Goal: Task Accomplishment & Management: Complete application form

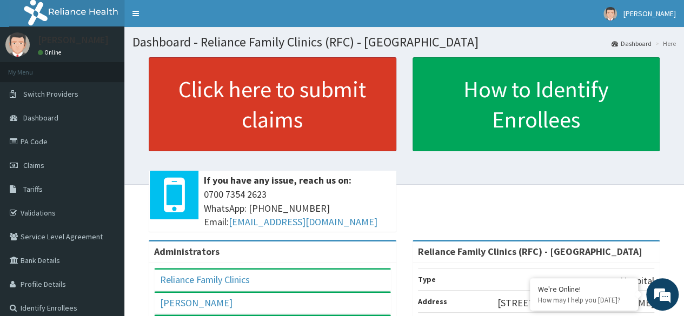
click at [297, 106] on link "Click here to submit claims" at bounding box center [272, 104] width 247 height 94
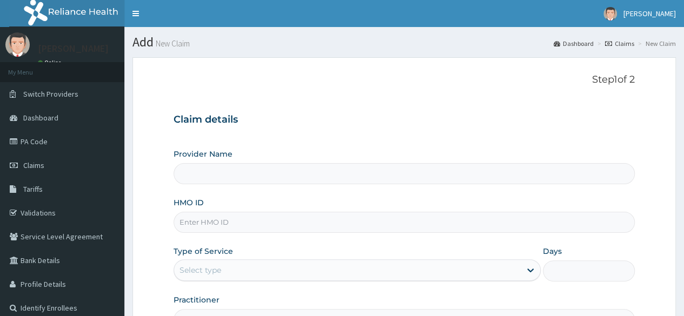
click at [332, 227] on input "HMO ID" at bounding box center [403, 222] width 461 height 21
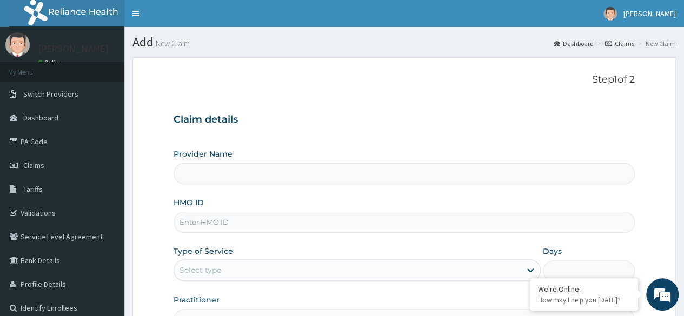
paste input "SWL/10038/A"
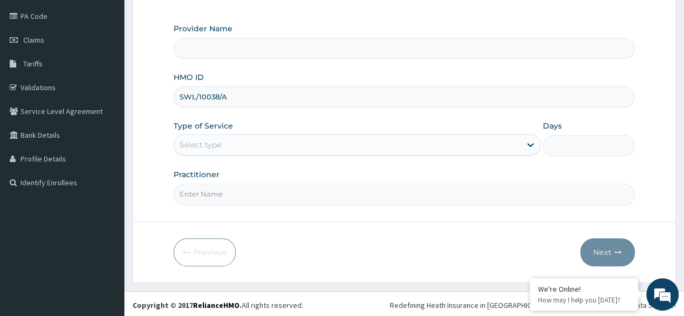
type input "SWL/10038/A"
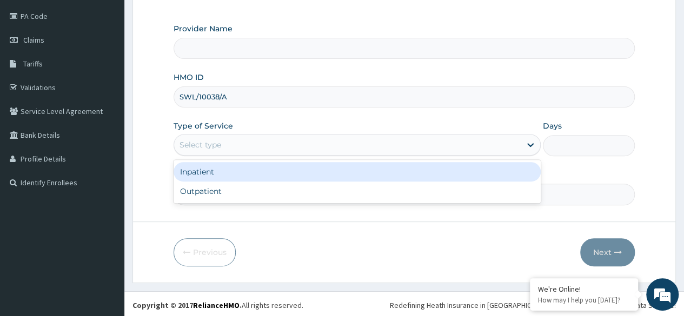
click at [276, 186] on div "Outpatient" at bounding box center [356, 191] width 367 height 19
type input "1"
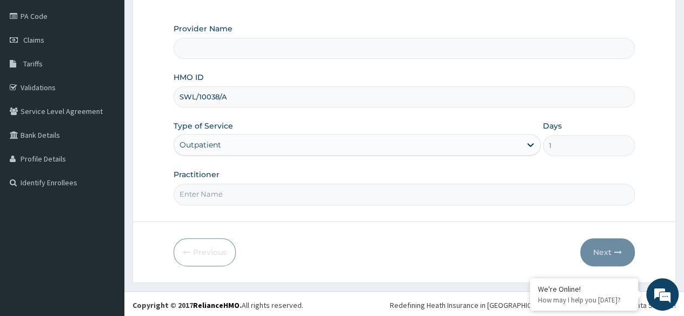
type input "Reliance Family Clinics (RFC) - [GEOGRAPHIC_DATA]"
click at [350, 189] on input "Practitioner" at bounding box center [403, 194] width 461 height 21
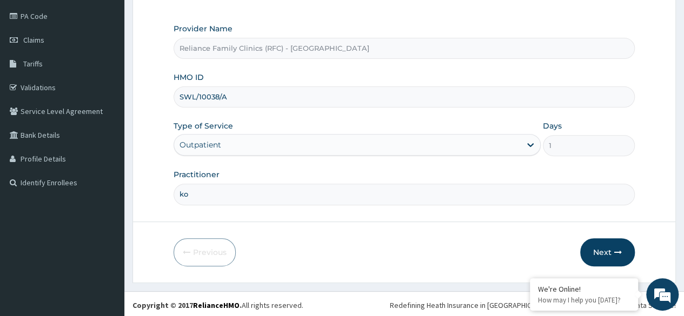
type input "k"
type input "locum"
click at [604, 238] on button "Next" at bounding box center [607, 252] width 55 height 28
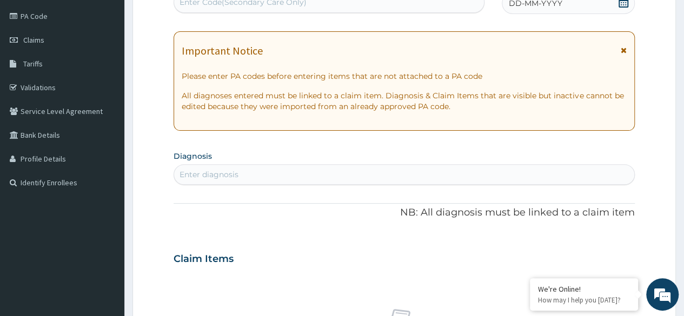
click at [558, 11] on div "DD-MM-YYYY" at bounding box center [567, 3] width 133 height 22
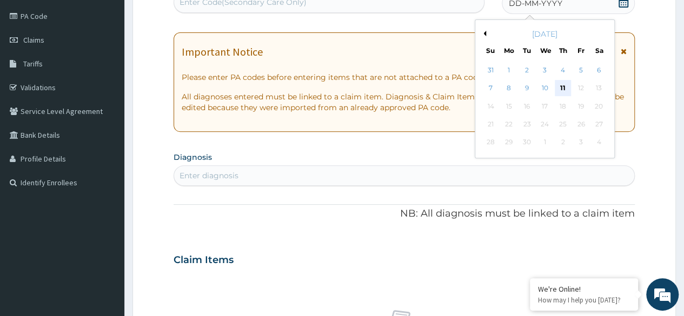
click at [560, 94] on div "11" at bounding box center [562, 89] width 16 height 16
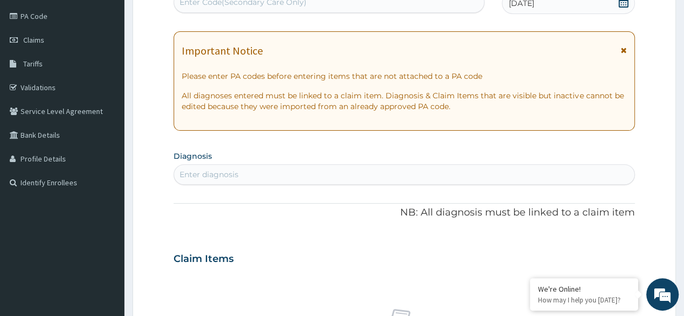
click at [420, 196] on div "PA Code / Prescription Code Enter Code(Secondary Care Only) Encounter Date 11-0…" at bounding box center [403, 257] width 461 height 559
type input "pud"
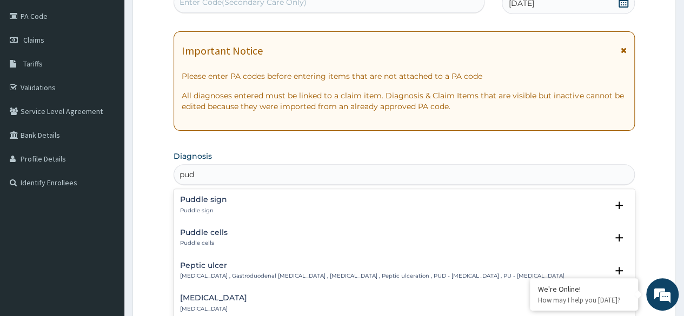
click at [265, 270] on div "Peptic ulcer Peptic ulcer , Gastroduodenal ulcer , Peptic ulcer disease , Pepti…" at bounding box center [372, 271] width 384 height 19
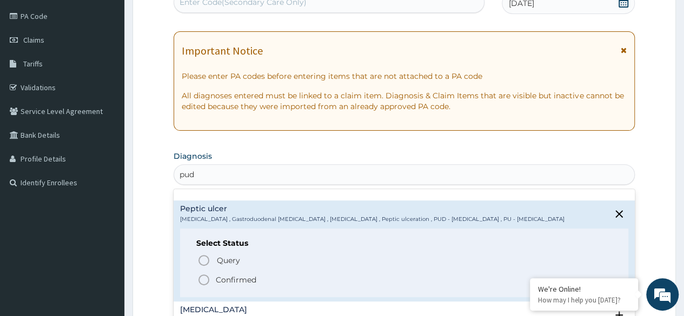
scroll to position [58, 0]
click at [252, 278] on p "Confirmed" at bounding box center [236, 278] width 41 height 11
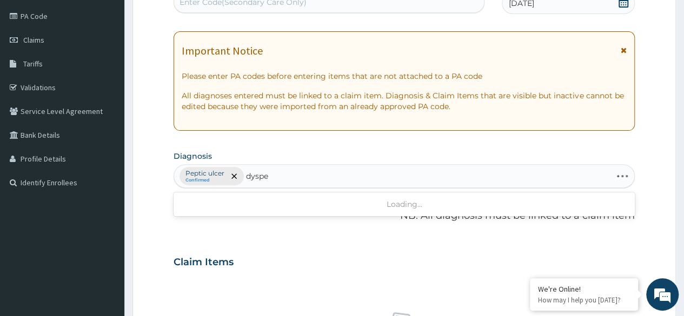
type input "dyspep"
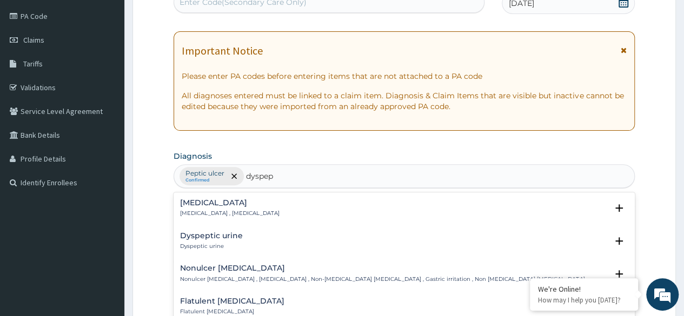
click at [241, 210] on p "Indigestion , Dyspepsia" at bounding box center [229, 214] width 99 height 8
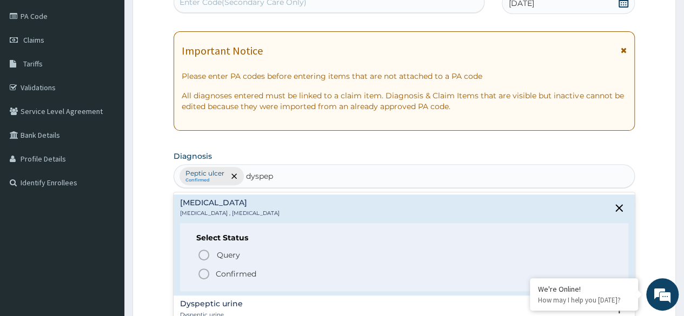
click at [247, 276] on p "Confirmed" at bounding box center [236, 274] width 41 height 11
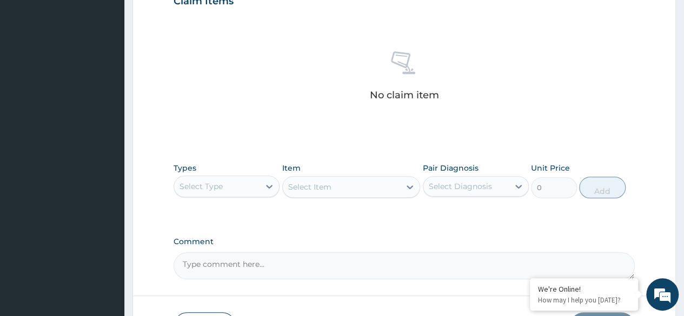
scroll to position [396, 0]
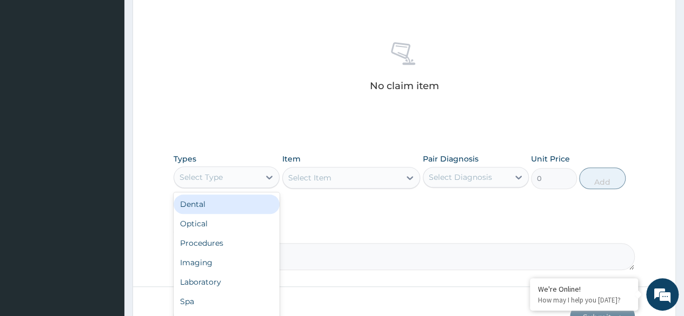
click at [253, 247] on div "Procedures" at bounding box center [226, 242] width 106 height 19
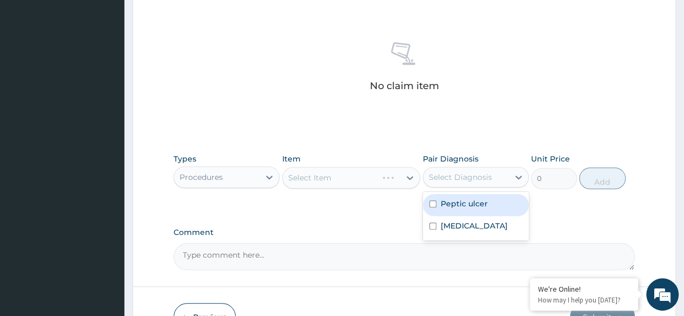
click at [469, 204] on label "Peptic ulcer" at bounding box center [463, 203] width 47 height 11
checkbox input "true"
click at [458, 226] on label "Indigestion" at bounding box center [473, 225] width 67 height 11
checkbox input "true"
click at [343, 182] on div "Select Item" at bounding box center [351, 178] width 138 height 22
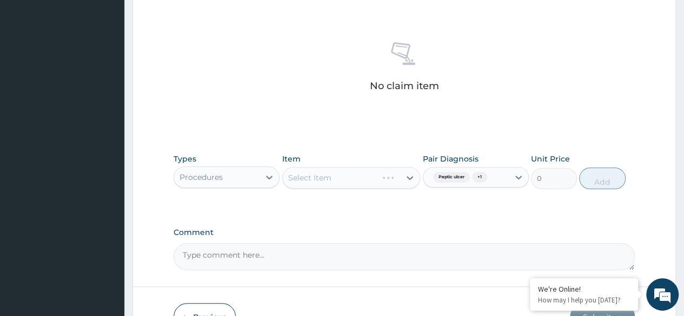
click at [347, 178] on div "Select Item" at bounding box center [351, 178] width 138 height 22
click at [356, 175] on div "Select Item" at bounding box center [351, 178] width 138 height 22
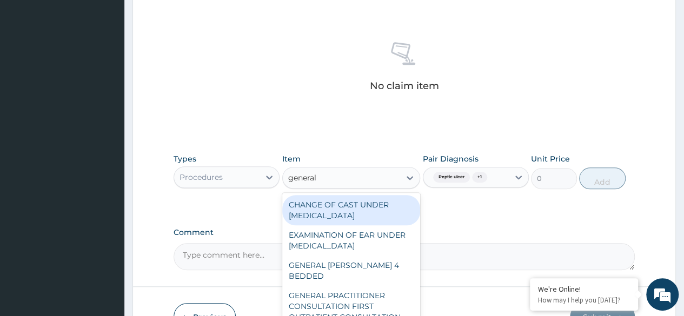
type input "general p"
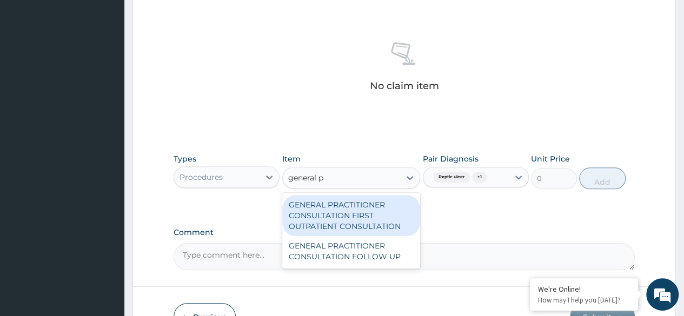
click at [366, 225] on div "GENERAL PRACTITIONER CONSULTATION FIRST OUTPATIENT CONSULTATION" at bounding box center [351, 215] width 138 height 41
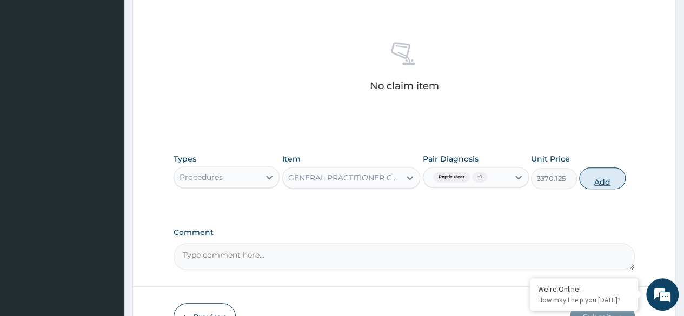
click at [616, 175] on button "Add" at bounding box center [602, 179] width 46 height 22
type input "0"
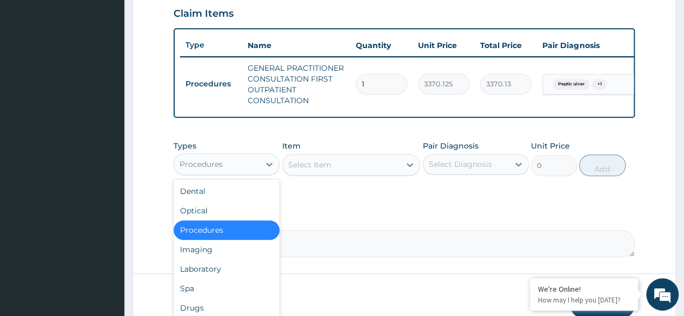
scroll to position [434, 0]
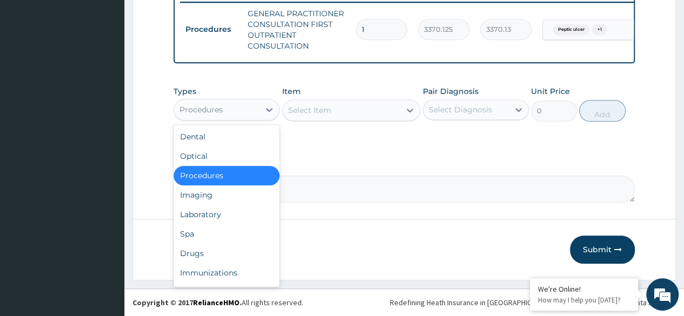
click at [246, 214] on div "Laboratory" at bounding box center [226, 214] width 106 height 19
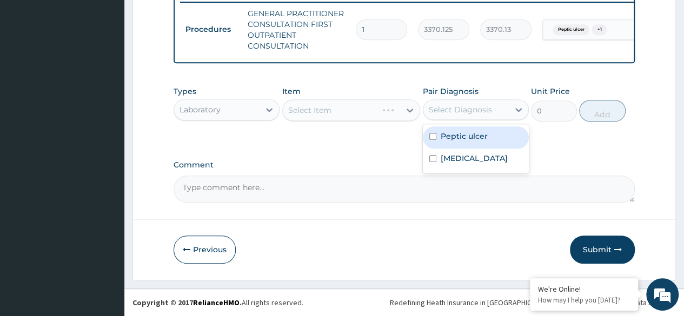
click at [490, 135] on div "Peptic ulcer" at bounding box center [476, 137] width 106 height 22
checkbox input "true"
click at [489, 155] on div "Indigestion" at bounding box center [476, 160] width 106 height 22
checkbox input "true"
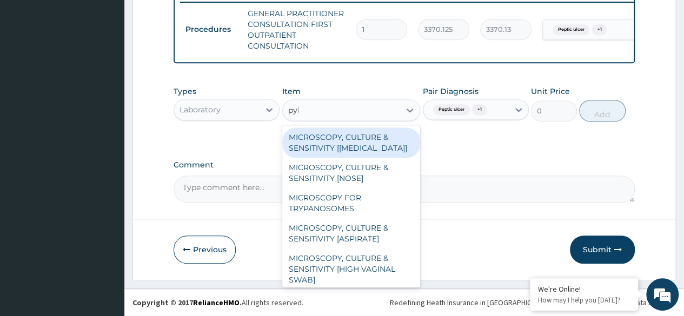
type input "pylo"
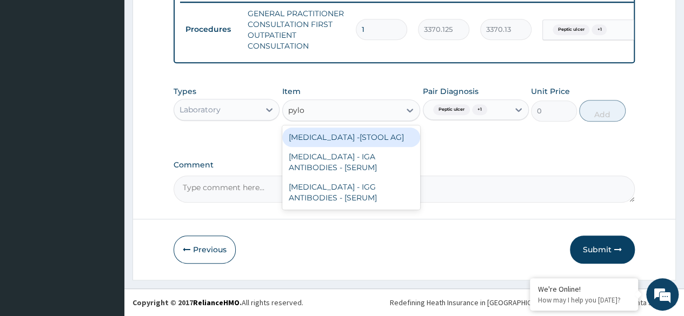
click at [401, 139] on div "HELICOBACTER PYLORI -[STOOL AG]" at bounding box center [351, 137] width 138 height 19
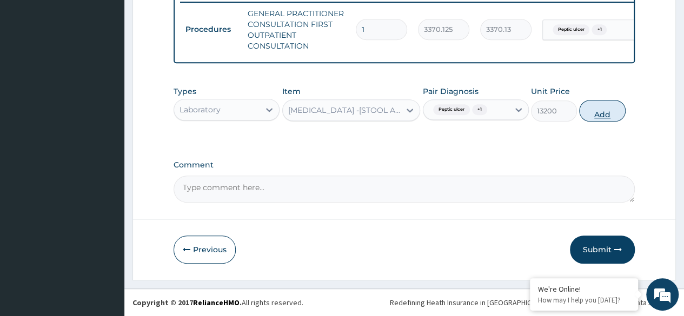
click at [603, 105] on button "Add" at bounding box center [602, 111] width 46 height 22
type input "0"
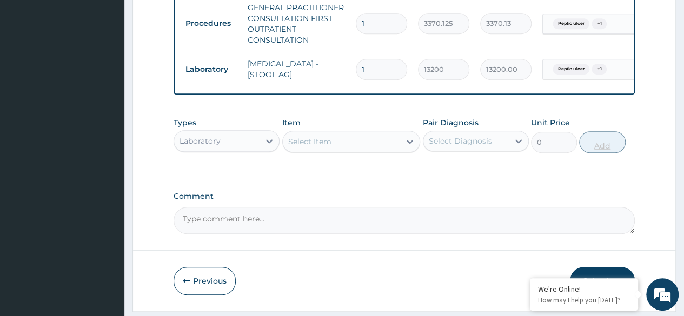
scroll to position [472, 0]
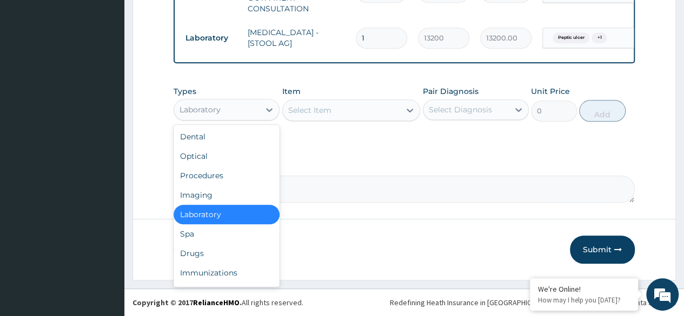
click at [232, 250] on div "Drugs" at bounding box center [226, 253] width 106 height 19
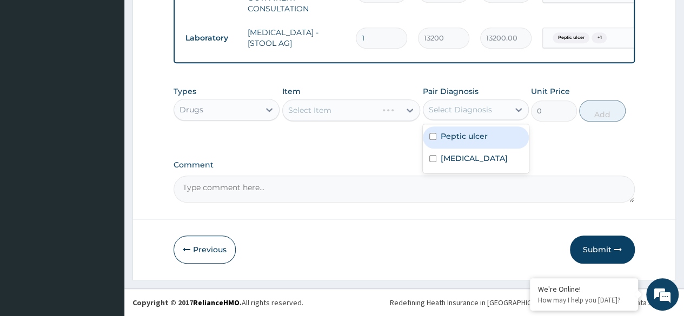
click at [472, 142] on label "Peptic ulcer" at bounding box center [463, 136] width 47 height 11
checkbox input "true"
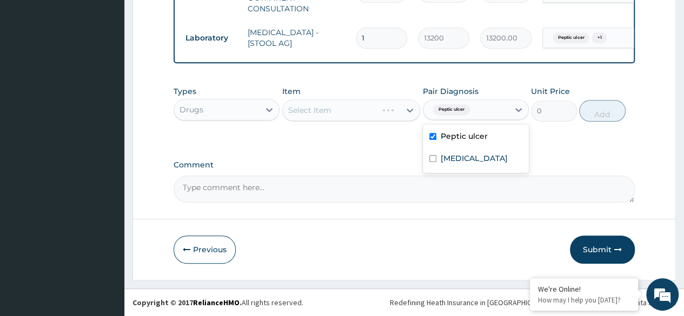
click at [482, 168] on div "Indigestion" at bounding box center [476, 160] width 106 height 22
checkbox input "true"
click at [364, 113] on div "Select Item" at bounding box center [351, 110] width 138 height 22
click at [371, 112] on div "Select Item" at bounding box center [351, 110] width 138 height 22
click at [348, 118] on div "Select Item" at bounding box center [351, 110] width 138 height 22
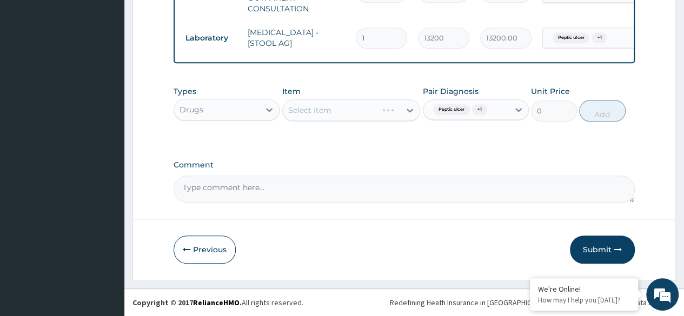
click at [351, 115] on div "Select Item" at bounding box center [351, 110] width 138 height 22
click at [357, 109] on div "Select Item" at bounding box center [351, 110] width 138 height 22
click at [362, 109] on div "Select Item" at bounding box center [351, 110] width 138 height 22
click at [357, 119] on div "Select Item" at bounding box center [351, 110] width 138 height 22
click at [365, 99] on div "Item Select Item" at bounding box center [351, 104] width 138 height 36
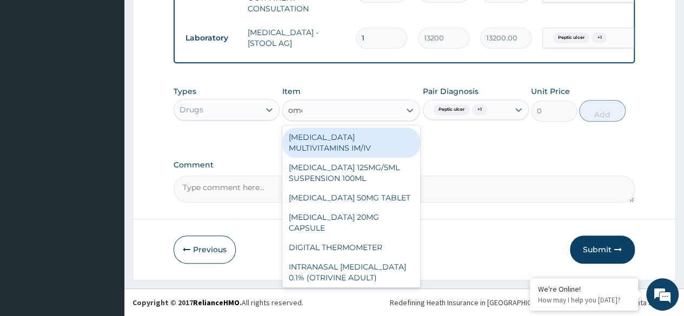
type input "omep"
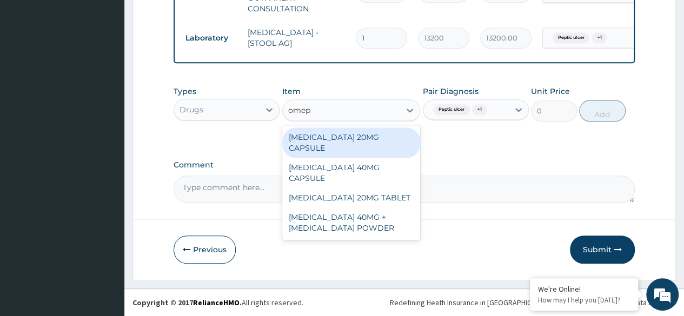
click at [393, 134] on div "OMEPRAZOLE 20MG CAPSULE" at bounding box center [351, 143] width 138 height 30
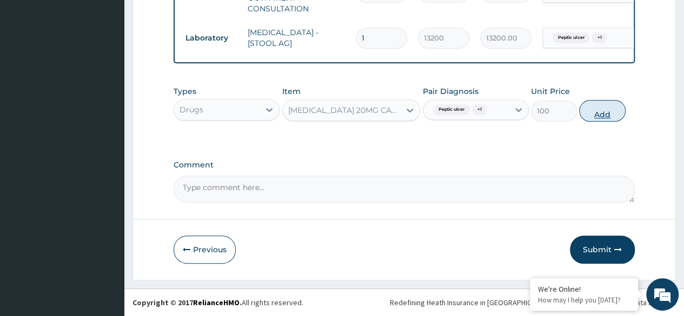
click at [601, 109] on button "Add" at bounding box center [602, 111] width 46 height 22
type input "0"
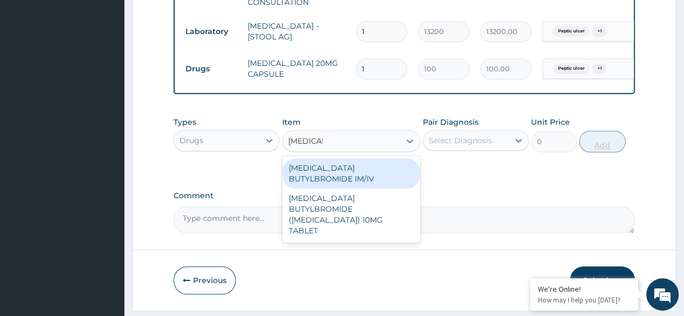
type input "hyoscine"
type input "hyosc"
click at [379, 204] on div "HYOSCINE BUTYLBROMIDE (BUSCOPAN) 10MG TABLET" at bounding box center [351, 215] width 138 height 52
type input "69"
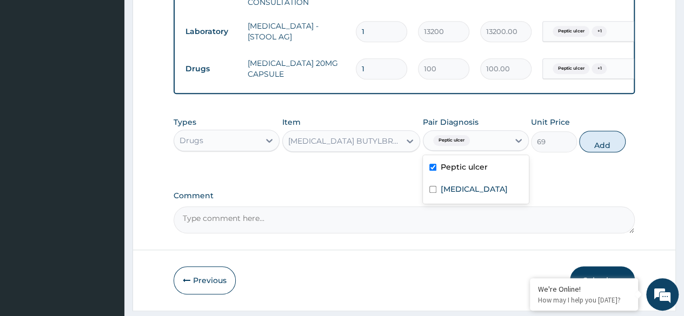
click at [492, 195] on div "Indigestion" at bounding box center [476, 190] width 106 height 22
checkbox input "true"
click at [596, 152] on button "Add" at bounding box center [602, 142] width 46 height 22
type input "0"
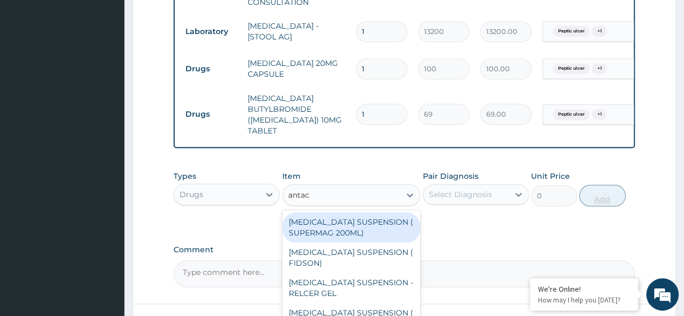
type input "antaci"
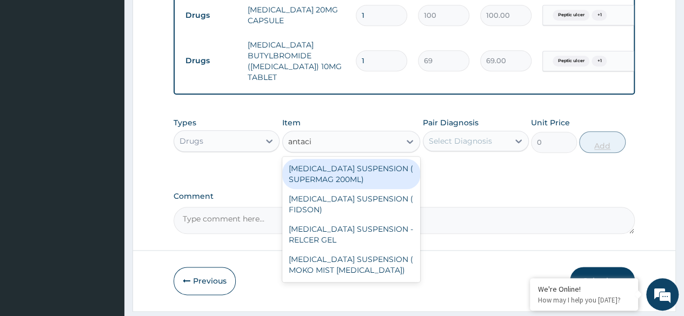
scroll to position [546, 0]
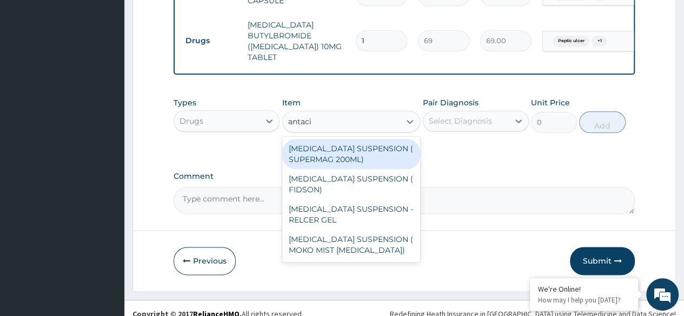
click at [390, 182] on div "ANTACID SUSPENSION ( FIDSON)" at bounding box center [351, 184] width 138 height 30
type input "1248"
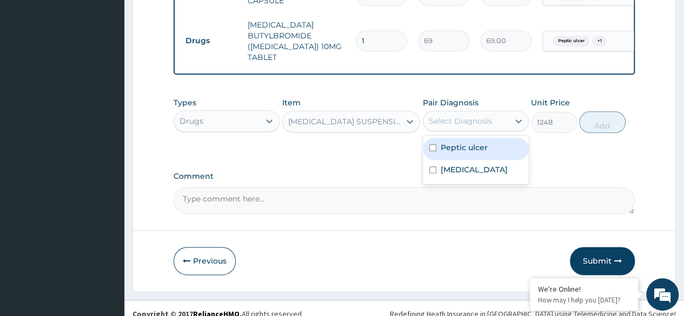
click at [479, 160] on div "Peptic ulcer" at bounding box center [476, 149] width 106 height 22
checkbox input "true"
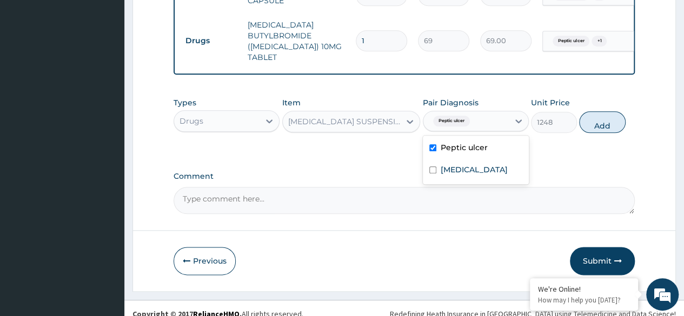
click at [490, 177] on div "Indigestion" at bounding box center [476, 171] width 106 height 22
checkbox input "true"
click at [612, 128] on button "Add" at bounding box center [602, 122] width 46 height 22
type input "0"
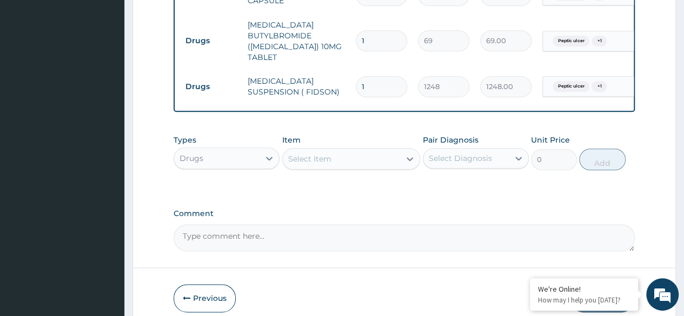
click at [396, 44] on input "1" at bounding box center [381, 40] width 51 height 21
type input "0.00"
type input "6"
type input "414.00"
type input "6"
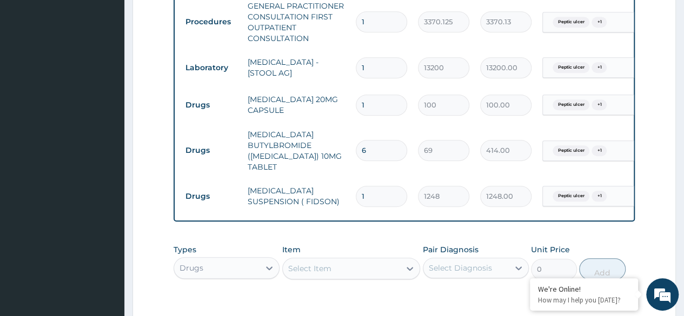
scroll to position [436, 0]
click at [404, 109] on input "1" at bounding box center [381, 105] width 51 height 21
type input "10"
type input "1000.00"
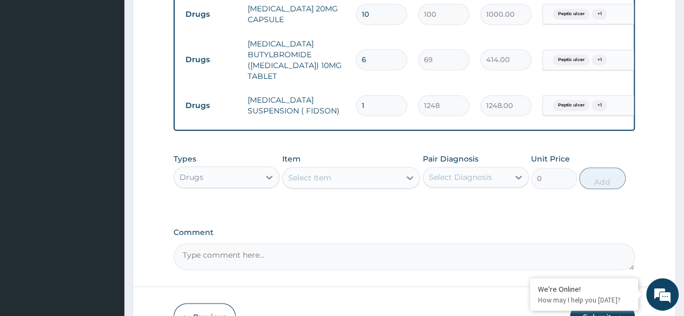
scroll to position [564, 0]
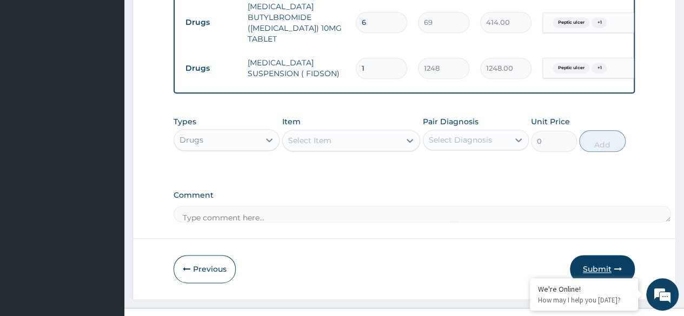
click at [605, 275] on button "Submit" at bounding box center [602, 269] width 65 height 28
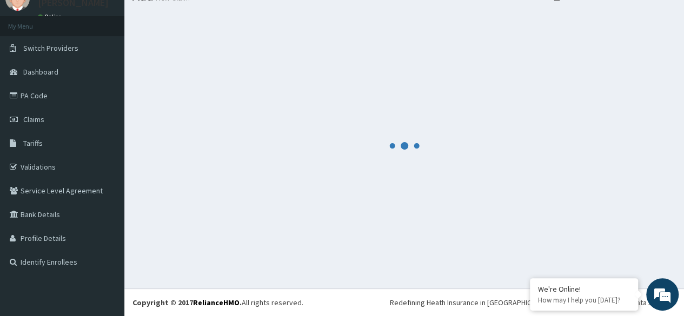
scroll to position [45, 0]
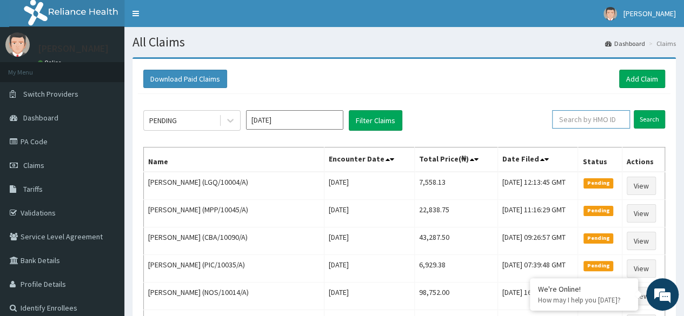
click at [571, 127] on input "text" at bounding box center [591, 119] width 78 height 18
paste input "SWL/10038/A"
type input "SWL/10038/A"
click at [633, 110] on input "Search" at bounding box center [648, 119] width 31 height 18
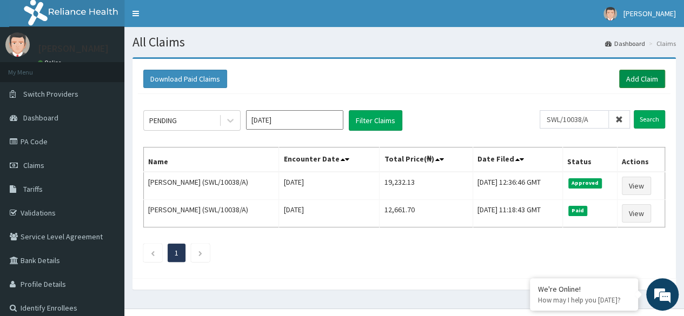
click at [632, 80] on link "Add Claim" at bounding box center [642, 79] width 46 height 18
click at [347, 249] on ul "1" at bounding box center [403, 253] width 521 height 18
click at [647, 82] on link "Add Claim" at bounding box center [642, 79] width 46 height 18
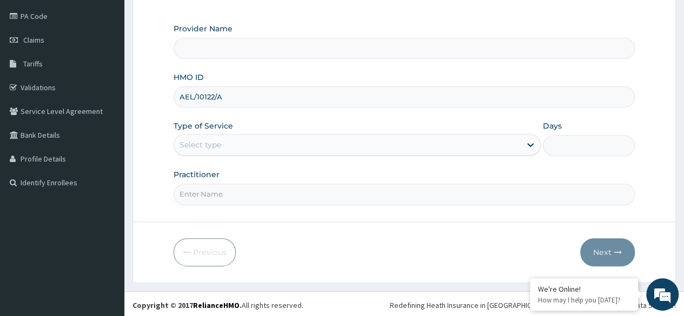
type input "AEL/10122/A"
click at [352, 214] on form "Step 1 of 2 Claim details Provider Name HMO ID AEL/10122/A Type of Service Use …" at bounding box center [403, 107] width 543 height 351
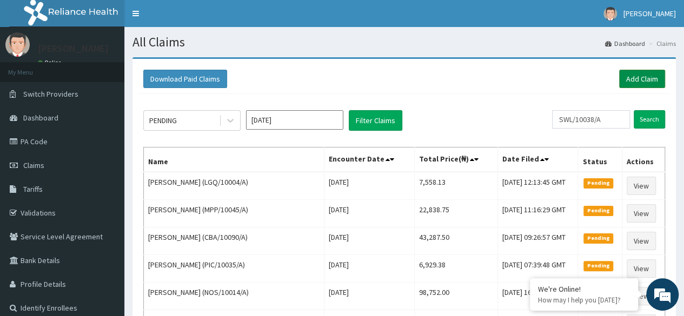
click at [647, 76] on link "Add Claim" at bounding box center [642, 79] width 46 height 18
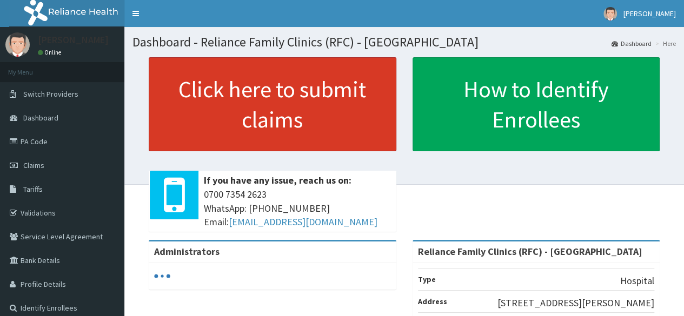
click at [356, 123] on link "Click here to submit claims" at bounding box center [272, 104] width 247 height 94
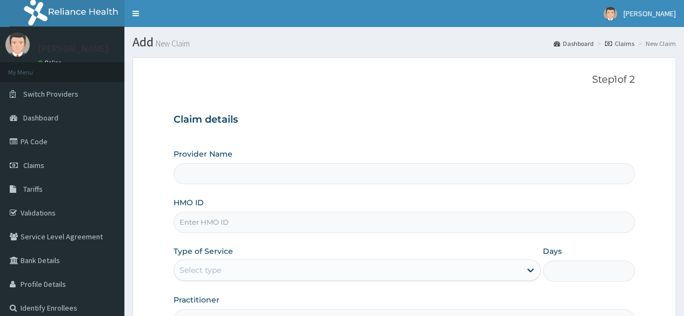
click at [325, 218] on input "HMO ID" at bounding box center [403, 222] width 461 height 21
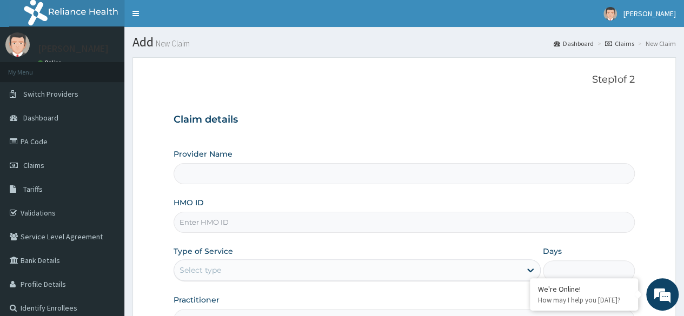
type input "Reliance Family Clinics (RFC) - [GEOGRAPHIC_DATA]"
type input "v"
paste input "AEL/10122/A"
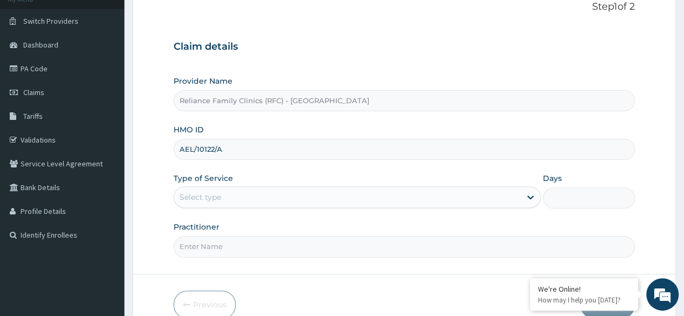
type input "AEL/10122/A"
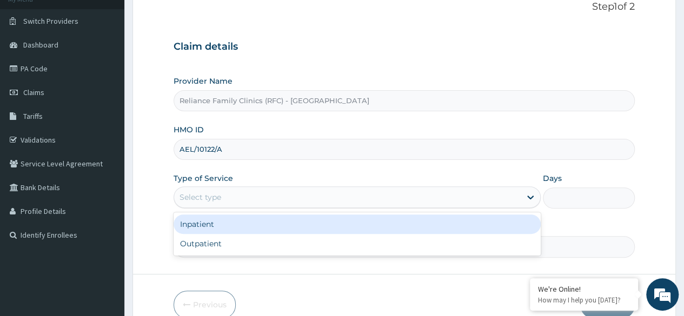
click at [276, 244] on div "Outpatient" at bounding box center [356, 243] width 367 height 19
type input "1"
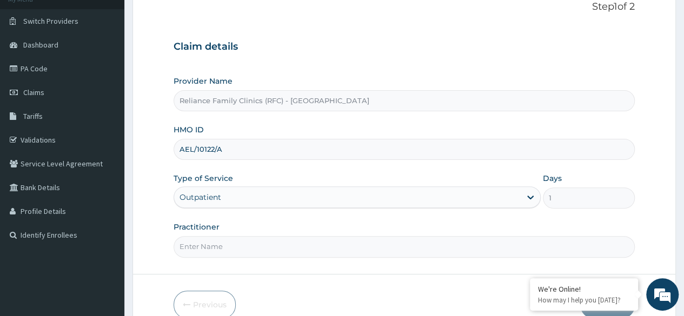
click at [293, 242] on input "Practitioner" at bounding box center [403, 246] width 461 height 21
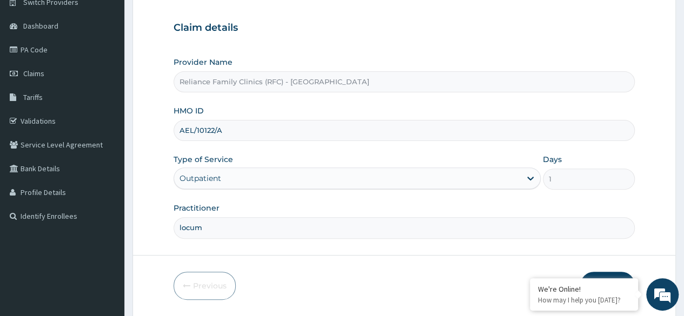
type input "locum"
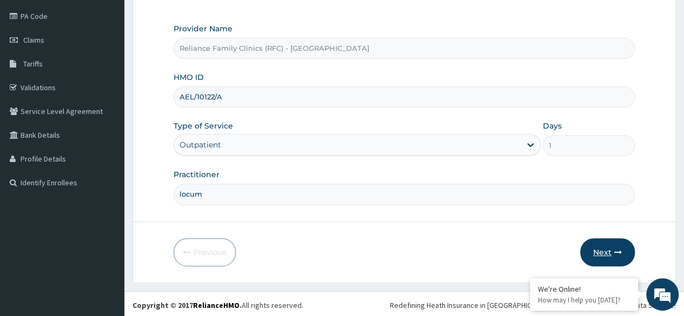
click at [608, 254] on button "Next" at bounding box center [607, 252] width 55 height 28
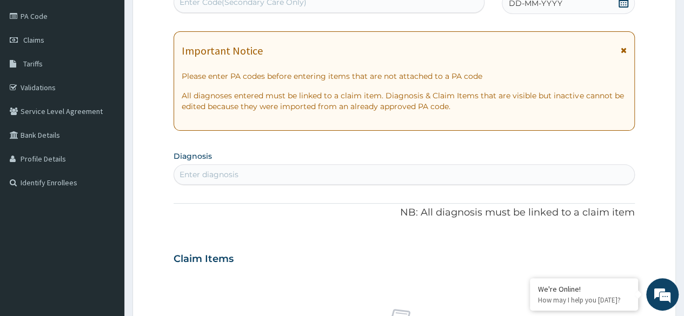
scroll to position [0, 0]
click at [565, 7] on div "DD-MM-YYYY" at bounding box center [567, 3] width 133 height 22
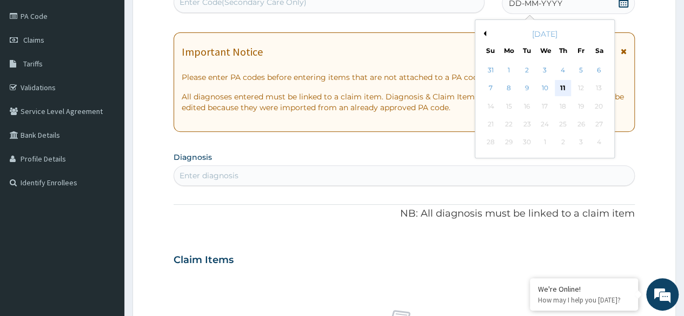
click at [564, 92] on div "11" at bounding box center [562, 89] width 16 height 16
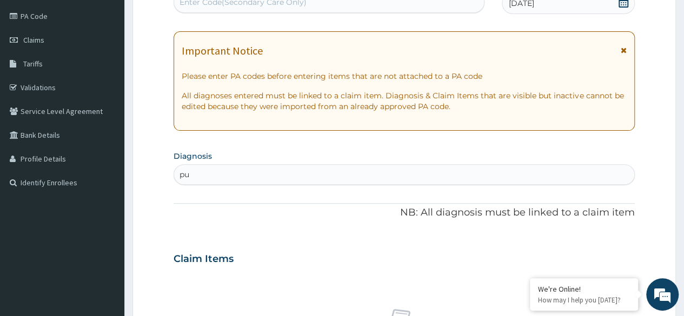
type input "pud"
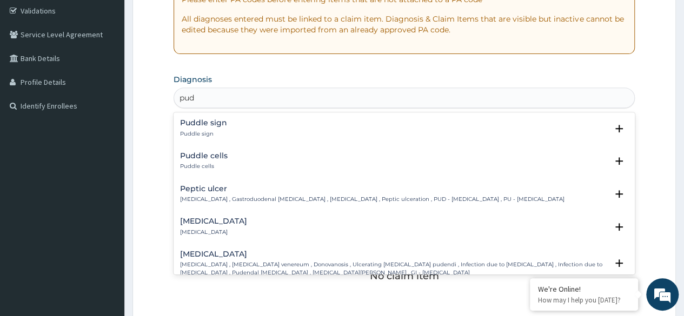
scroll to position [205, 0]
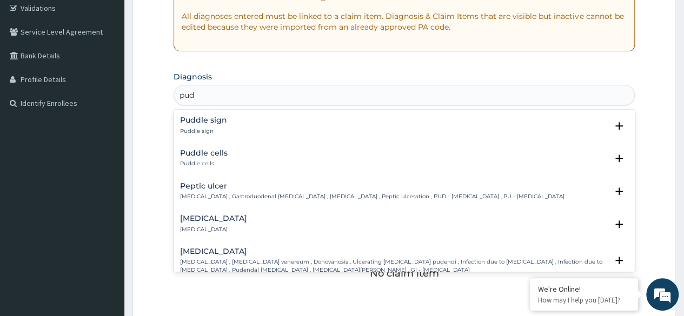
click at [286, 199] on p "Peptic ulcer , Gastroduodenal ulcer , Peptic ulcer disease , Peptic ulceration …" at bounding box center [372, 197] width 384 height 8
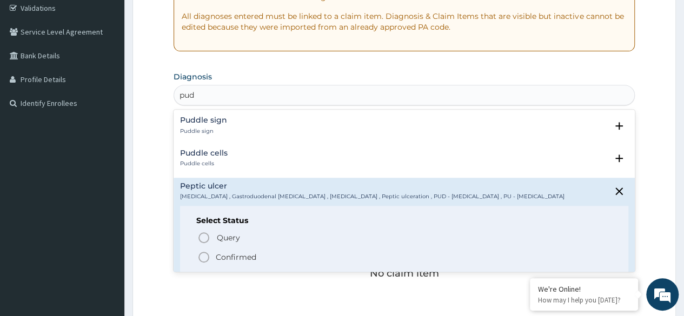
click at [256, 255] on span "Confirmed" at bounding box center [404, 257] width 414 height 13
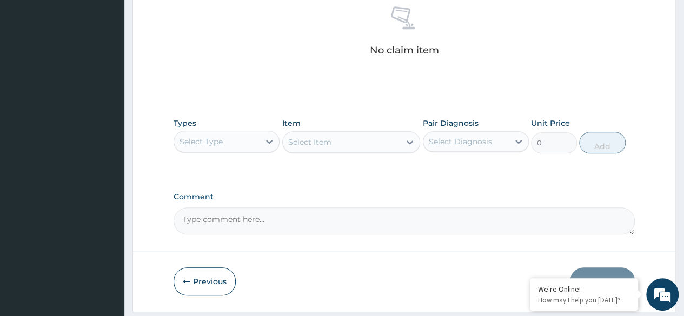
scroll to position [431, 0]
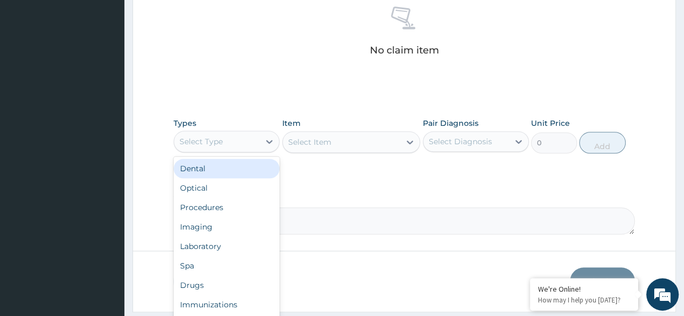
click at [245, 207] on div "Procedures" at bounding box center [226, 207] width 106 height 19
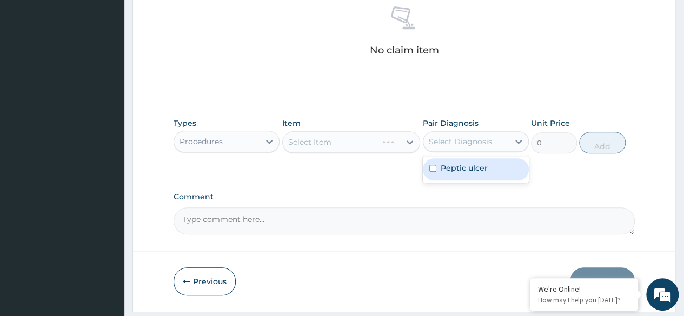
click at [480, 172] on div "Peptic ulcer" at bounding box center [476, 169] width 106 height 22
checkbox input "true"
click at [362, 139] on div "Select Item" at bounding box center [351, 142] width 138 height 22
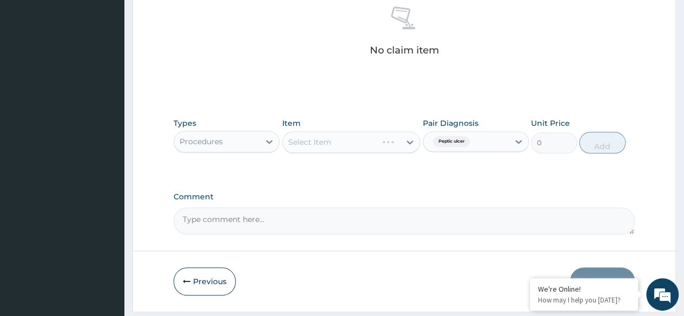
scroll to position [421, 0]
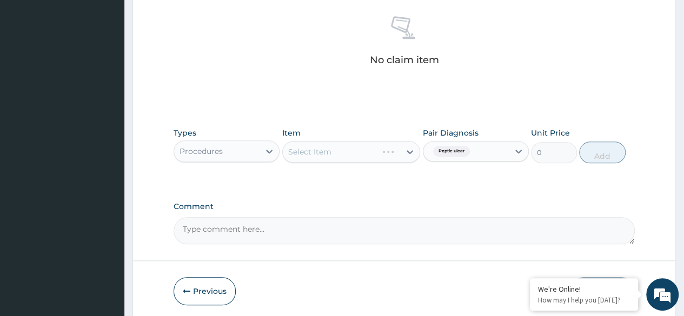
click at [359, 154] on div "Select Item" at bounding box center [351, 152] width 138 height 22
click at [378, 145] on div "Select Item" at bounding box center [351, 152] width 138 height 22
click at [390, 155] on div "Select Item" at bounding box center [351, 152] width 138 height 22
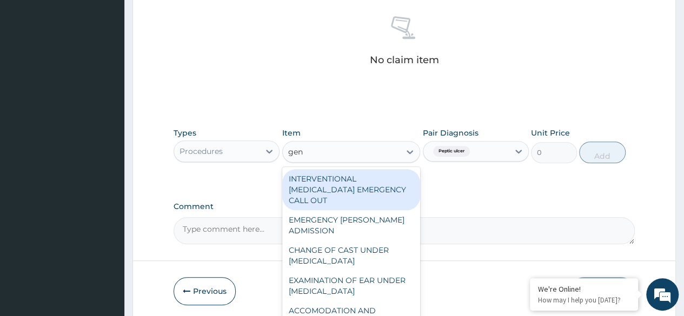
type input "gen"
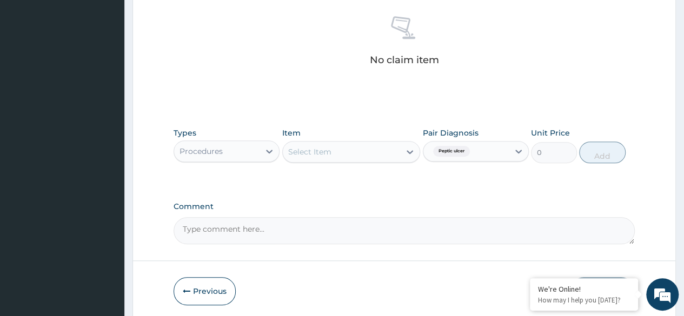
click at [388, 76] on div "No claim item" at bounding box center [403, 43] width 461 height 124
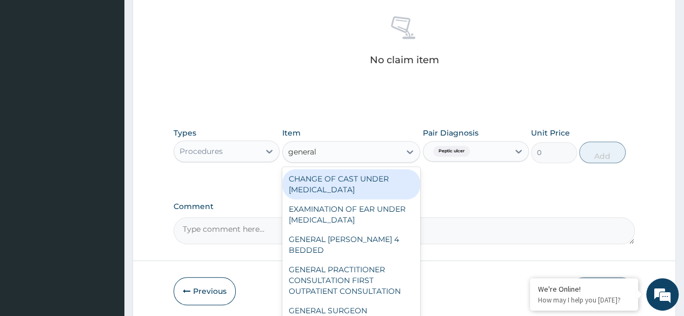
type input "general p"
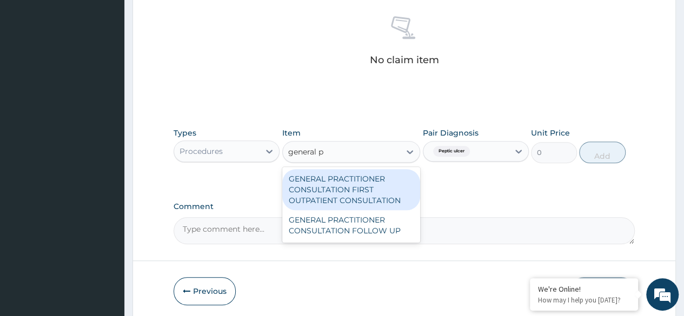
click at [372, 196] on div "GENERAL PRACTITIONER CONSULTATION FIRST OUTPATIENT CONSULTATION" at bounding box center [351, 189] width 138 height 41
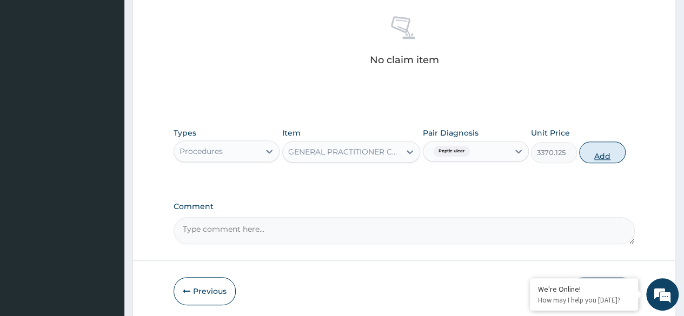
click at [603, 150] on button "Add" at bounding box center [602, 153] width 46 height 22
type input "0"
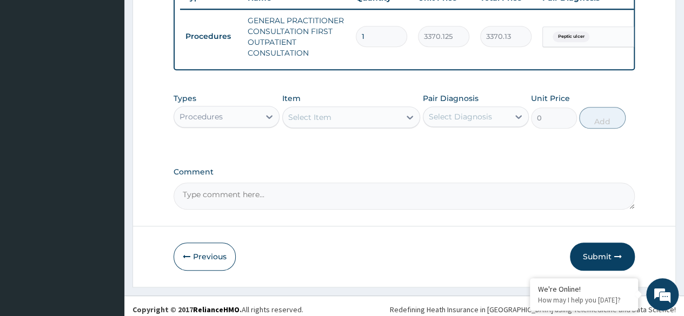
click at [396, 197] on textarea "Comment" at bounding box center [403, 196] width 461 height 27
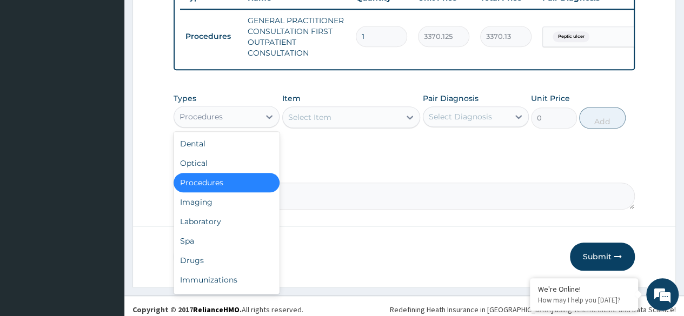
click at [226, 267] on div "Drugs" at bounding box center [226, 260] width 106 height 19
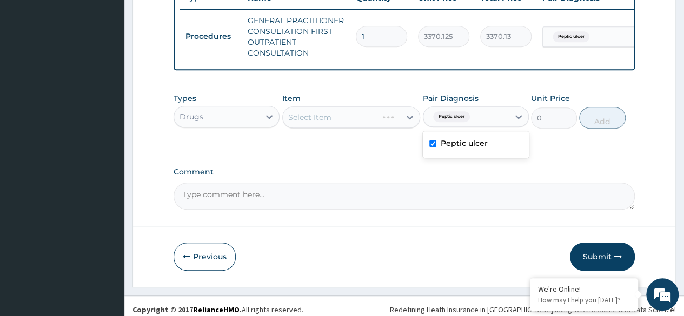
click at [353, 112] on div "Item Select Item" at bounding box center [351, 111] width 138 height 36
click at [363, 123] on div "Select Item" at bounding box center [351, 117] width 138 height 22
click at [402, 177] on label "Comment" at bounding box center [403, 172] width 461 height 9
click at [402, 183] on textarea "Comment" at bounding box center [403, 196] width 461 height 27
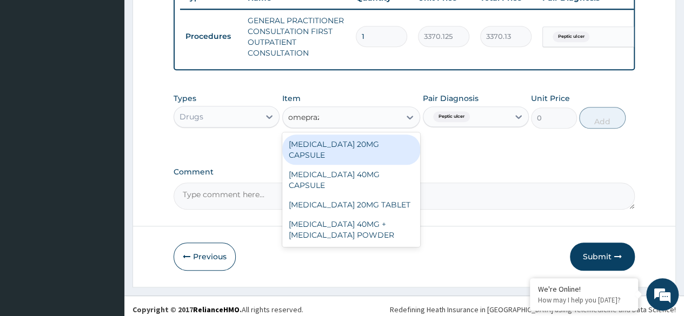
type input "omepraz"
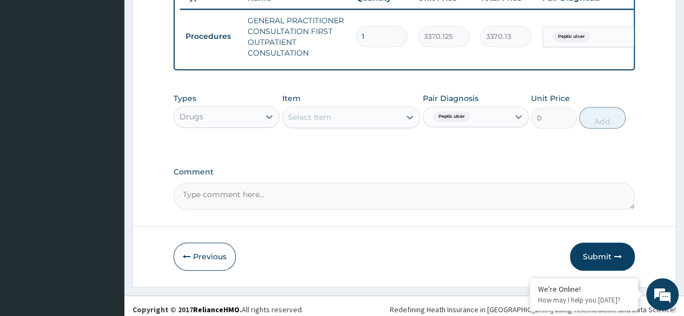
click at [354, 191] on textarea "Comment" at bounding box center [403, 196] width 461 height 27
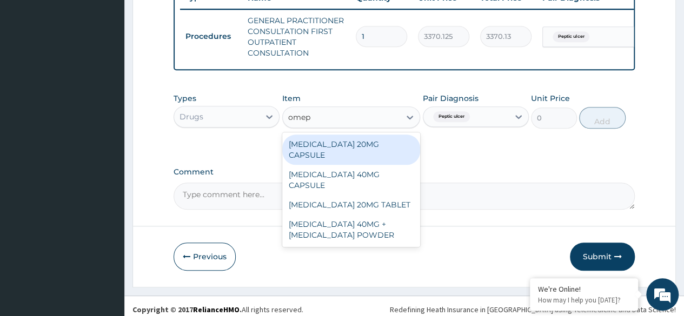
type input "omep"
click at [386, 150] on div "Types Drugs Item option GENERAL PRACTITIONER CONSULTATION FIRST OUTPATIENT CONS…" at bounding box center [403, 119] width 461 height 63
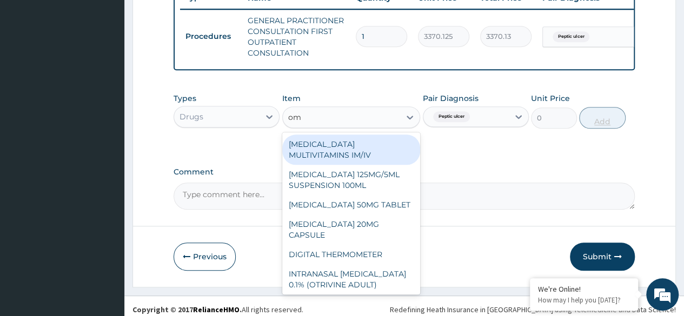
type input "ome"
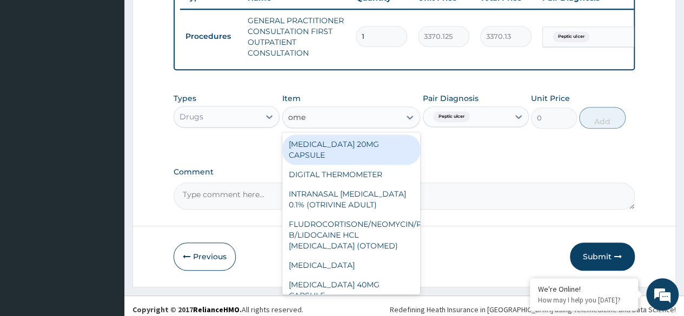
click at [371, 153] on div "OMEPRAZOLE 20MG CAPSULE" at bounding box center [351, 150] width 138 height 30
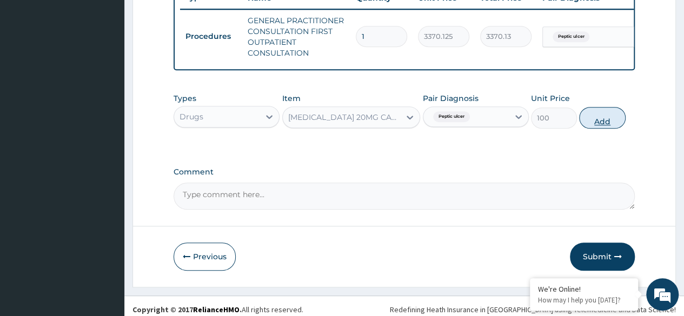
click at [600, 124] on button "Add" at bounding box center [602, 118] width 46 height 22
type input "0"
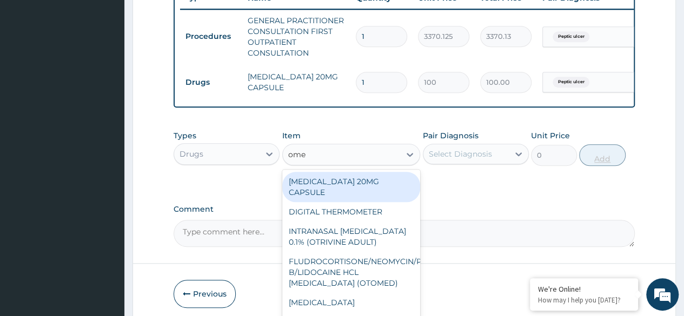
type input "omep"
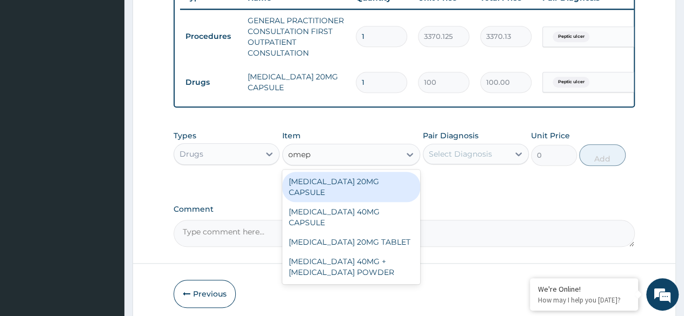
click at [392, 209] on div "OMEPRAZOLE 40MG CAPSULE" at bounding box center [351, 217] width 138 height 30
type input "180"
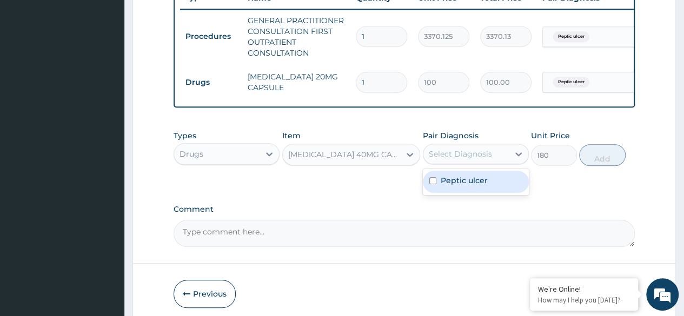
click at [476, 186] on label "Peptic ulcer" at bounding box center [463, 180] width 47 height 11
checkbox input "true"
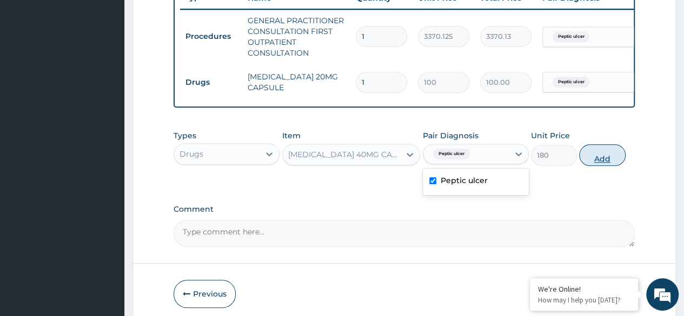
click at [604, 162] on button "Add" at bounding box center [602, 155] width 46 height 22
type input "0"
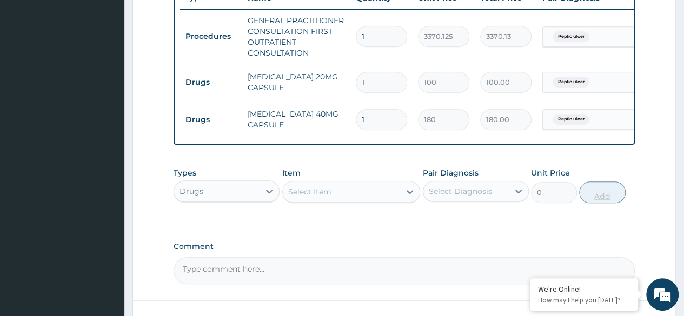
scroll to position [0, 52]
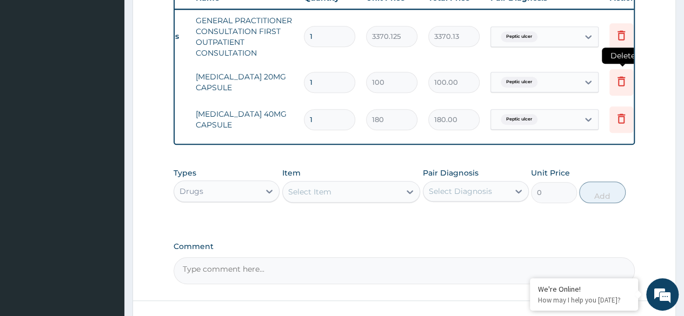
click at [613, 85] on icon at bounding box center [621, 82] width 24 height 26
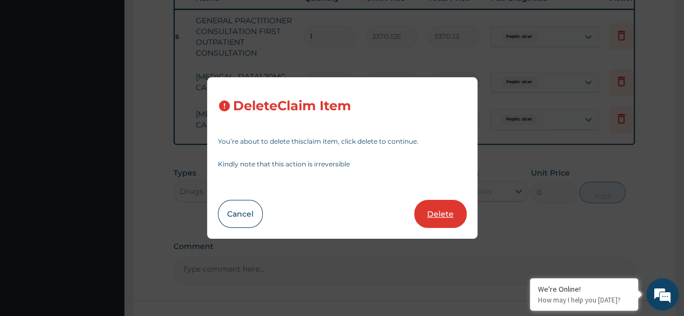
click at [443, 210] on button "Delete" at bounding box center [440, 214] width 52 height 28
type input "180"
type input "180.00"
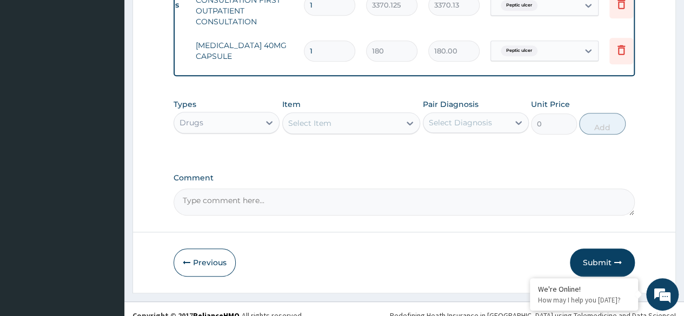
scroll to position [453, 0]
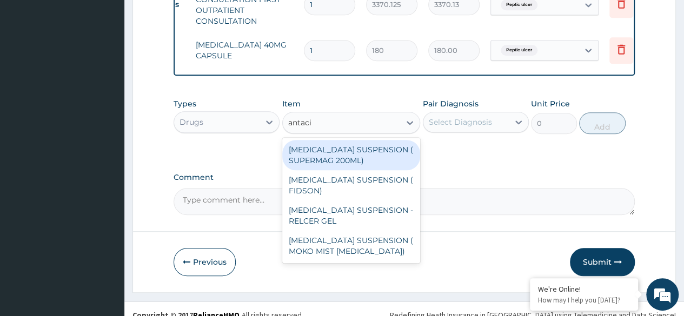
type input "antacid"
click at [389, 189] on div "ANTACID SUSPENSION ( FIDSON)" at bounding box center [351, 185] width 138 height 30
type input "1248"
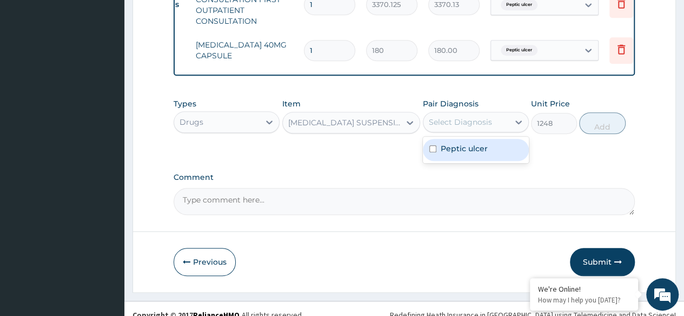
click at [488, 155] on div "Peptic ulcer" at bounding box center [476, 150] width 106 height 22
checkbox input "true"
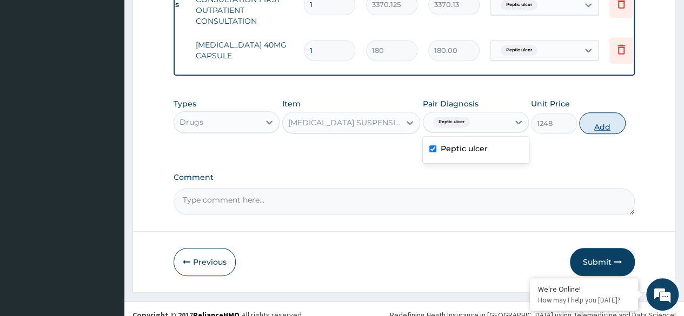
click at [599, 134] on button "Add" at bounding box center [602, 123] width 46 height 22
type input "0"
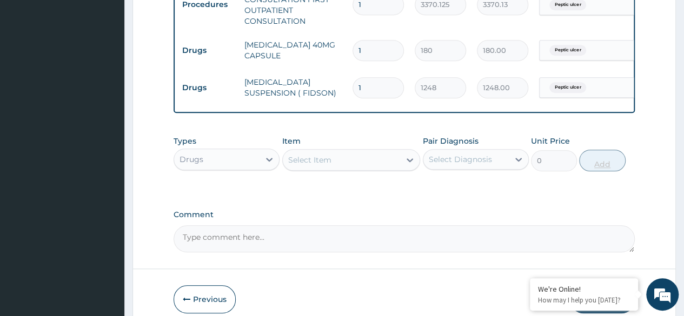
scroll to position [0, 0]
click at [389, 48] on input "1" at bounding box center [381, 50] width 51 height 21
click at [396, 51] on input "1" at bounding box center [381, 50] width 51 height 21
type input "14"
type input "2520.00"
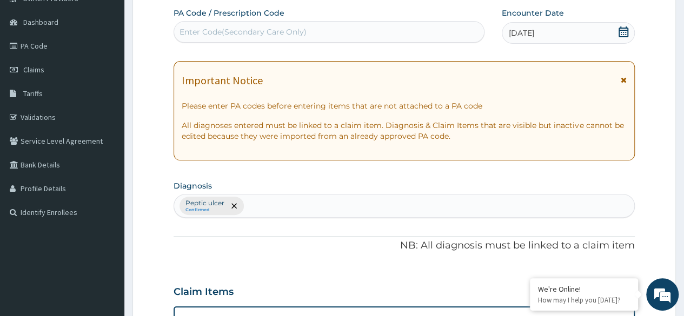
type input "14"
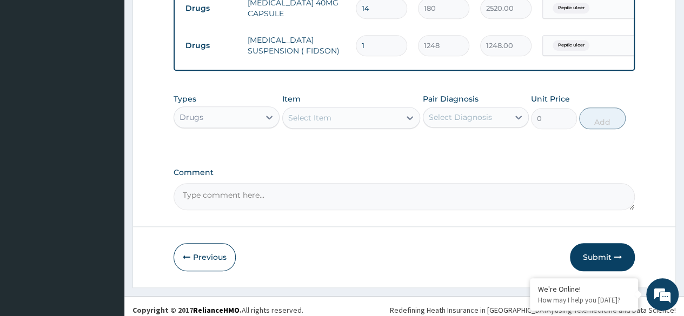
scroll to position [510, 0]
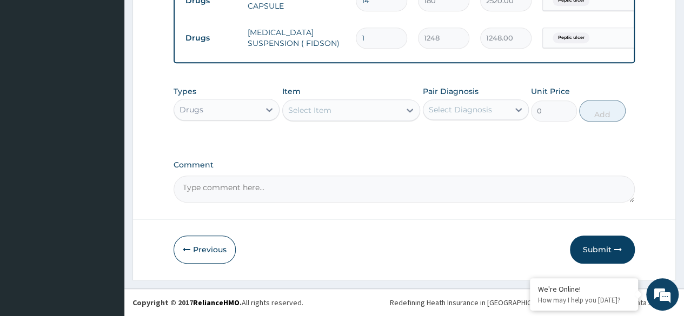
click at [460, 177] on textarea "Comment" at bounding box center [403, 189] width 461 height 27
click at [604, 238] on button "Submit" at bounding box center [602, 250] width 65 height 28
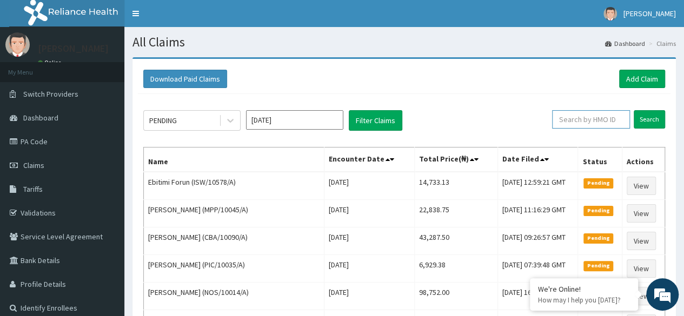
click at [570, 117] on input "text" at bounding box center [591, 119] width 78 height 18
paste input "[EMAIL_ADDRESS][DOMAIN_NAME]"
type input "a"
paste input "AEL/10122/A"
type input "AEL/10122/A"
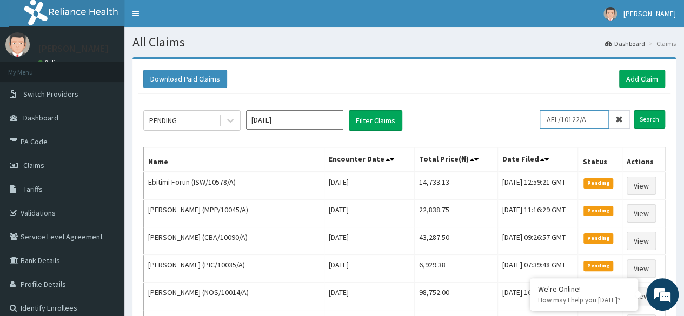
click at [633, 110] on input "Search" at bounding box center [648, 119] width 31 height 18
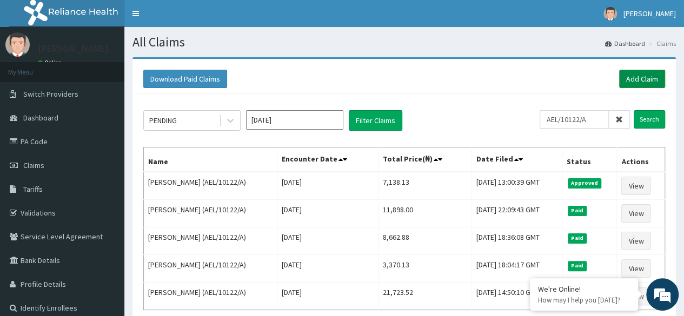
click at [646, 70] on link "Add Claim" at bounding box center [642, 79] width 46 height 18
click at [634, 72] on link "Add Claim" at bounding box center [642, 79] width 46 height 18
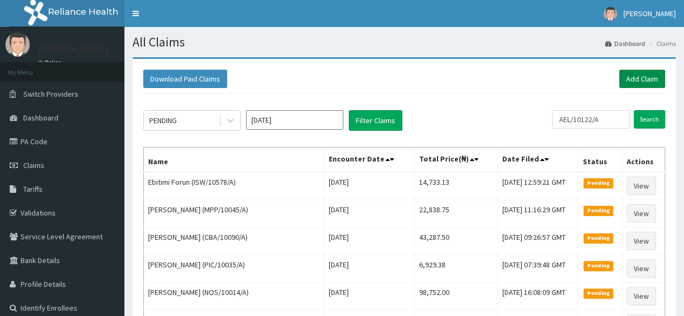
click at [627, 76] on link "Add Claim" at bounding box center [642, 79] width 46 height 18
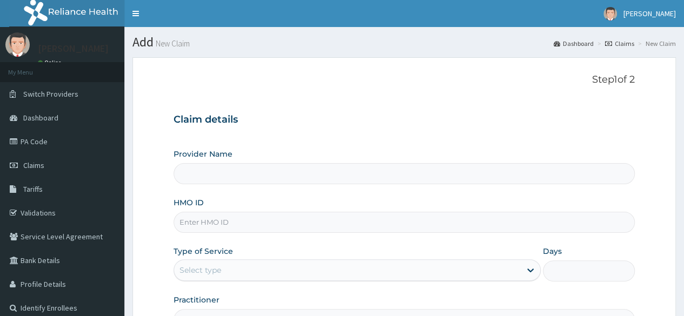
click at [307, 224] on input "HMO ID" at bounding box center [403, 222] width 461 height 21
type input "Reliance Family Clinics (RFC) - [GEOGRAPHIC_DATA]"
paste input "PUE/10014/A"
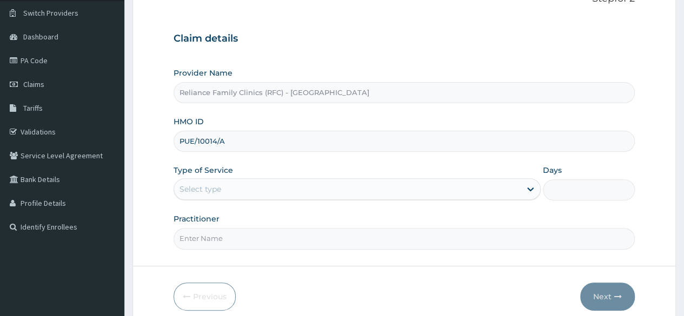
scroll to position [125, 0]
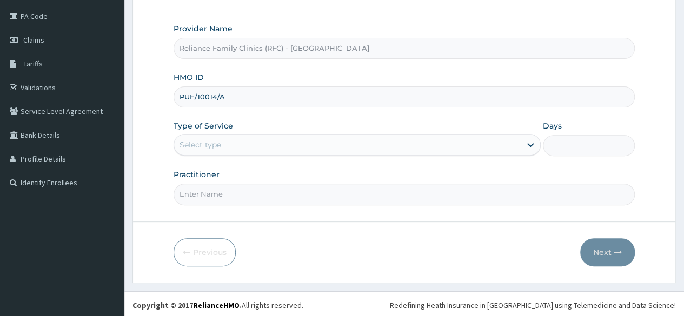
type input "PUE/10014/A"
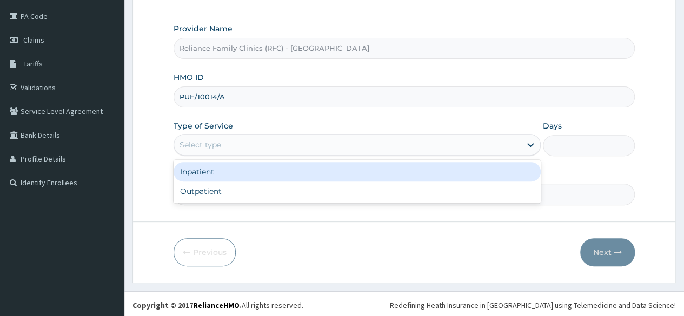
click at [329, 196] on div "Outpatient" at bounding box center [356, 191] width 367 height 19
type input "1"
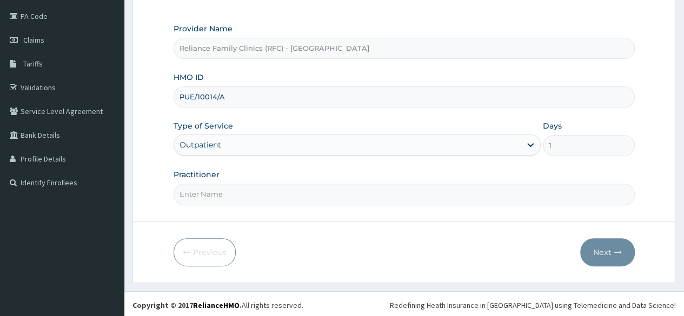
click at [359, 192] on input "Practitioner" at bounding box center [403, 194] width 461 height 21
type input "locum"
click at [614, 249] on icon "button" at bounding box center [618, 253] width 8 height 8
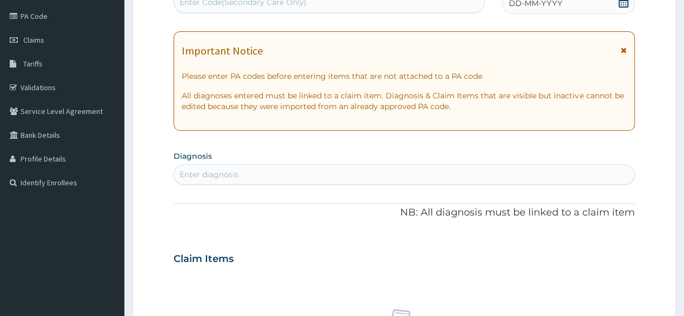
click at [547, 6] on span "DD-MM-YYYY" at bounding box center [534, 3] width 53 height 11
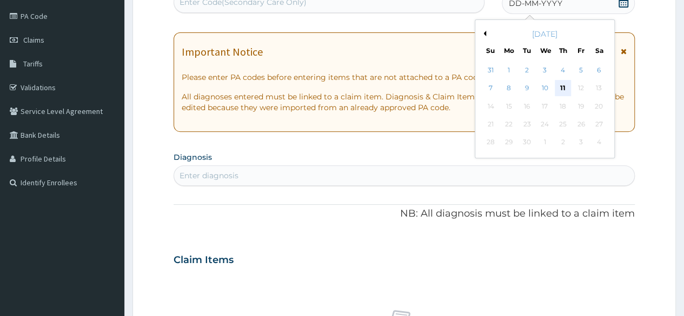
click at [563, 90] on div "11" at bounding box center [562, 89] width 16 height 16
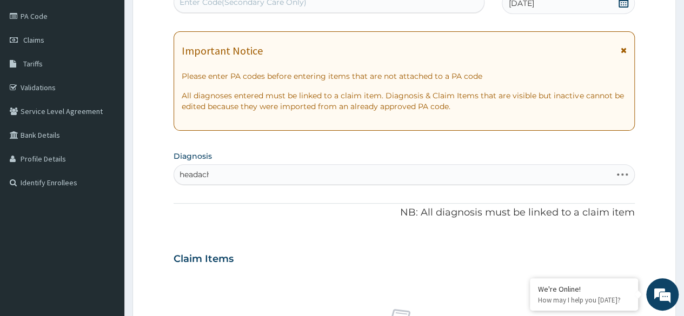
type input "headache"
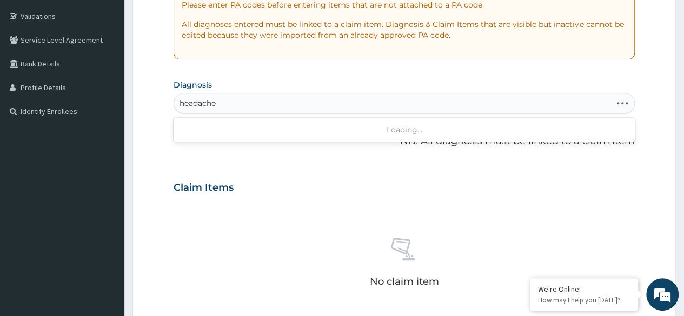
scroll to position [0, 0]
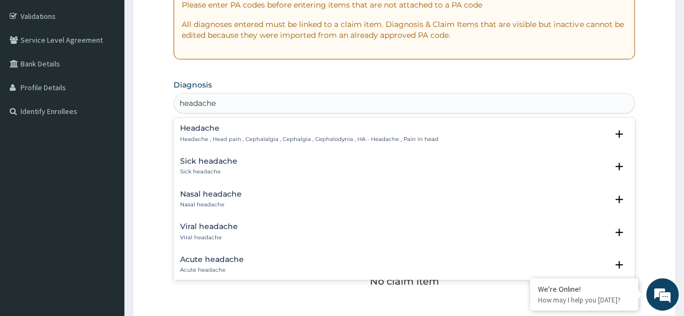
click at [313, 129] on h4 "Headache" at bounding box center [309, 128] width 258 height 8
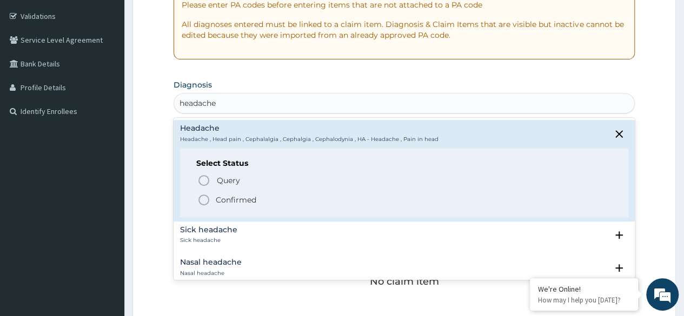
click at [282, 193] on span "Confirmed" at bounding box center [404, 199] width 414 height 13
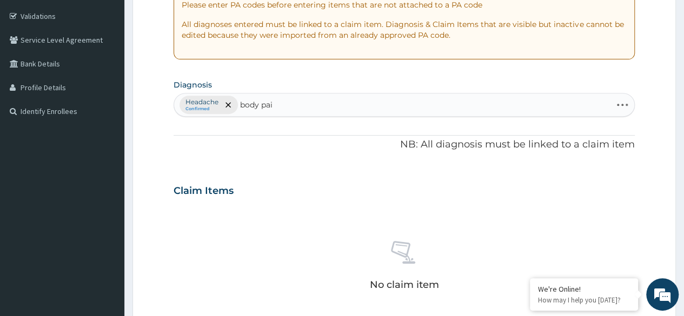
type input "body pain"
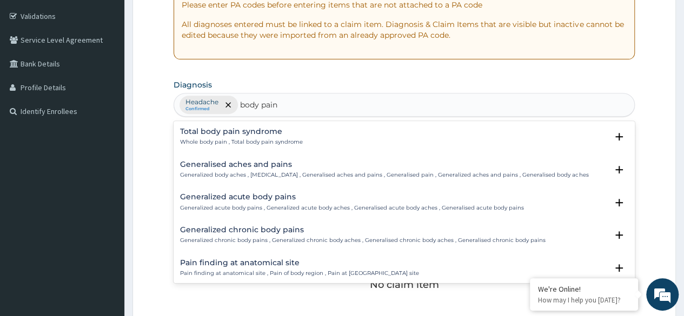
click at [276, 133] on h4 "Total body pain syndrome" at bounding box center [241, 132] width 123 height 8
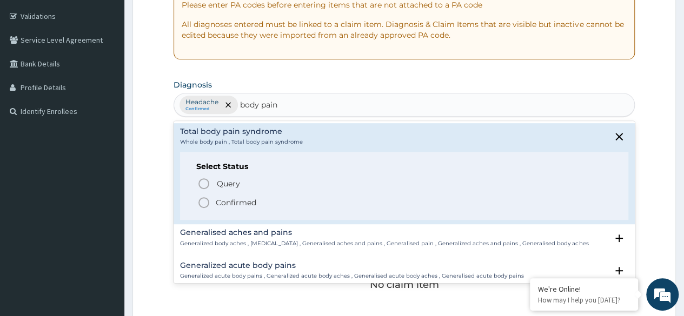
click at [265, 206] on span "Confirmed" at bounding box center [404, 202] width 414 height 13
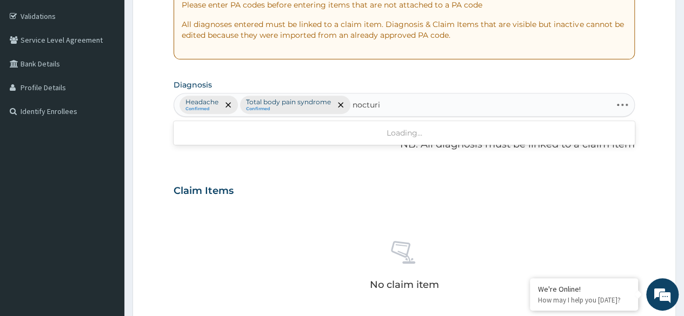
type input "[MEDICAL_DATA]"
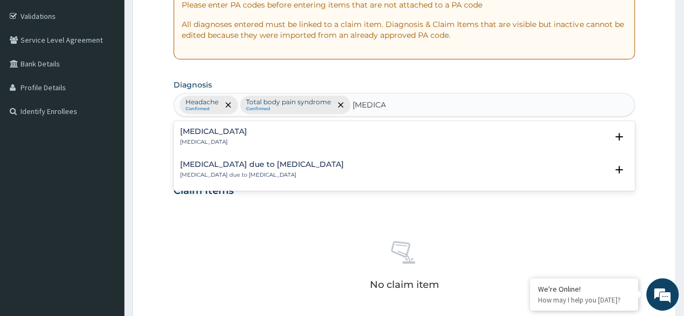
click at [265, 141] on div "[MEDICAL_DATA] [MEDICAL_DATA]" at bounding box center [404, 137] width 448 height 19
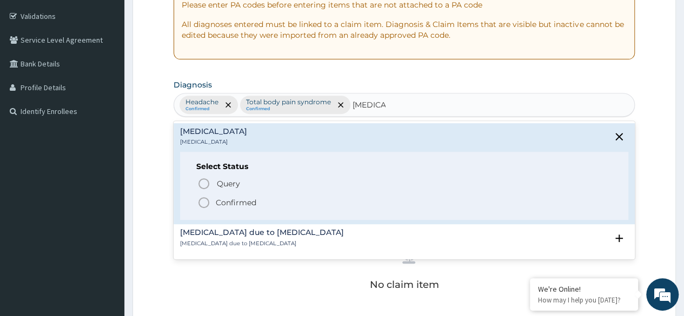
click at [265, 198] on span "Confirmed" at bounding box center [404, 202] width 414 height 13
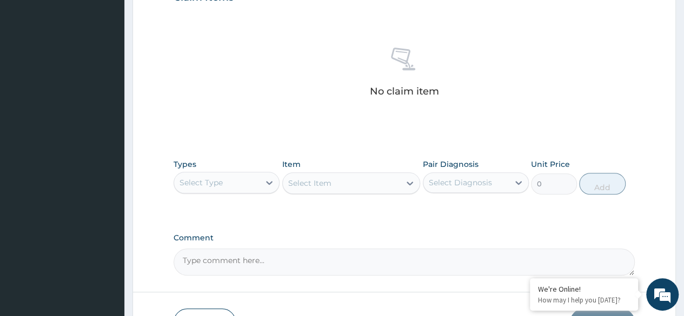
scroll to position [461, 0]
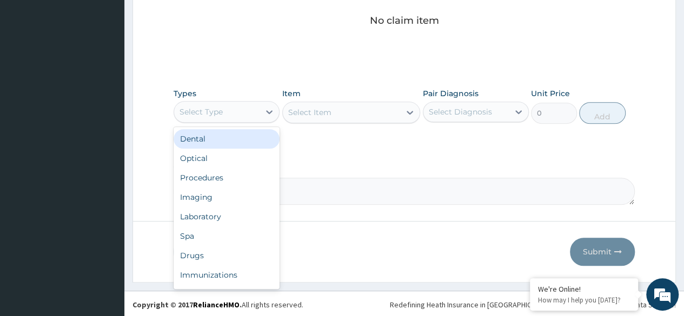
type input "p"
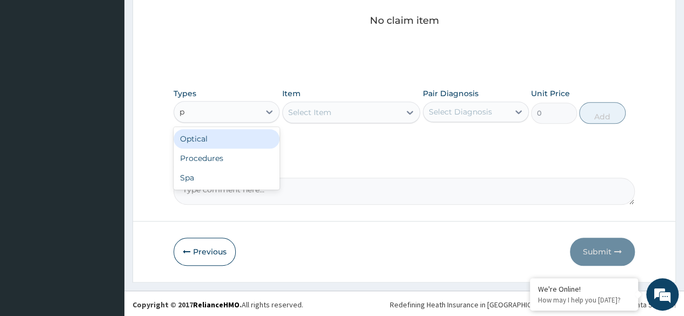
click at [247, 157] on div "Procedures" at bounding box center [226, 158] width 106 height 19
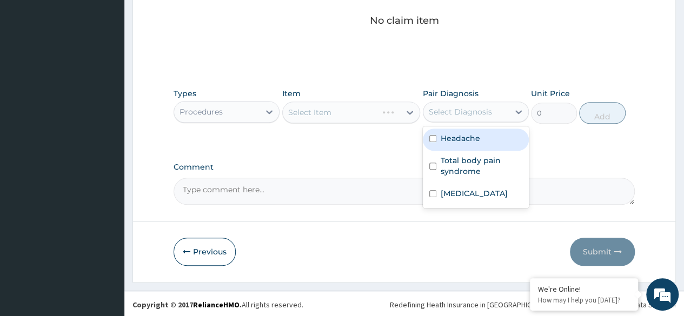
click at [460, 130] on div "Headache" at bounding box center [476, 140] width 106 height 22
checkbox input "true"
click at [473, 157] on label "Total body pain syndrome" at bounding box center [481, 166] width 82 height 22
checkbox input "true"
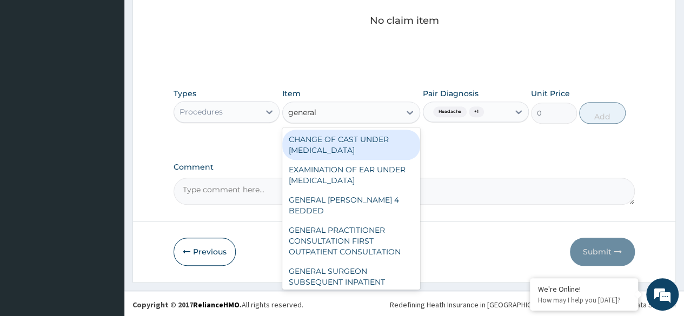
type input "general p"
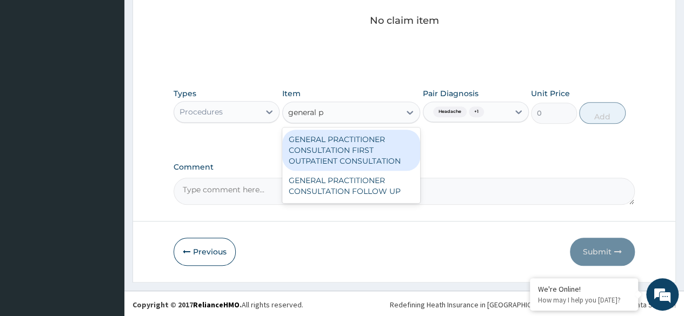
click at [386, 151] on div "GENERAL PRACTITIONER CONSULTATION FIRST OUTPATIENT CONSULTATION" at bounding box center [351, 150] width 138 height 41
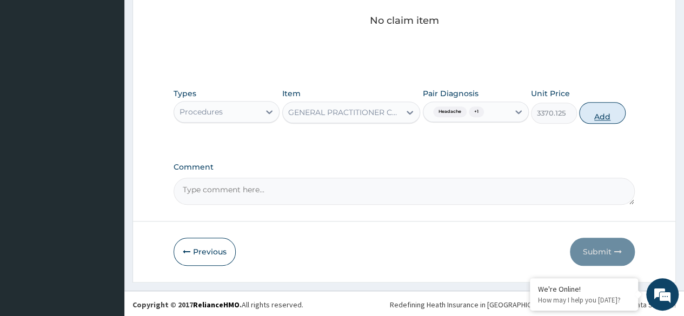
click at [602, 116] on button "Add" at bounding box center [602, 113] width 46 height 22
type input "0"
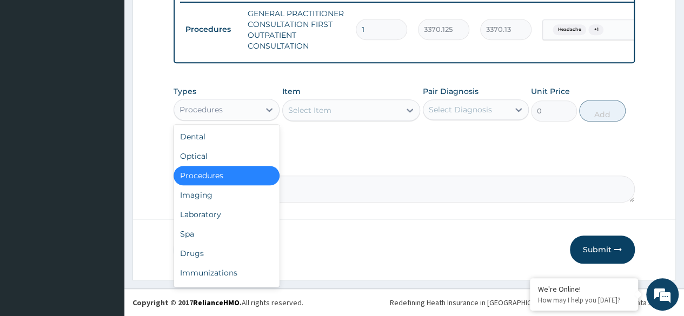
click at [242, 212] on div "Laboratory" at bounding box center [226, 214] width 106 height 19
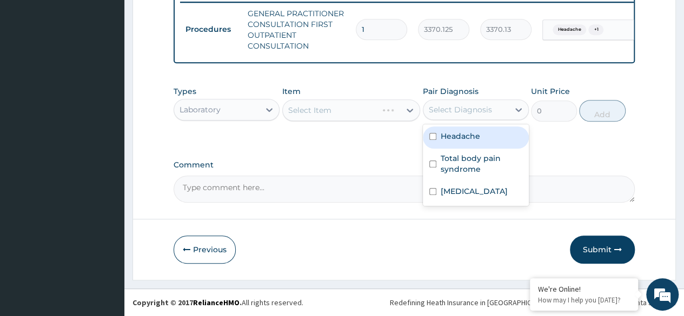
click at [484, 139] on div "Headache" at bounding box center [476, 137] width 106 height 22
checkbox input "true"
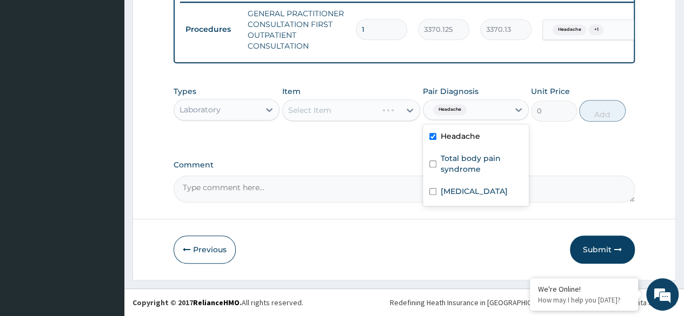
click at [490, 169] on label "Total body pain syndrome" at bounding box center [481, 164] width 82 height 22
checkbox input "true"
click at [488, 188] on div "Nocturia" at bounding box center [476, 193] width 106 height 22
checkbox input "true"
click at [342, 105] on div "Select Item" at bounding box center [351, 110] width 138 height 22
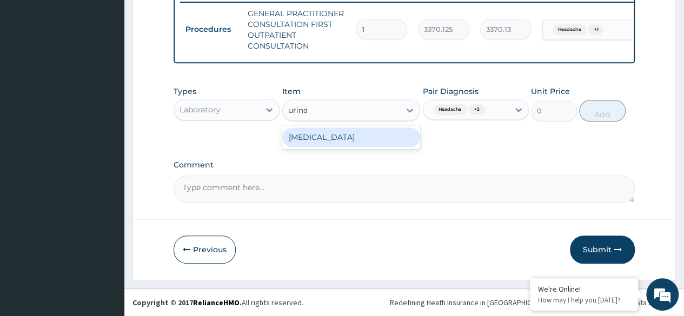
type input "urinal"
click at [390, 133] on div "URINALYSIS" at bounding box center [351, 137] width 138 height 19
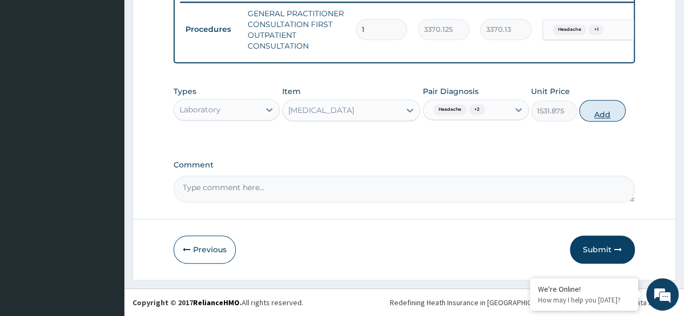
click at [618, 115] on button "Add" at bounding box center [602, 111] width 46 height 22
type input "0"
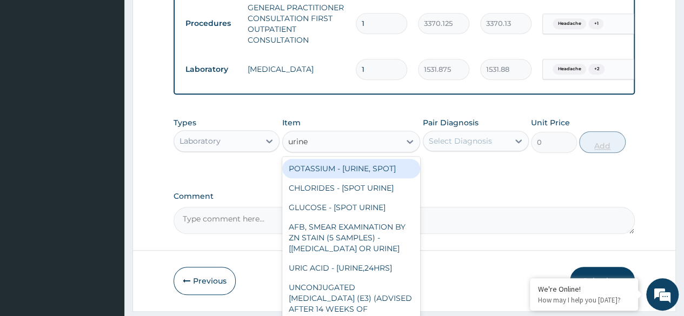
type input "urine m"
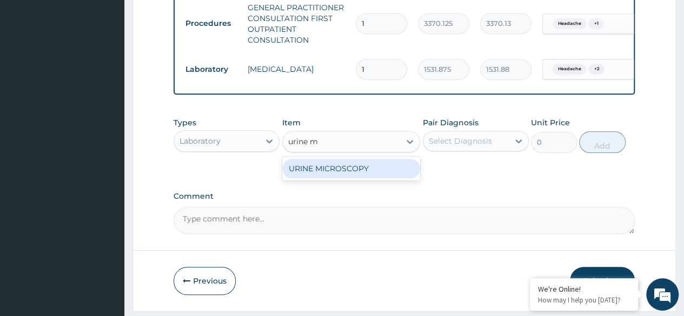
click at [394, 178] on div "URINE MICROSCOPY" at bounding box center [351, 168] width 138 height 19
type input "4595.625"
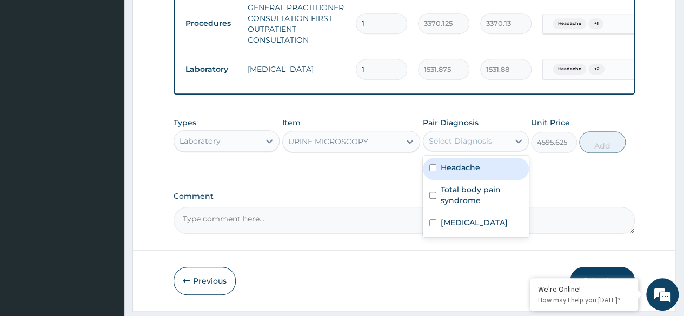
click at [487, 180] on div "Headache" at bounding box center [476, 169] width 106 height 22
checkbox input "true"
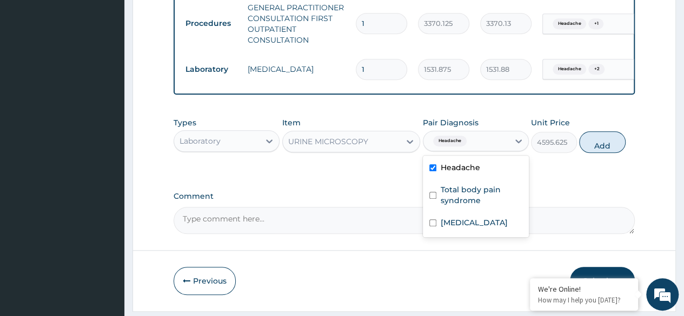
click at [502, 204] on label "Total body pain syndrome" at bounding box center [481, 195] width 82 height 22
checkbox input "true"
click at [605, 151] on button "Add" at bounding box center [602, 142] width 46 height 22
type input "0"
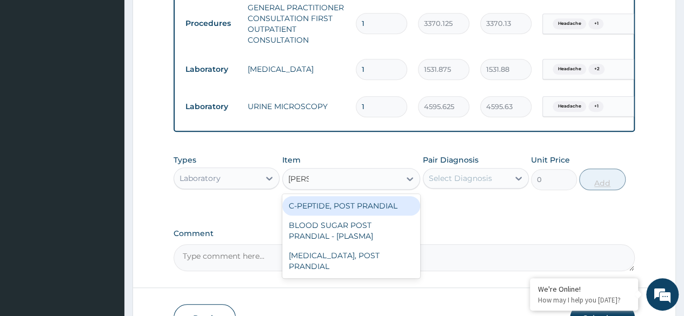
type input "rand"
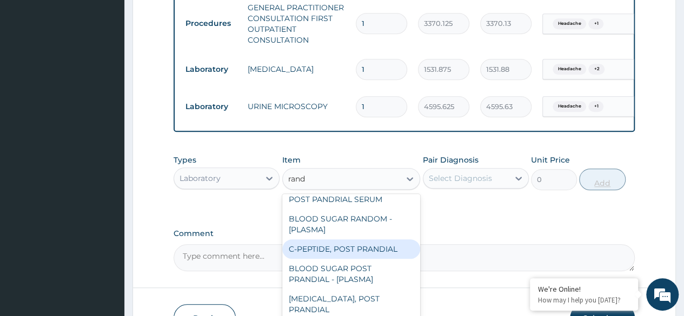
scroll to position [21, 0]
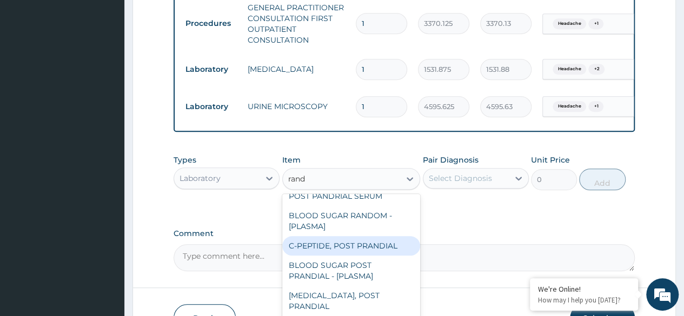
click at [364, 231] on div "BLOOD SUGAR RANDOM - [PLASMA]" at bounding box center [351, 221] width 138 height 30
type input "1800"
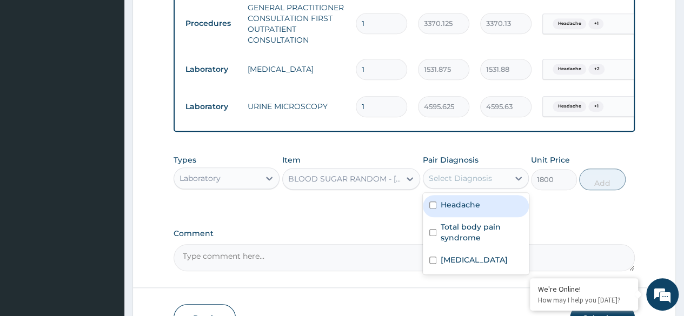
click at [483, 216] on div "Headache" at bounding box center [476, 206] width 106 height 22
checkbox input "true"
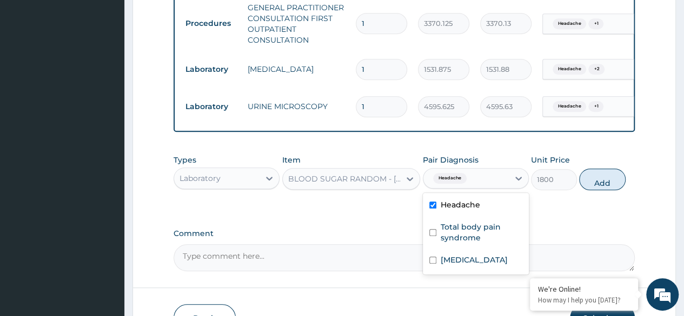
click at [487, 243] on label "Total body pain syndrome" at bounding box center [481, 233] width 82 height 22
checkbox input "true"
click at [492, 271] on div "Nocturia" at bounding box center [476, 261] width 106 height 22
checkbox input "true"
click at [608, 185] on button "Add" at bounding box center [602, 180] width 46 height 22
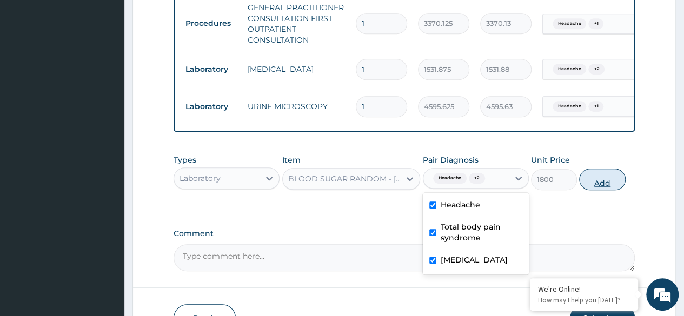
type input "0"
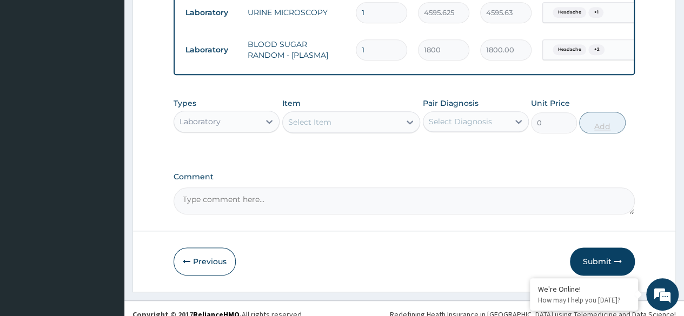
scroll to position [547, 0]
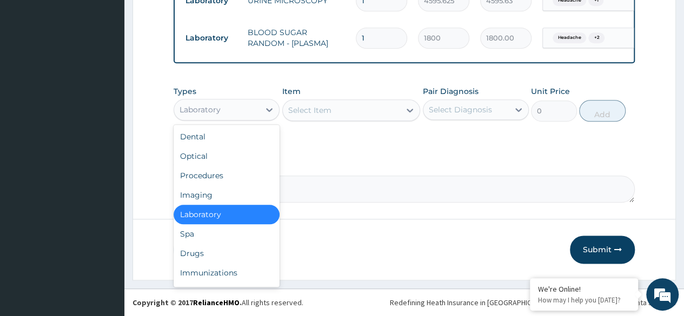
click at [238, 252] on div "Drugs" at bounding box center [226, 253] width 106 height 19
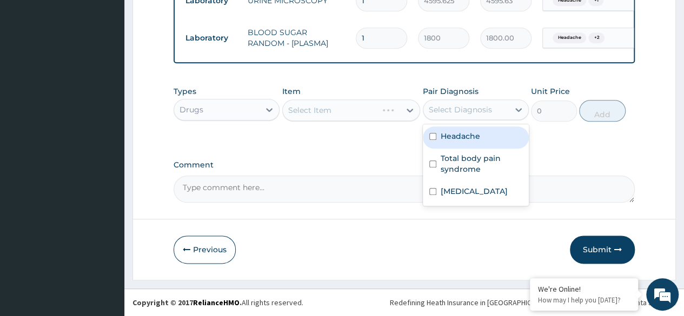
click at [477, 134] on label "Headache" at bounding box center [459, 136] width 39 height 11
checkbox input "true"
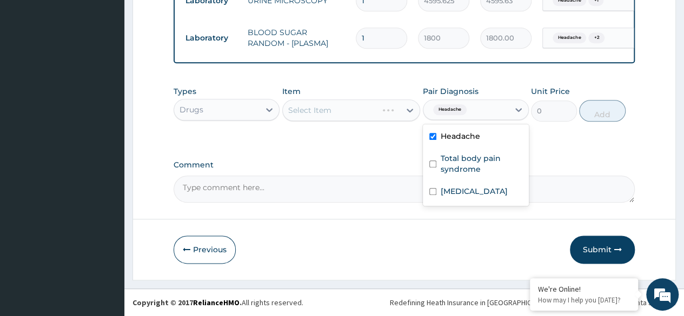
click at [480, 169] on label "Total body pain syndrome" at bounding box center [481, 164] width 82 height 22
checkbox input "true"
click at [484, 202] on div "Nocturia" at bounding box center [476, 193] width 106 height 22
checkbox input "true"
click at [367, 119] on div "Select Item" at bounding box center [351, 110] width 138 height 22
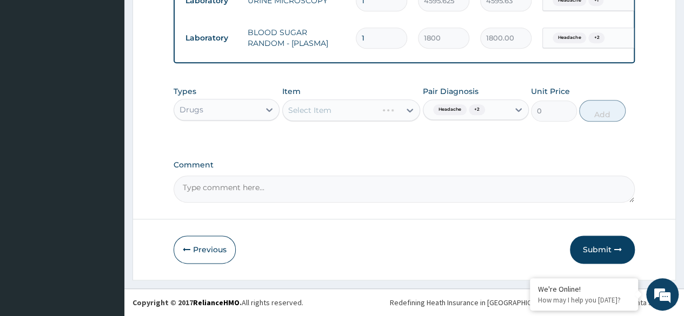
scroll to position [525, 0]
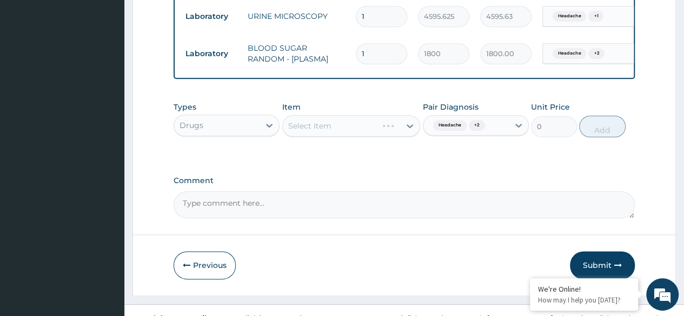
click at [351, 137] on div "Select Item" at bounding box center [351, 126] width 138 height 22
click at [360, 132] on div "Select Item" at bounding box center [351, 126] width 138 height 22
click at [363, 137] on div "Select Item" at bounding box center [351, 126] width 138 height 22
click at [351, 120] on div "Item Select Item" at bounding box center [351, 120] width 138 height 36
click at [361, 137] on div "Select Item" at bounding box center [351, 126] width 138 height 22
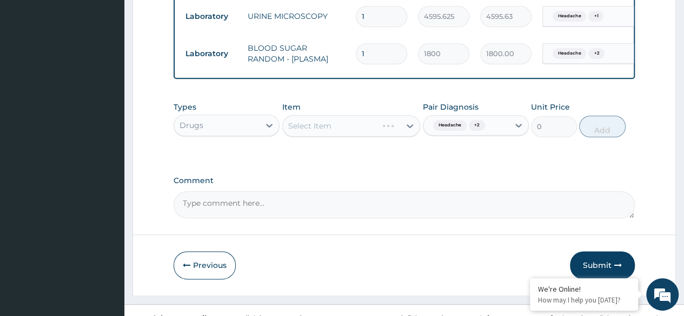
click at [376, 137] on div "Select Item" at bounding box center [351, 126] width 138 height 22
click at [344, 125] on div "Select Item" at bounding box center [351, 126] width 138 height 22
click at [347, 136] on div "Select Item" at bounding box center [351, 126] width 138 height 22
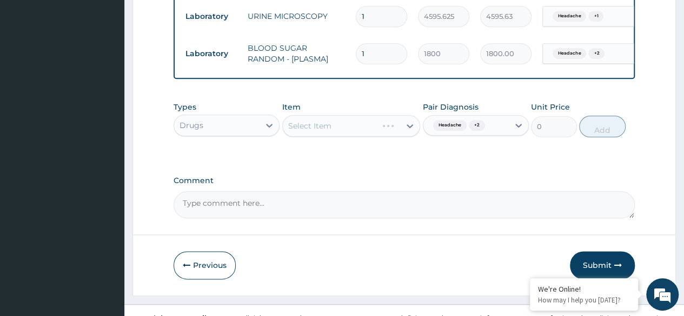
click at [337, 136] on div "Select Item" at bounding box center [351, 126] width 138 height 22
click at [197, 279] on button "Previous" at bounding box center [204, 265] width 62 height 28
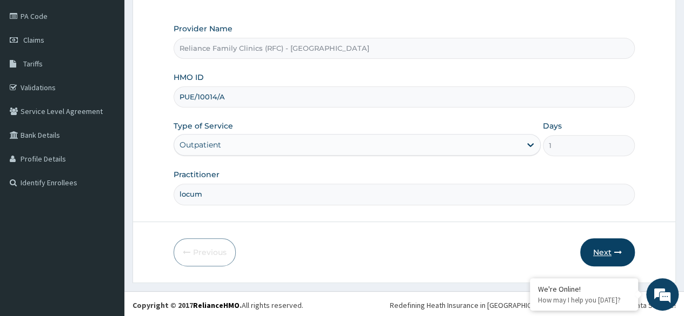
click at [613, 253] on button "Next" at bounding box center [607, 252] width 55 height 28
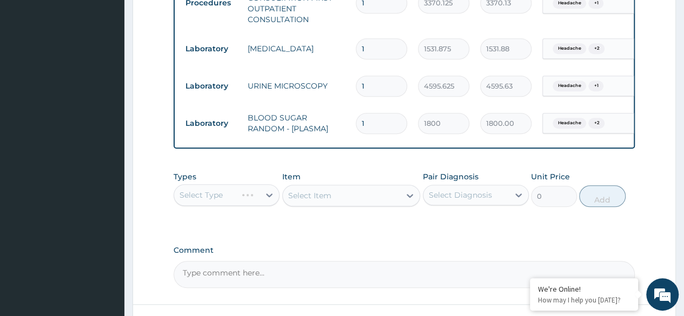
scroll to position [547, 0]
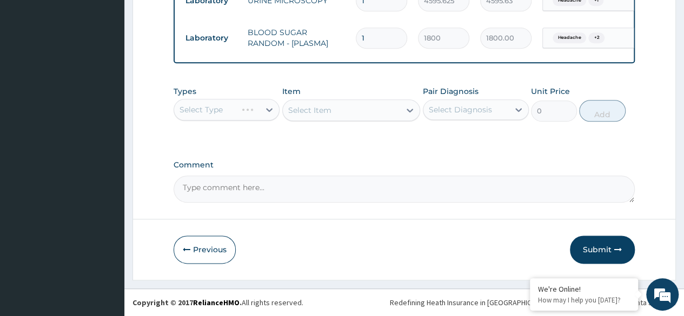
click at [348, 110] on div "Select Item" at bounding box center [351, 110] width 138 height 22
click at [329, 117] on div "Select Item" at bounding box center [351, 110] width 138 height 22
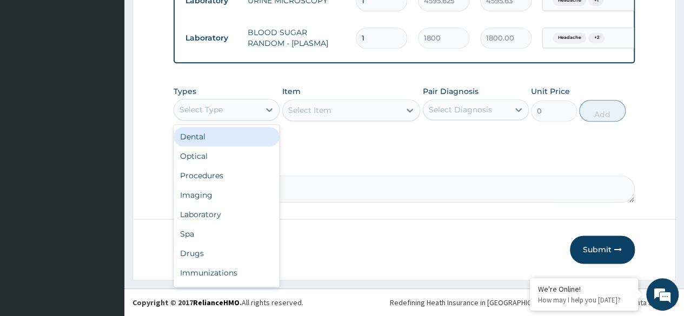
click at [246, 105] on div "Select Type" at bounding box center [216, 109] width 85 height 17
type input "dr"
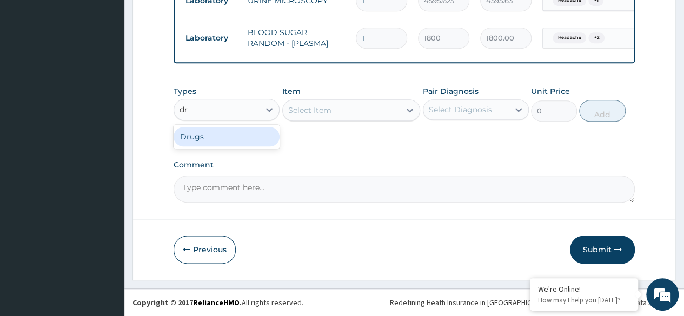
click at [253, 137] on div "Drugs" at bounding box center [226, 136] width 106 height 19
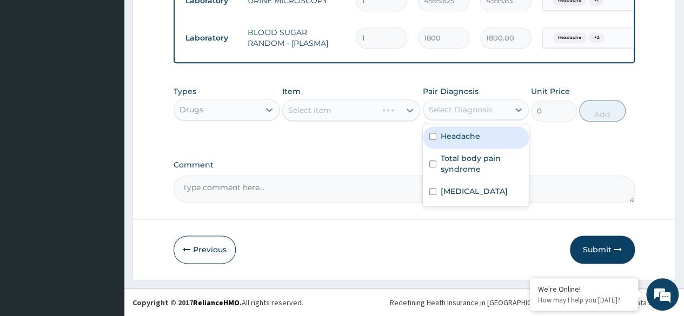
click at [480, 138] on div "Headache" at bounding box center [476, 137] width 106 height 22
checkbox input "true"
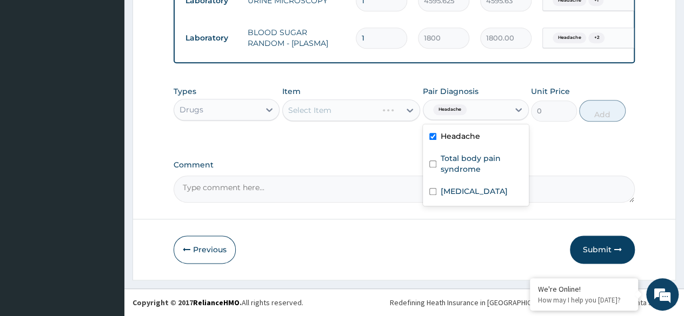
click at [485, 164] on label "Total body pain syndrome" at bounding box center [481, 164] width 82 height 22
checkbox input "true"
click at [483, 200] on div "Nocturia" at bounding box center [476, 193] width 106 height 22
checkbox input "true"
click at [339, 113] on div "Select Item" at bounding box center [351, 110] width 138 height 22
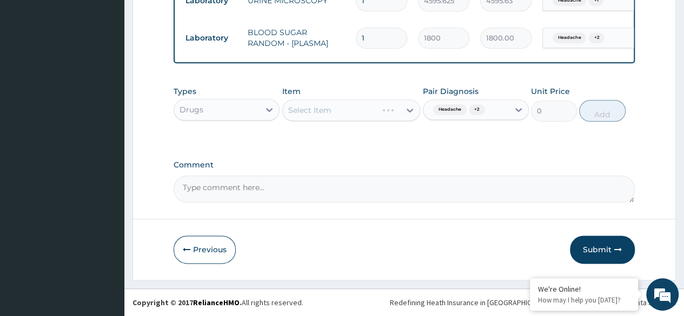
click at [371, 116] on div "Select Item" at bounding box center [351, 110] width 138 height 22
click at [199, 259] on button "Previous" at bounding box center [204, 250] width 62 height 28
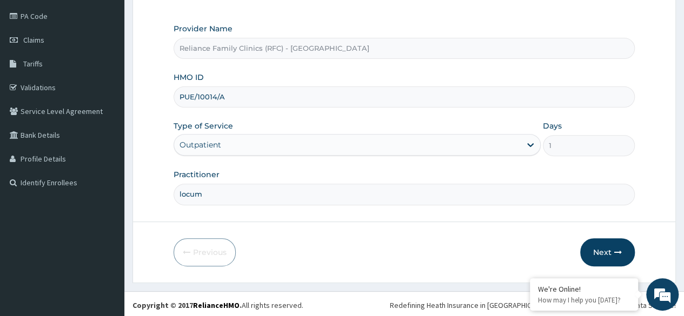
drag, startPoint x: 251, startPoint y: 102, endPoint x: 179, endPoint y: 104, distance: 71.9
click at [179, 104] on input "PUE/10014/A" at bounding box center [403, 96] width 461 height 21
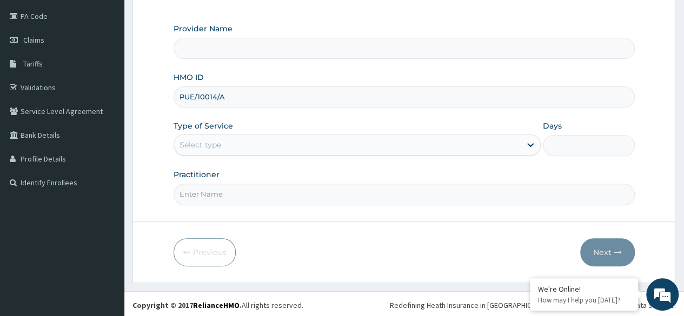
type input "PUE/10014/A"
type input "Reliance Family Clinics (RFC) - [GEOGRAPHIC_DATA]"
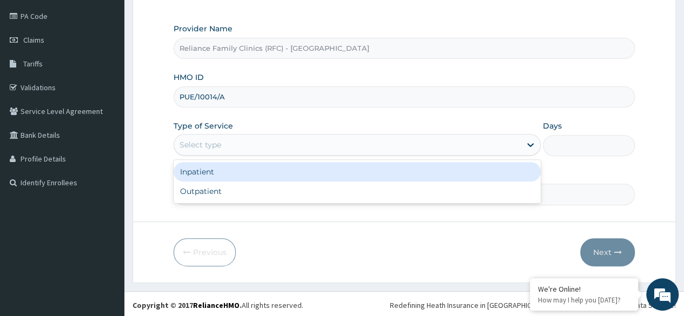
click at [305, 197] on div "Outpatient" at bounding box center [356, 191] width 367 height 19
type input "1"
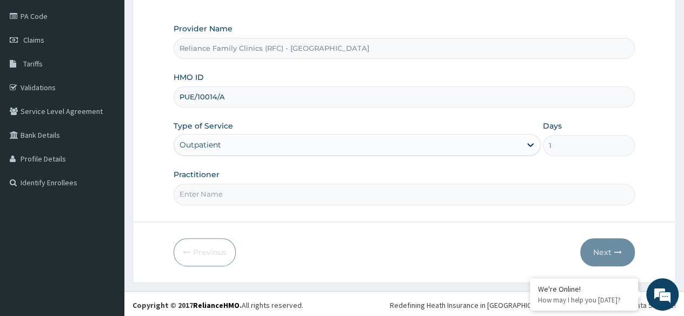
click at [327, 190] on input "Practitioner" at bounding box center [403, 194] width 461 height 21
type input "LOCUM"
click at [613, 245] on button "Next" at bounding box center [607, 252] width 55 height 28
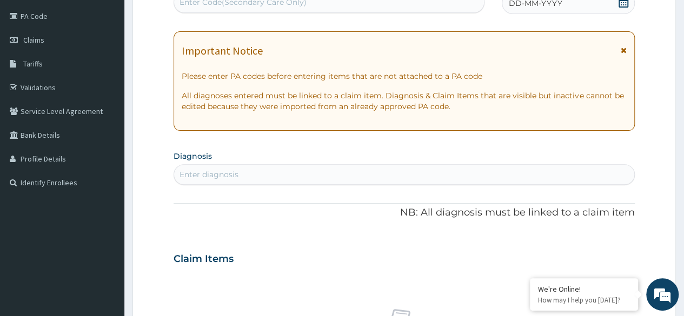
click at [531, 7] on span "DD-MM-YYYY" at bounding box center [534, 3] width 53 height 11
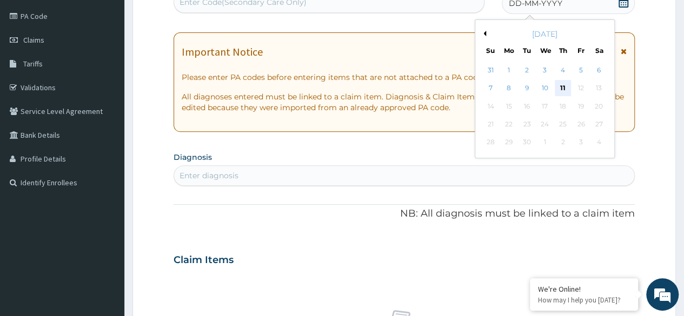
click at [568, 89] on div "11" at bounding box center [562, 89] width 16 height 16
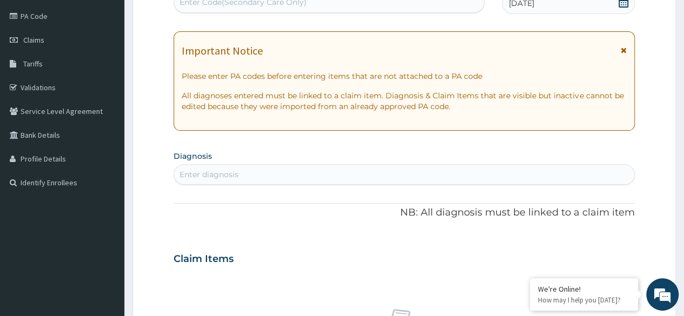
click at [276, 163] on section "Diagnosis Select is focused ,type to refine list, press Down to open the menu, …" at bounding box center [403, 166] width 461 height 37
type input "HEADACHE"
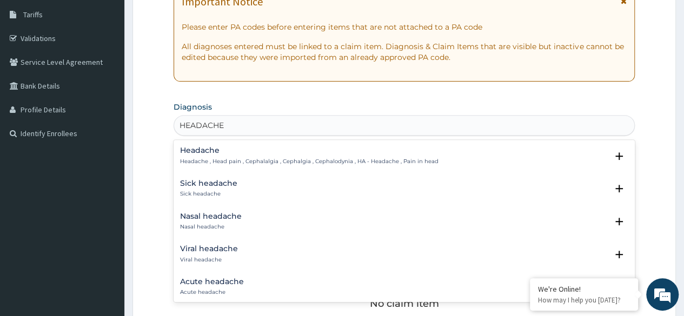
scroll to position [187, 0]
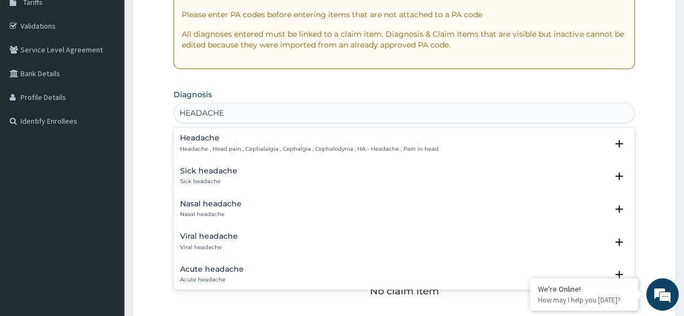
click at [258, 143] on div "Headache Headache , Head pain , Cephalalgia , Cephalgia , Cephalodynia , HA - H…" at bounding box center [309, 143] width 258 height 19
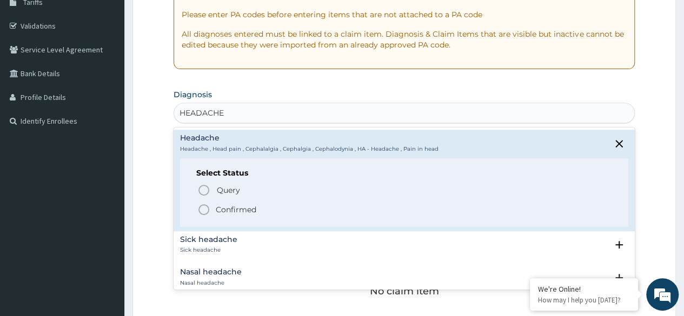
click at [244, 213] on p "Confirmed" at bounding box center [236, 209] width 41 height 11
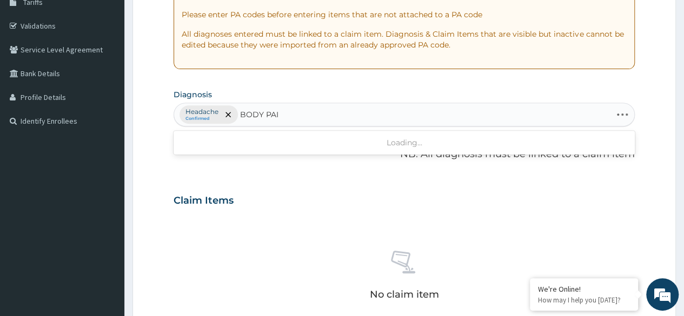
type input "BODY PAIN"
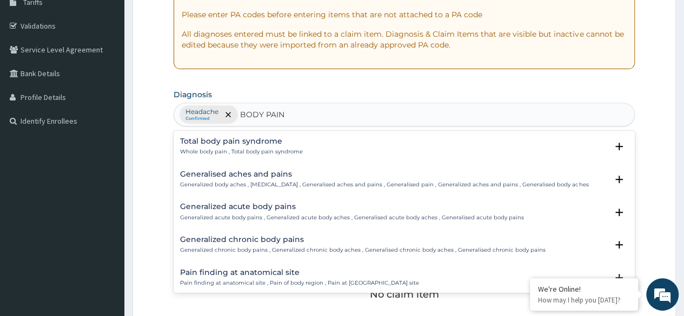
click at [283, 150] on p "Whole body pain , Total body pain syndrome" at bounding box center [241, 152] width 123 height 8
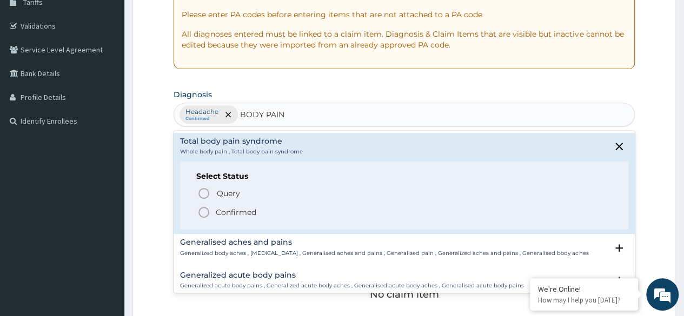
click at [273, 217] on span "Confirmed" at bounding box center [404, 212] width 414 height 13
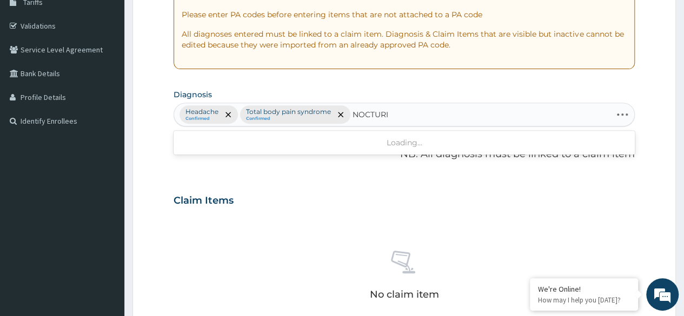
type input "[MEDICAL_DATA]"
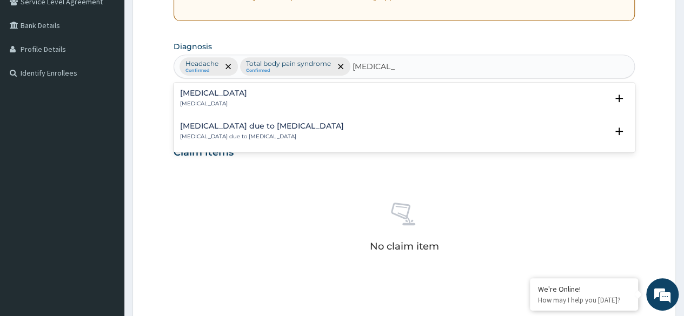
scroll to position [236, 0]
click at [266, 98] on div "[MEDICAL_DATA] [MEDICAL_DATA]" at bounding box center [404, 97] width 448 height 19
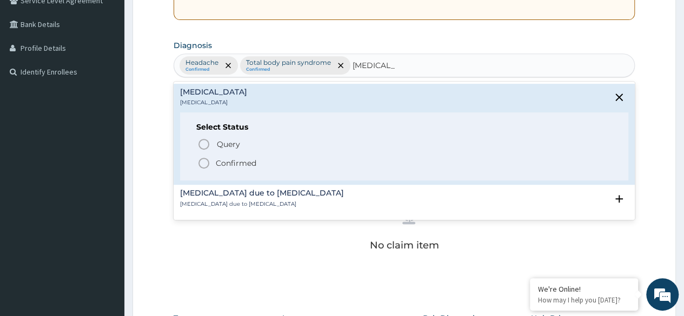
click at [253, 163] on p "Confirmed" at bounding box center [236, 163] width 41 height 11
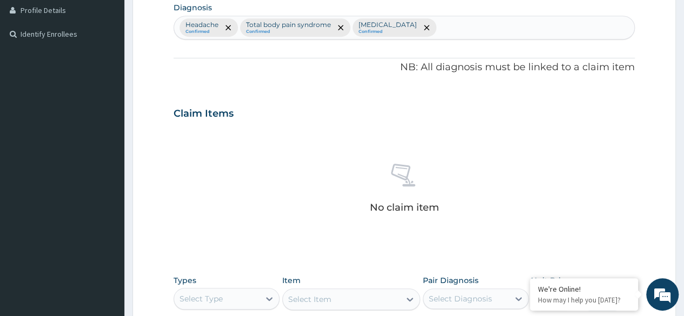
scroll to position [461, 0]
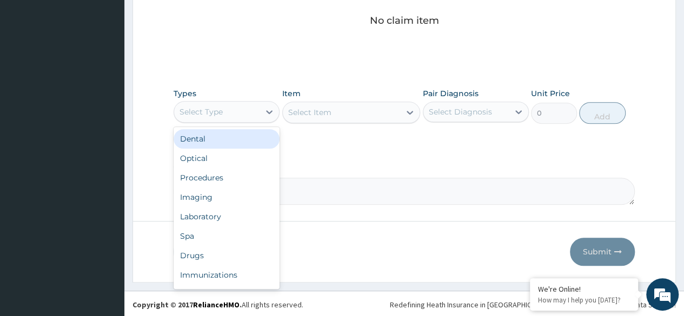
click at [248, 171] on div "Procedures" at bounding box center [226, 177] width 106 height 19
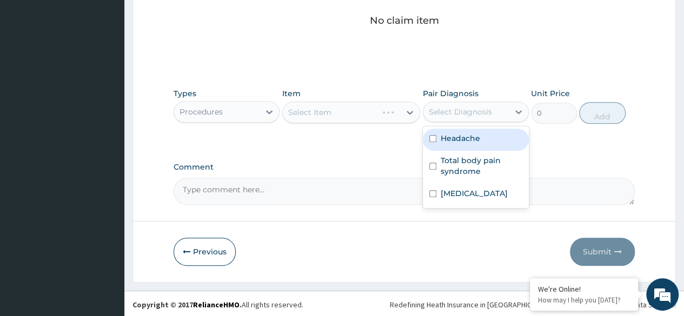
click at [467, 139] on label "Headache" at bounding box center [459, 138] width 39 height 11
checkbox input "true"
click at [469, 175] on label "Total body pain syndrome" at bounding box center [481, 166] width 82 height 22
checkbox input "true"
click at [472, 198] on div "[MEDICAL_DATA]" at bounding box center [476, 195] width 106 height 22
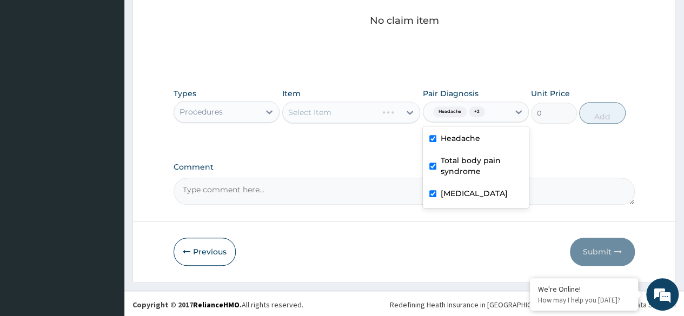
checkbox input "true"
click at [363, 116] on div "Select Item" at bounding box center [351, 113] width 138 height 22
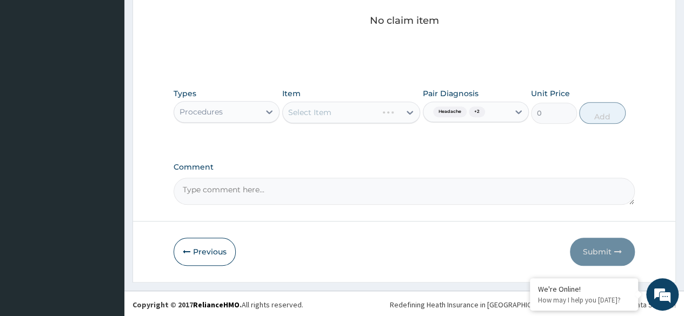
click at [366, 98] on div "Item Select Item" at bounding box center [351, 106] width 138 height 36
click at [366, 111] on div "Select Item" at bounding box center [351, 113] width 138 height 22
click at [371, 119] on div "Select Item" at bounding box center [351, 113] width 138 height 22
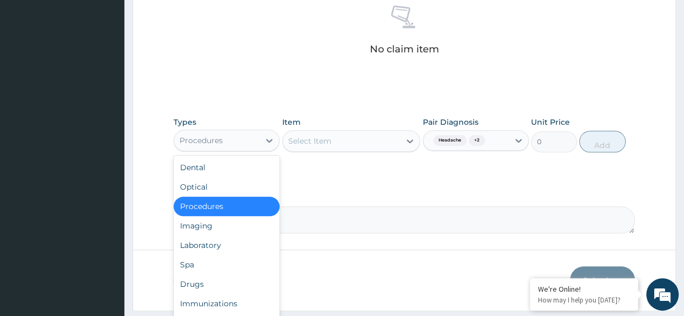
scroll to position [436, 0]
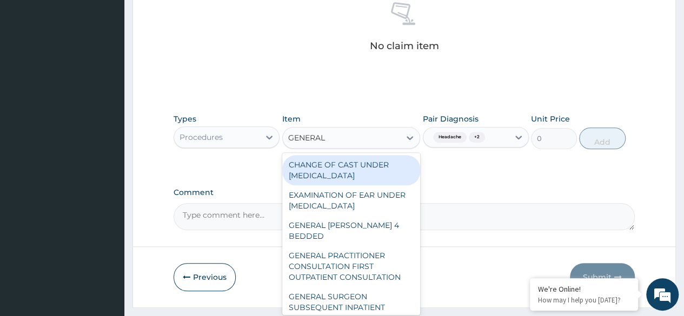
type input "GENERAL P"
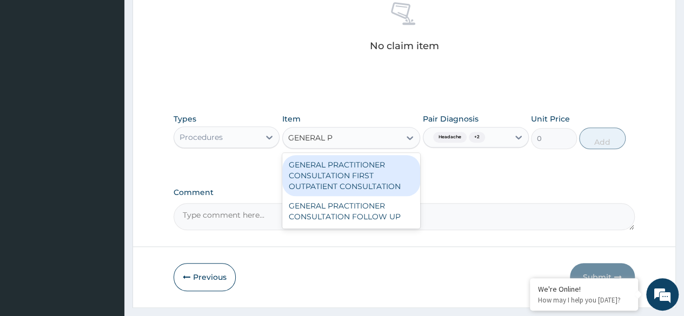
click at [384, 170] on div "GENERAL PRACTITIONER CONSULTATION FIRST OUTPATIENT CONSULTATION" at bounding box center [351, 175] width 138 height 41
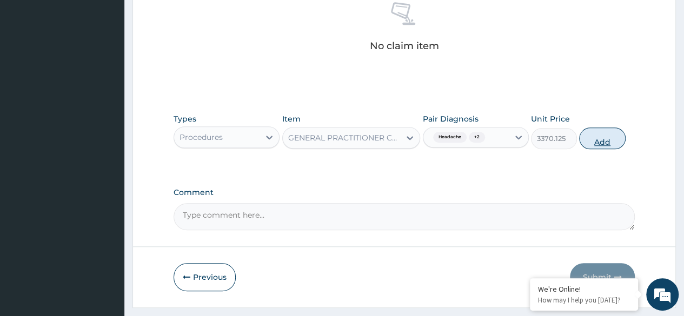
click at [602, 135] on button "Add" at bounding box center [602, 139] width 46 height 22
type input "0"
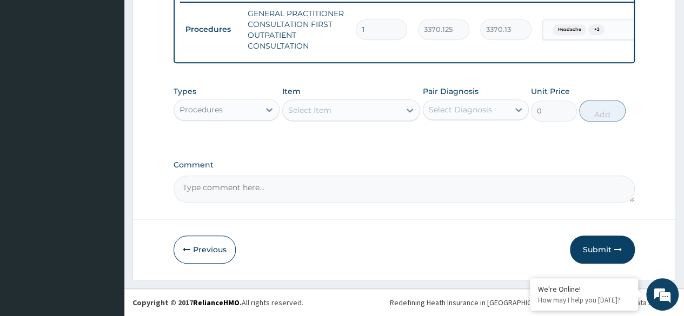
click at [258, 140] on div "Types Procedures Item Select Item Pair Diagnosis Select Diagnosis Unit Price 0 …" at bounding box center [403, 112] width 461 height 63
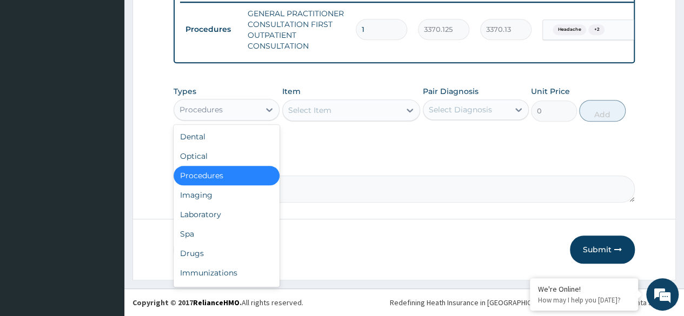
click at [243, 210] on div "Laboratory" at bounding box center [226, 214] width 106 height 19
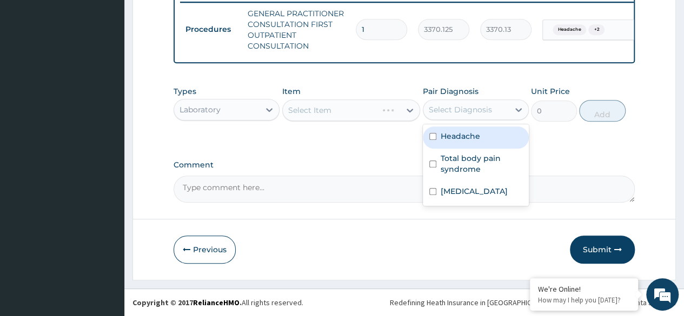
click at [469, 137] on label "Headache" at bounding box center [459, 136] width 39 height 11
checkbox input "true"
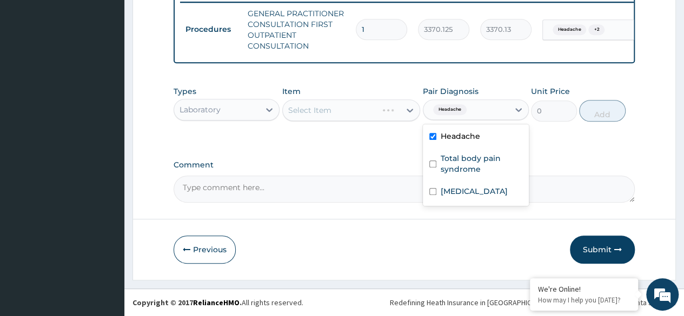
click at [486, 171] on label "Total body pain syndrome" at bounding box center [481, 164] width 82 height 22
checkbox input "true"
click at [491, 193] on div "[MEDICAL_DATA]" at bounding box center [476, 193] width 106 height 22
checkbox input "true"
click at [367, 121] on div "Select Item" at bounding box center [351, 110] width 138 height 22
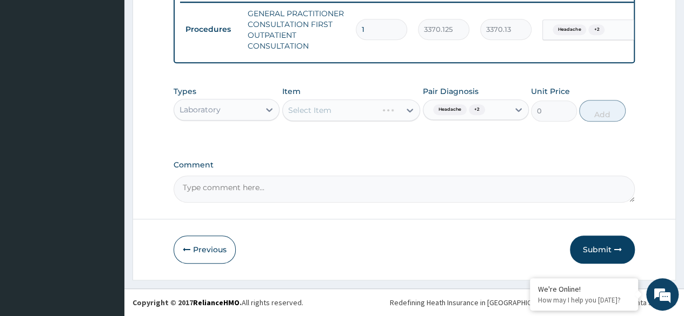
click at [373, 115] on div "Select Item" at bounding box center [351, 110] width 138 height 22
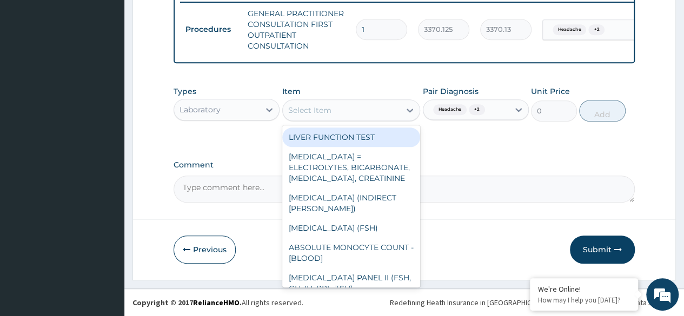
type input "Y"
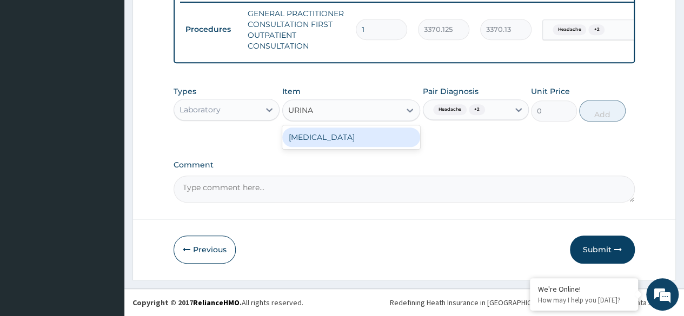
type input "URINAL"
click at [387, 145] on div "[MEDICAL_DATA]" at bounding box center [351, 137] width 138 height 19
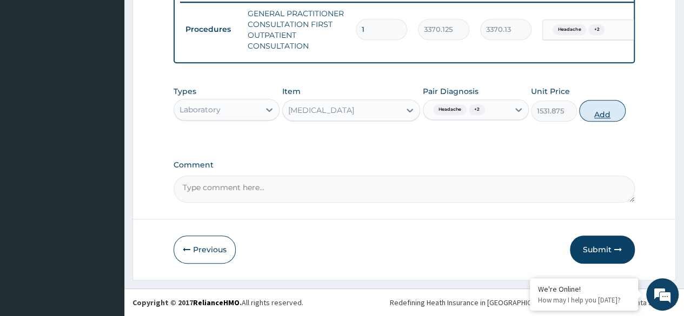
click at [598, 108] on button "Add" at bounding box center [602, 111] width 46 height 22
type input "0"
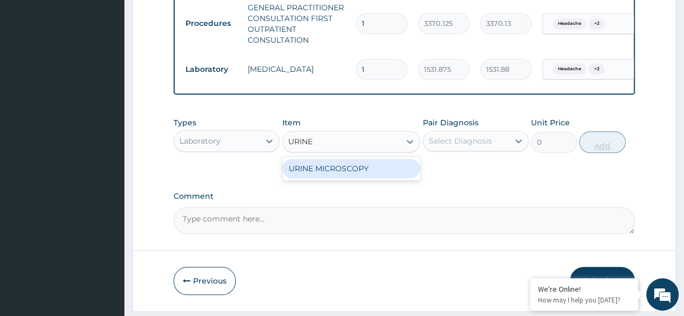
type input "URINE M"
click at [390, 178] on div "URINE MICROSCOPY" at bounding box center [351, 168] width 138 height 19
type input "4595.625"
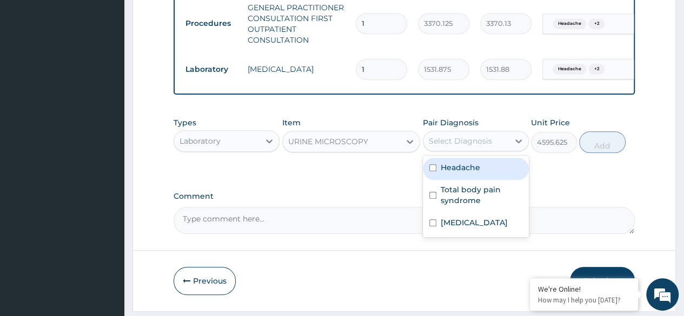
click at [479, 189] on div "Total body pain syndrome" at bounding box center [476, 196] width 106 height 33
checkbox input "true"
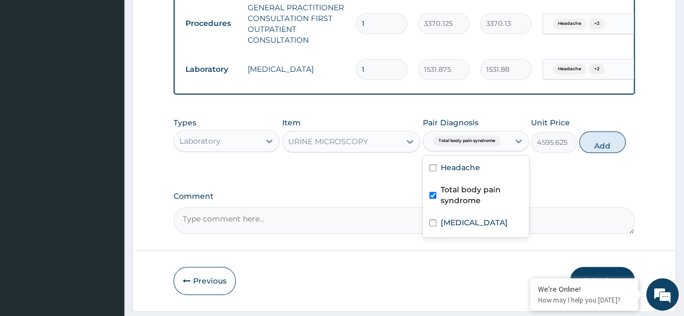
click at [518, 179] on div "Headache" at bounding box center [476, 169] width 106 height 22
checkbox input "true"
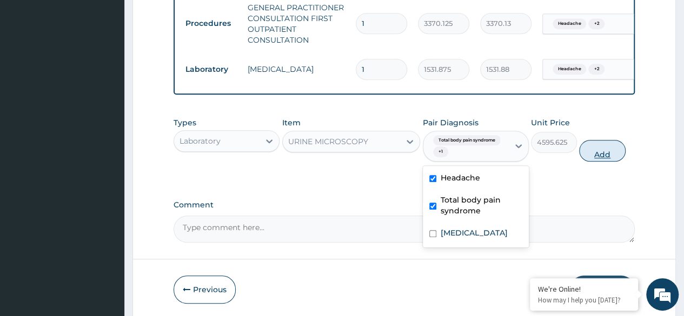
click at [611, 157] on button "Add" at bounding box center [602, 151] width 46 height 22
type input "0"
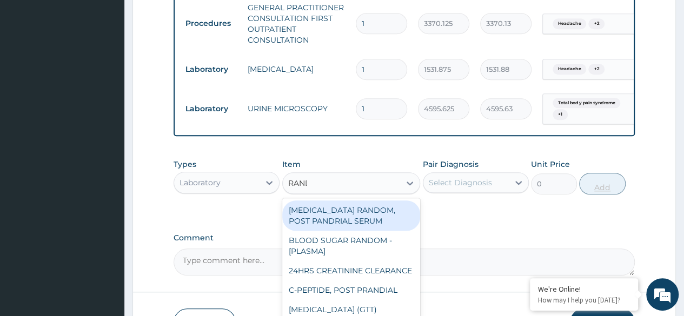
type input "RANDI"
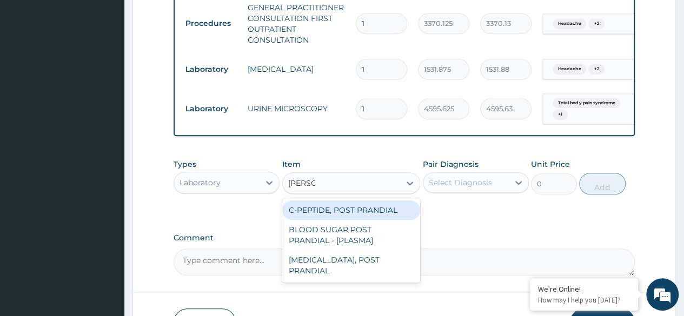
click at [401, 238] on div "BLOOD SUGAR POST PRANDIAL - [PLASMA]" at bounding box center [351, 235] width 138 height 30
type input "1800"
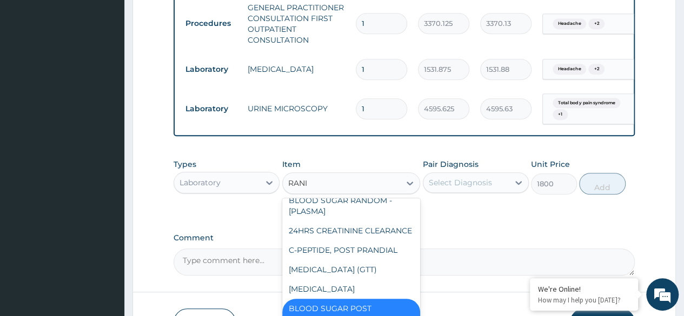
scroll to position [0, 0]
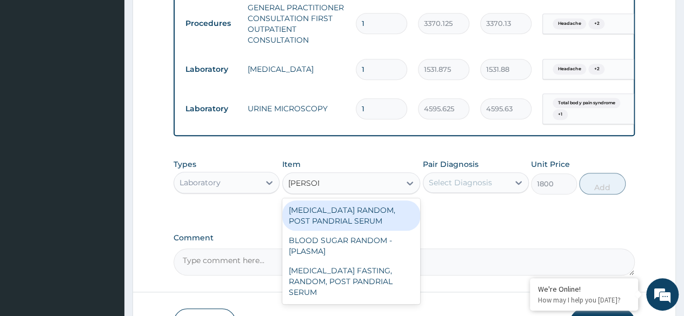
type input "RANDOM"
click at [370, 254] on div "BLOOD SUGAR RANDOM - [PLASMA]" at bounding box center [351, 246] width 138 height 30
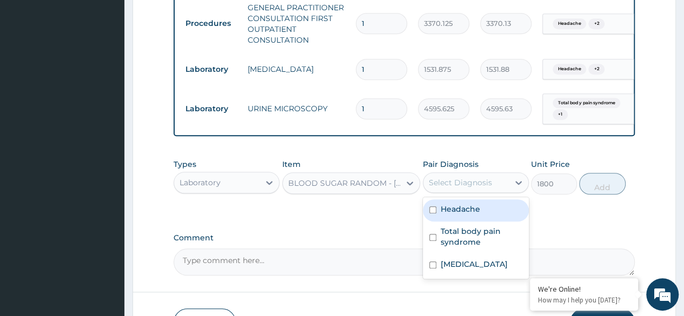
click at [480, 211] on div "Headache" at bounding box center [476, 210] width 106 height 22
checkbox input "true"
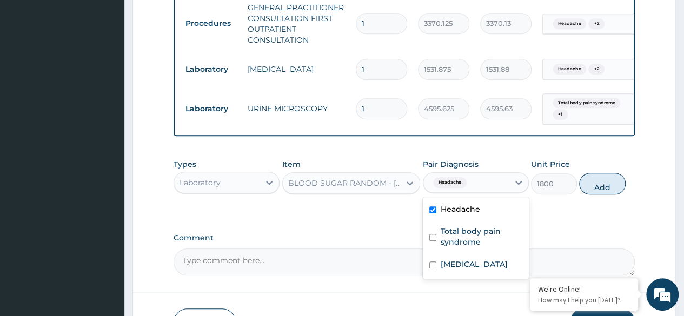
click at [496, 232] on label "Total body pain syndrome" at bounding box center [481, 237] width 82 height 22
checkbox input "true"
click at [613, 190] on button "Add" at bounding box center [602, 184] width 46 height 22
type input "0"
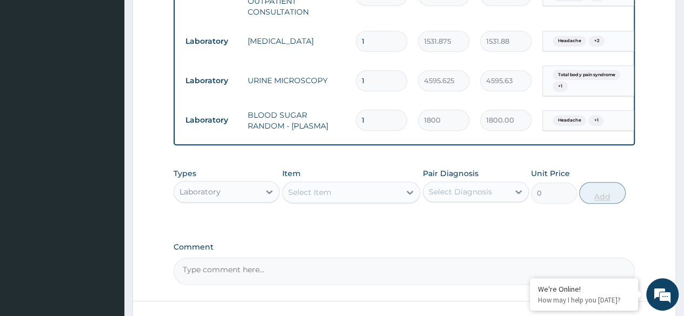
scroll to position [551, 0]
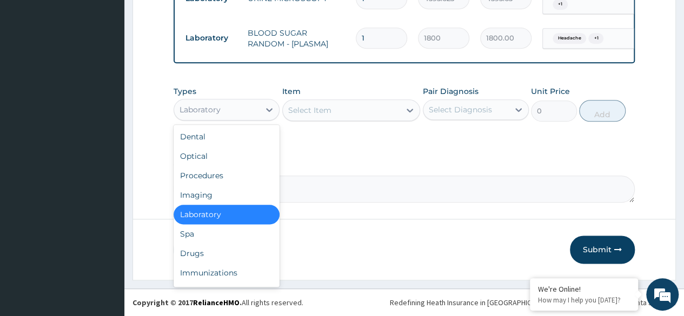
click at [232, 253] on div "Drugs" at bounding box center [226, 253] width 106 height 19
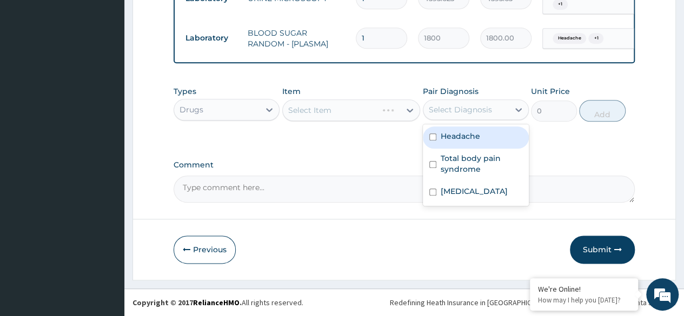
click at [476, 142] on label "Headache" at bounding box center [459, 136] width 39 height 11
checkbox input "true"
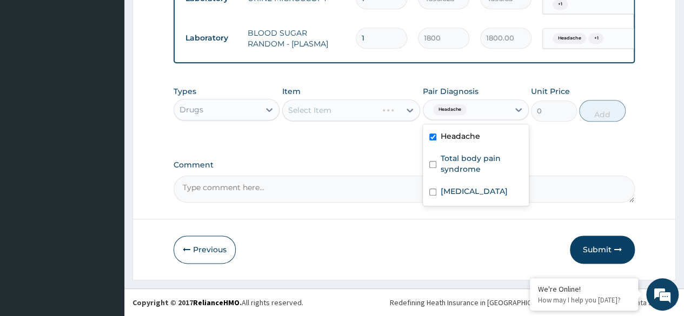
click at [354, 104] on div "Select Item" at bounding box center [351, 110] width 138 height 22
click at [349, 115] on div "Select Item" at bounding box center [351, 110] width 138 height 22
click at [358, 115] on div "Select Item" at bounding box center [351, 110] width 138 height 22
click at [348, 113] on div "Select Item" at bounding box center [351, 110] width 138 height 22
click at [363, 128] on div "Types Drugs Item Select Item Pair Diagnosis Headache Unit Price 0 Add" at bounding box center [403, 112] width 461 height 63
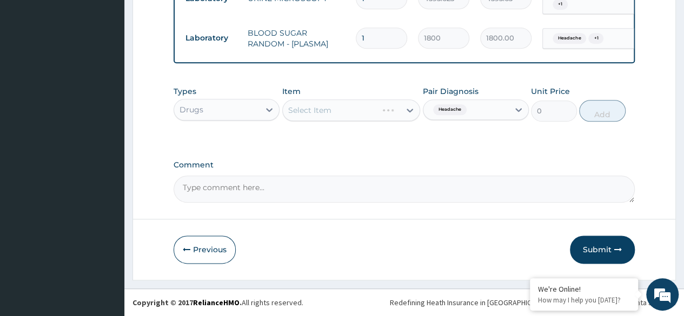
click at [374, 124] on div "Types Drugs Item Select Item Pair Diagnosis Headache Unit Price 0 Add" at bounding box center [403, 104] width 461 height 46
click at [383, 112] on div "Select Item" at bounding box center [351, 110] width 138 height 22
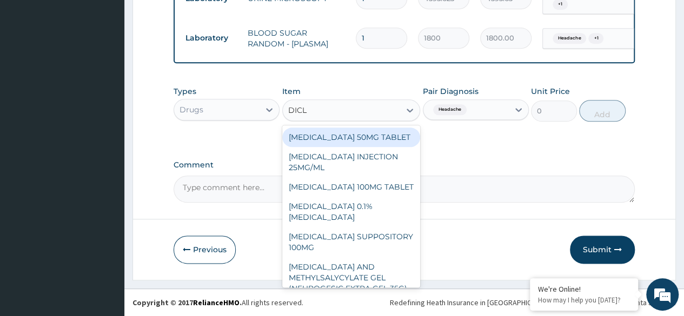
type input "DICLO"
click at [373, 136] on div "[MEDICAL_DATA] 50MG TABLET" at bounding box center [351, 137] width 138 height 19
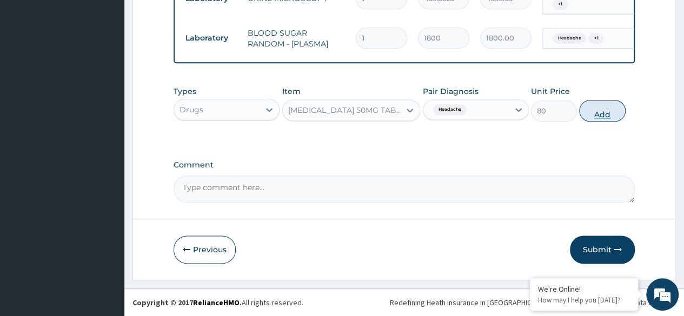
click at [595, 113] on button "Add" at bounding box center [602, 111] width 46 height 22
type input "0"
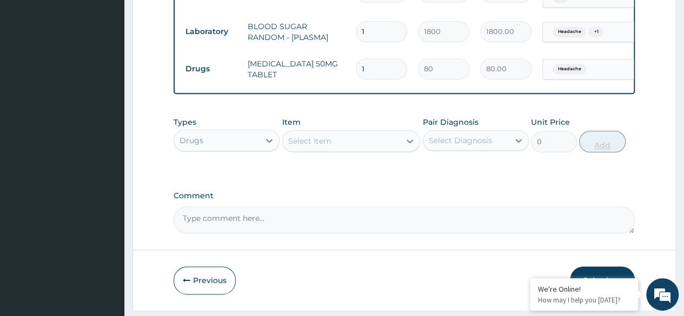
type input "0.00"
type input "5"
type input "400.00"
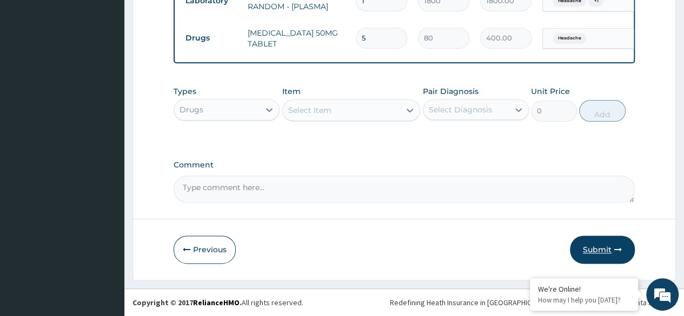
click at [602, 245] on button "Submit" at bounding box center [602, 250] width 65 height 28
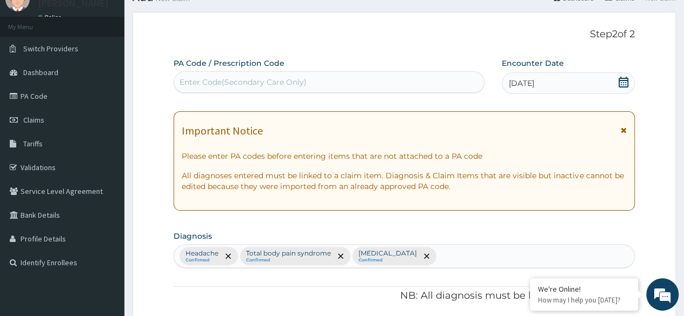
scroll to position [589, 0]
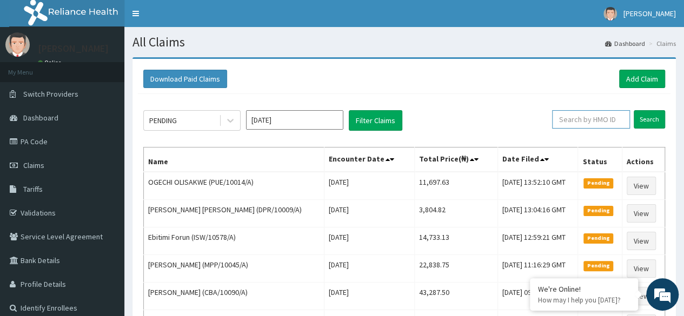
click at [574, 118] on input "text" at bounding box center [591, 119] width 78 height 18
paste input "PUE/10014/A"
type input "PUE/10014/A"
click at [633, 110] on input "Search" at bounding box center [648, 119] width 31 height 18
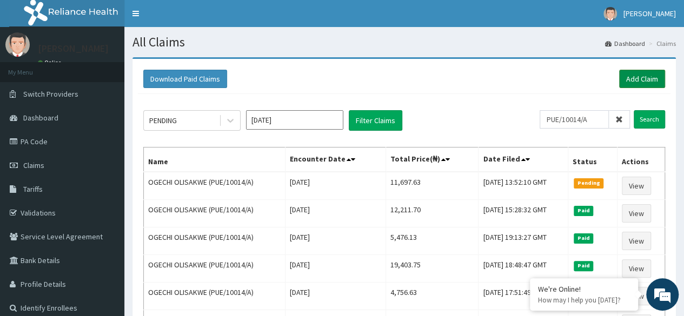
click at [644, 84] on link "Add Claim" at bounding box center [642, 79] width 46 height 18
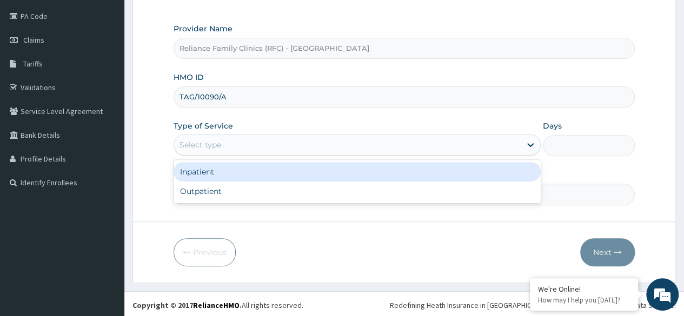
click at [353, 197] on div "Outpatient" at bounding box center [356, 191] width 367 height 19
type input "1"
click at [373, 188] on input "Practitioner" at bounding box center [403, 194] width 461 height 21
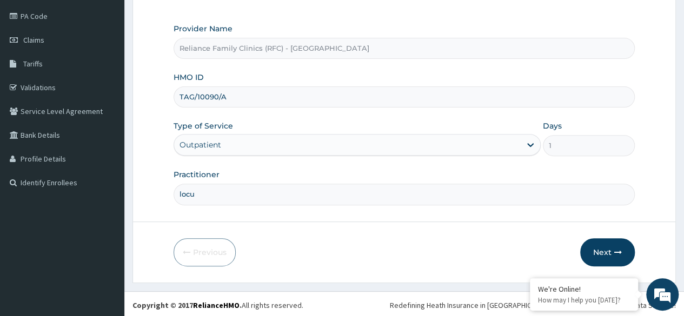
type input "locum"
click at [591, 238] on button "Next" at bounding box center [607, 252] width 55 height 28
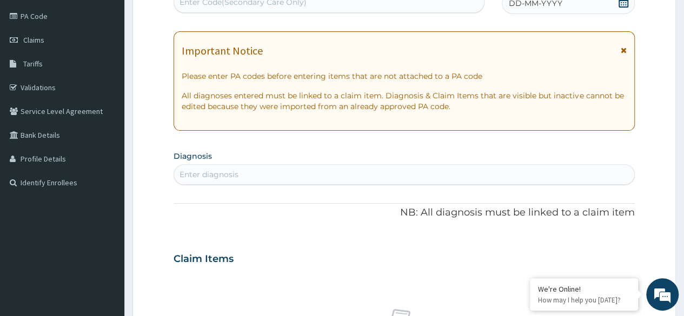
click at [548, 10] on div "DD-MM-YYYY" at bounding box center [567, 3] width 133 height 22
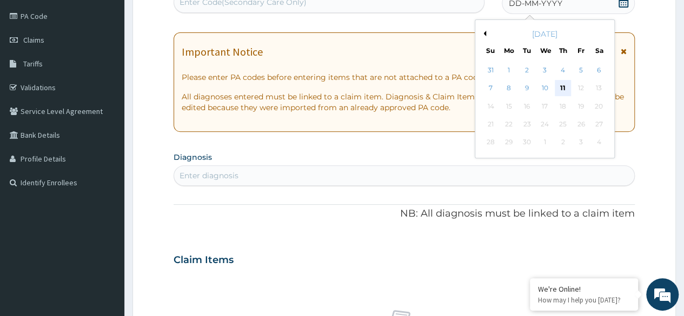
click at [563, 92] on div "11" at bounding box center [562, 89] width 16 height 16
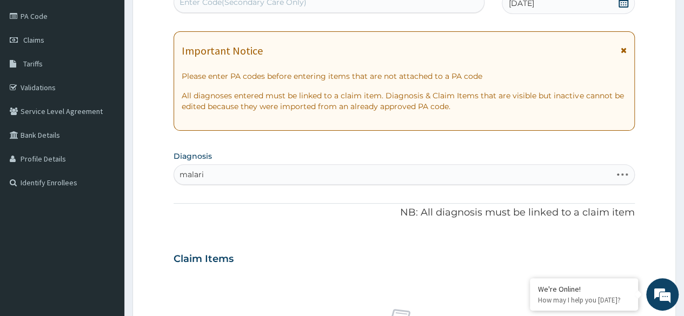
type input "malaria"
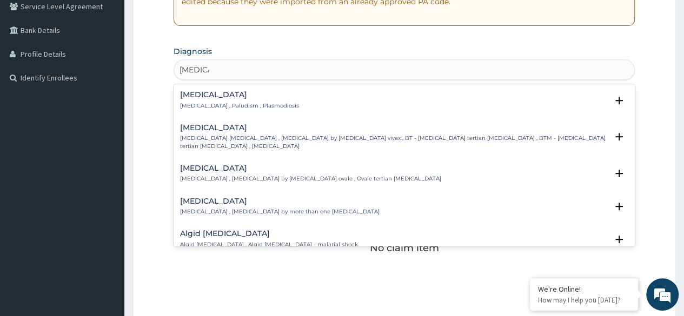
scroll to position [231, 0]
click at [264, 102] on p "Malaria , Paludism , Plasmodiosis" at bounding box center [239, 106] width 119 height 8
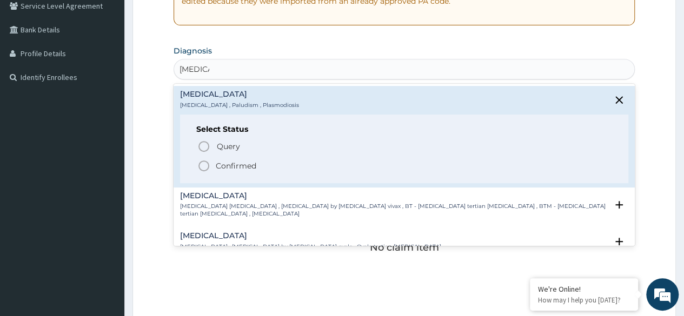
click at [256, 162] on span "Confirmed" at bounding box center [404, 165] width 414 height 13
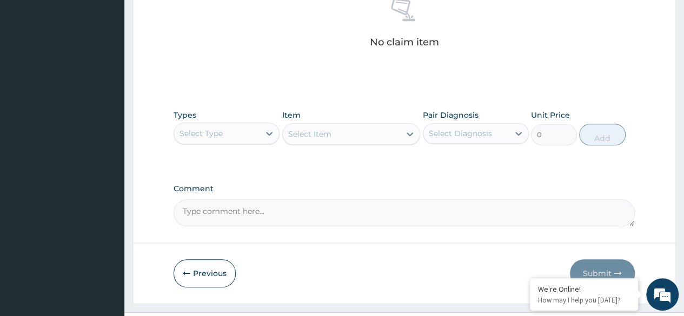
scroll to position [461, 0]
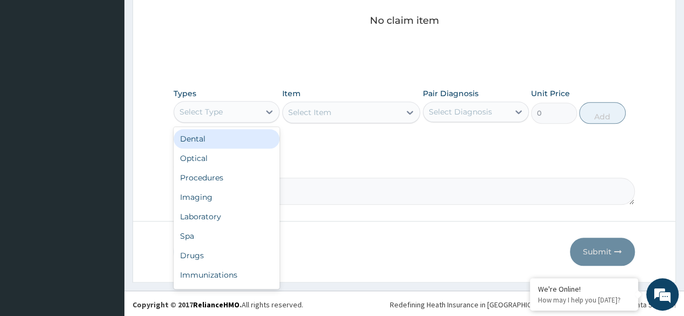
click at [246, 178] on div "Procedures" at bounding box center [226, 177] width 106 height 19
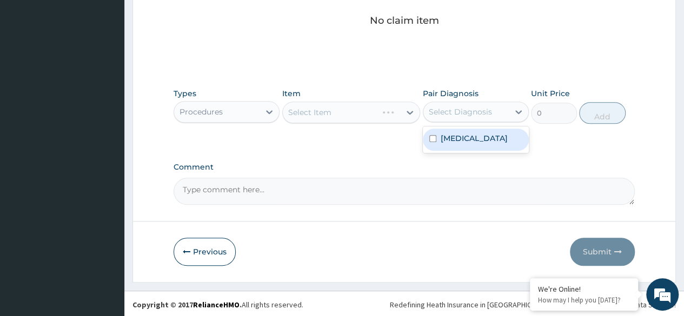
click at [477, 139] on div "[MEDICAL_DATA]" at bounding box center [476, 140] width 106 height 22
checkbox input "true"
click at [363, 104] on div "Select Item" at bounding box center [351, 113] width 138 height 22
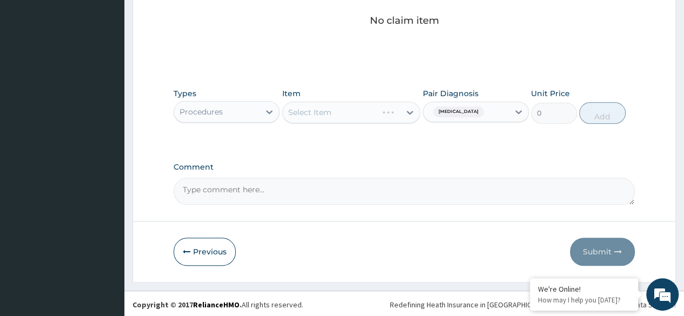
scroll to position [0, 0]
click at [380, 104] on div "Select Item" at bounding box center [351, 113] width 138 height 22
click at [360, 105] on div "Select Item" at bounding box center [351, 113] width 138 height 22
click at [369, 115] on div "Select Item" at bounding box center [351, 113] width 138 height 22
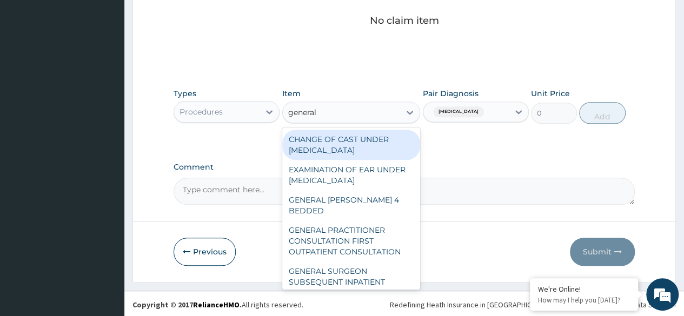
type input "general p"
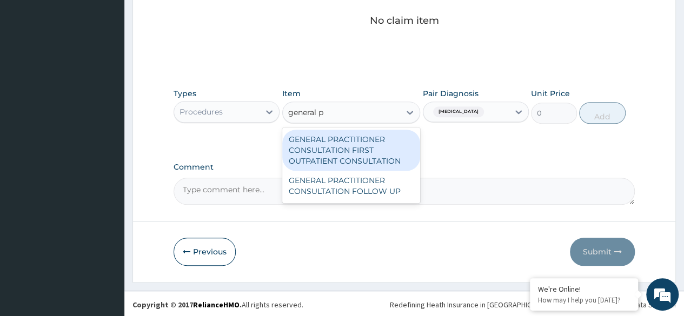
click at [364, 149] on div "GENERAL PRACTITIONER CONSULTATION FIRST OUTPATIENT CONSULTATION" at bounding box center [351, 150] width 138 height 41
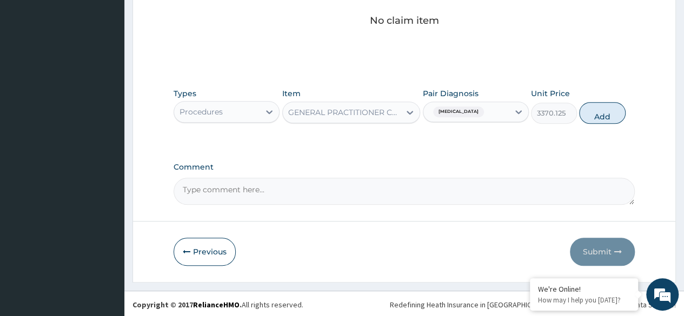
click at [588, 128] on div "Types Procedures Item option GENERAL PRACTITIONER CONSULTATION FIRST OUTPATIENT…" at bounding box center [403, 114] width 461 height 63
click at [596, 108] on button "Add" at bounding box center [602, 113] width 46 height 22
type input "0"
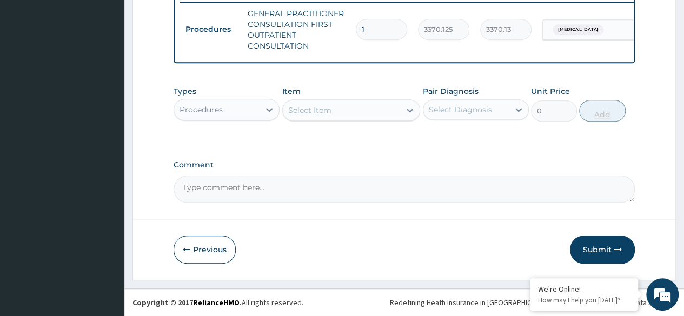
scroll to position [434, 0]
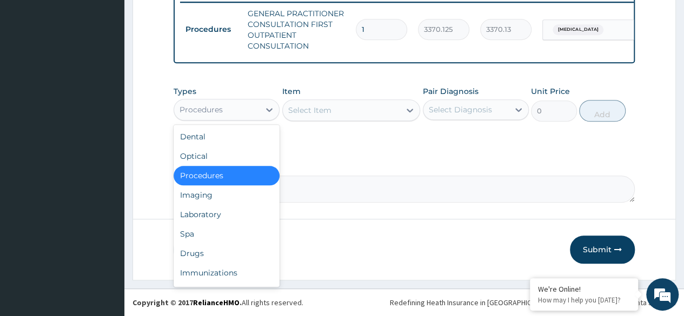
click at [233, 215] on div "Laboratory" at bounding box center [226, 214] width 106 height 19
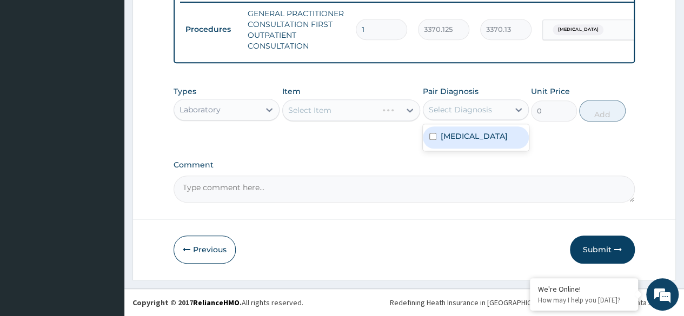
click at [486, 137] on div "Malaria" at bounding box center [476, 137] width 106 height 22
checkbox input "true"
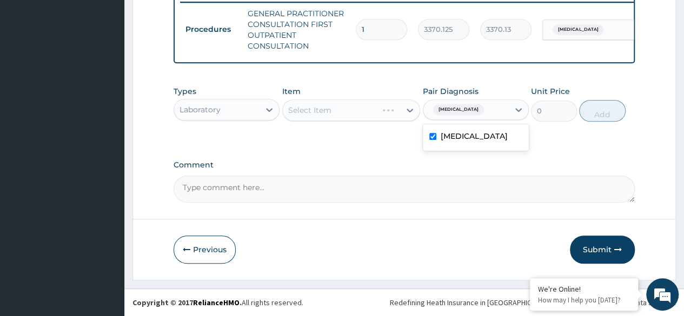
click at [362, 115] on div "Select Item" at bounding box center [351, 110] width 138 height 22
click at [363, 121] on div "Select Item" at bounding box center [351, 110] width 138 height 22
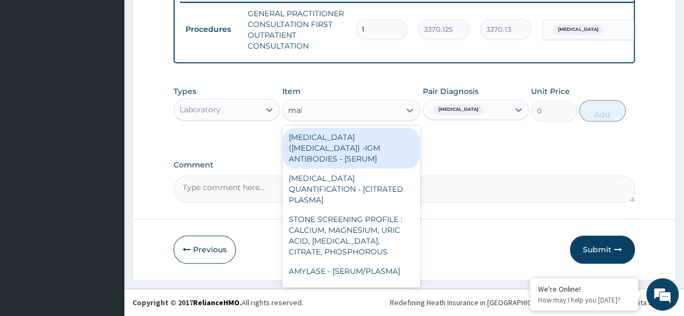
type input "mala"
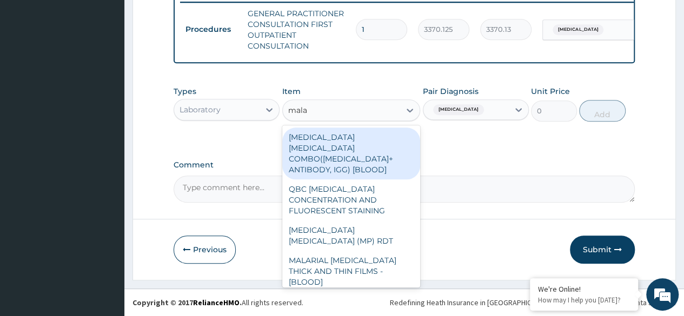
click at [392, 220] on div "MALARIA PARASITE (MP) RDT" at bounding box center [351, 235] width 138 height 30
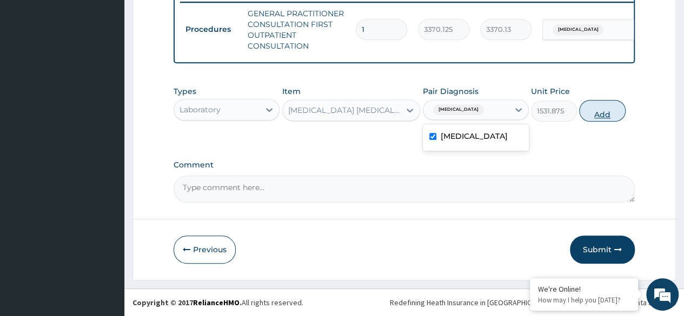
click at [604, 103] on button "Add" at bounding box center [602, 111] width 46 height 22
type input "0"
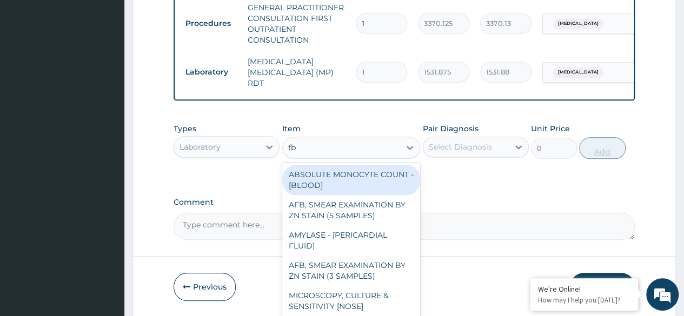
type input "fbc"
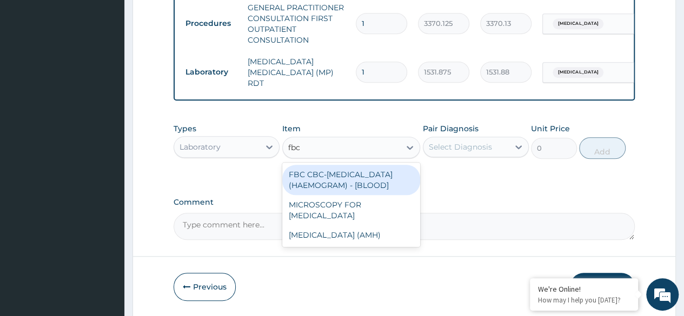
click at [386, 179] on div "FBC CBC-COMPLETE BLOOD COUNT (HAEMOGRAM) - [BLOOD]" at bounding box center [351, 180] width 138 height 30
type input "4085"
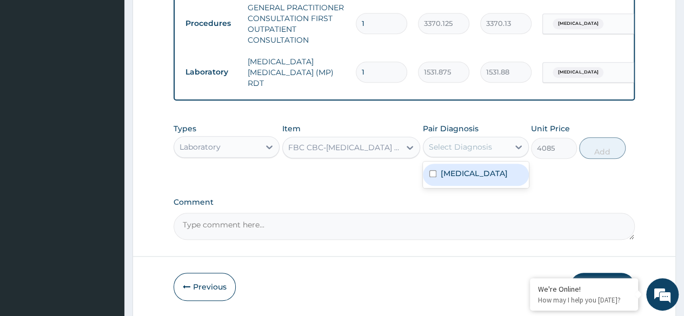
click at [472, 179] on div "Malaria" at bounding box center [476, 175] width 106 height 22
checkbox input "true"
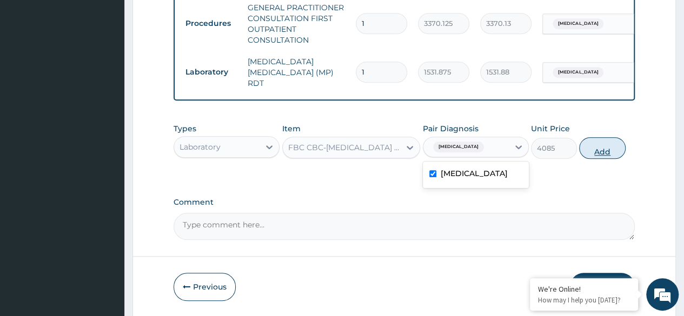
click at [601, 148] on button "Add" at bounding box center [602, 148] width 46 height 22
type input "0"
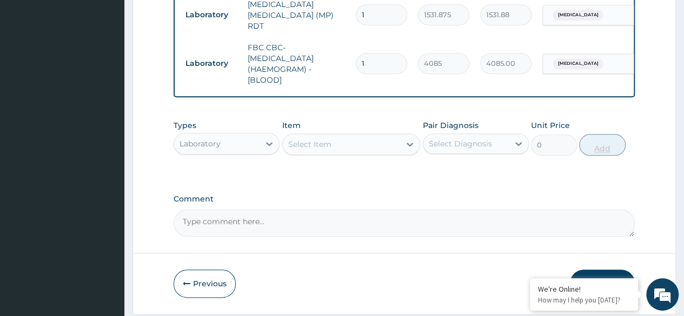
scroll to position [526, 0]
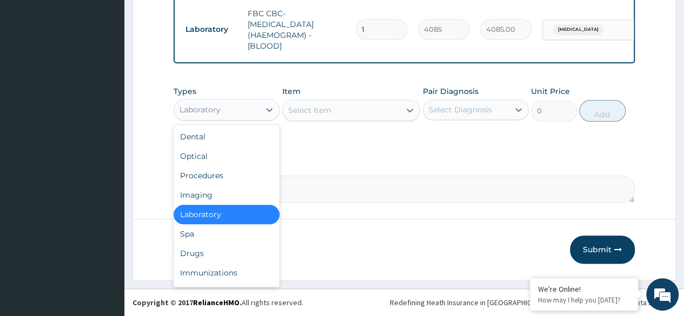
click at [228, 253] on div "Drugs" at bounding box center [226, 253] width 106 height 19
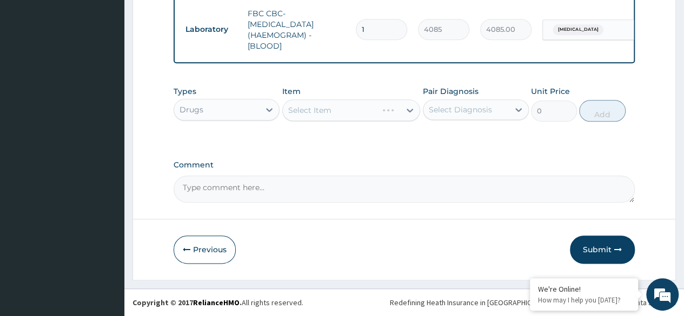
click at [342, 123] on div "Types option Drugs, selected. Select is focused ,type to refine list, press Dow…" at bounding box center [403, 104] width 461 height 46
click at [358, 115] on div "Select Item" at bounding box center [351, 110] width 138 height 22
click at [484, 132] on div "Malaria" at bounding box center [476, 137] width 106 height 22
checkbox input "true"
click at [342, 118] on div "Select Item" at bounding box center [351, 110] width 138 height 22
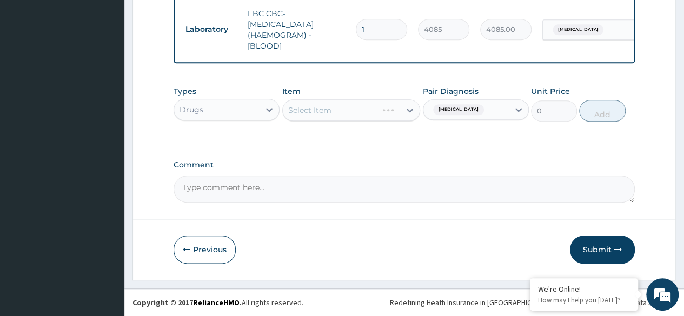
click at [371, 114] on div "Select Item" at bounding box center [351, 110] width 138 height 22
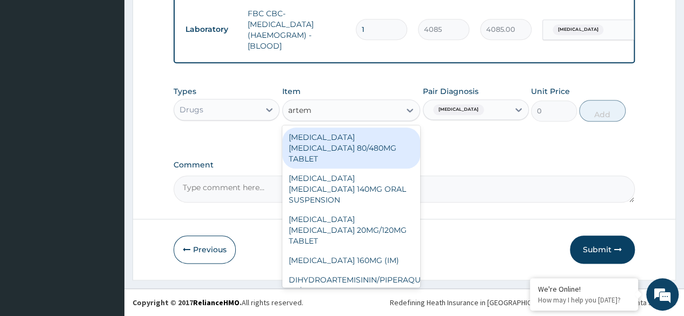
type input "arteme"
click at [364, 136] on div "ARTEMETHER LUMEFANTRINE 80/480MG TABLET" at bounding box center [351, 148] width 138 height 41
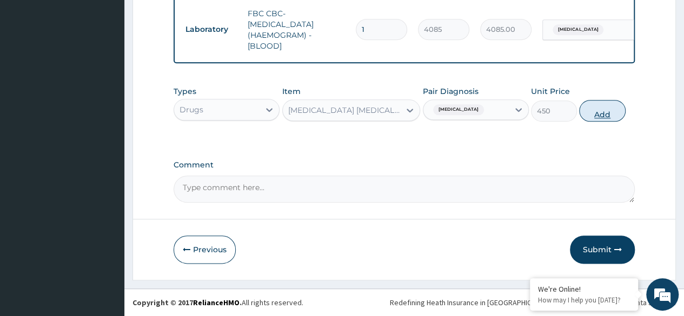
click at [597, 113] on button "Add" at bounding box center [602, 111] width 46 height 22
type input "0"
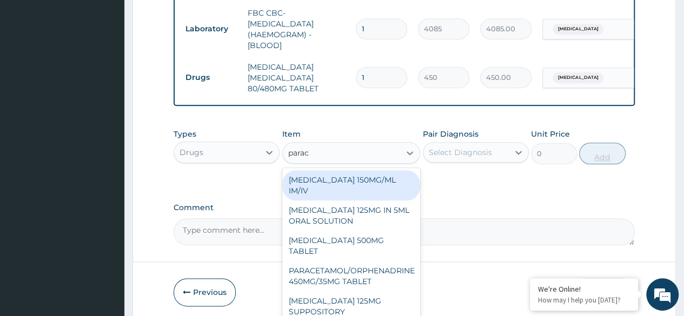
type input "parace"
click at [384, 233] on div "PARACETAMOL 500MG TABLET" at bounding box center [351, 246] width 138 height 30
type input "30"
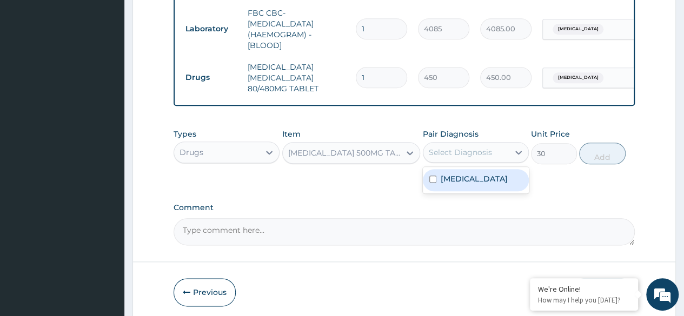
click at [469, 182] on div "Malaria" at bounding box center [476, 180] width 106 height 22
checkbox input "true"
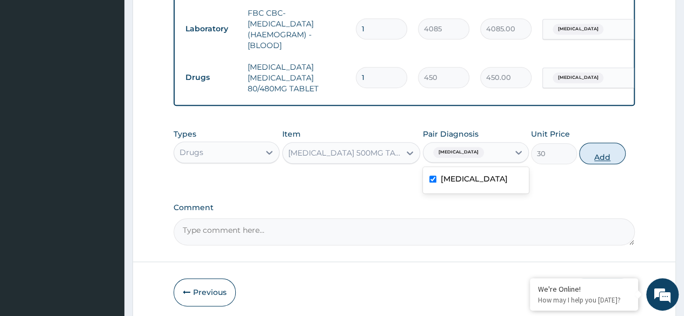
click at [592, 149] on button "Add" at bounding box center [602, 154] width 46 height 22
type input "0"
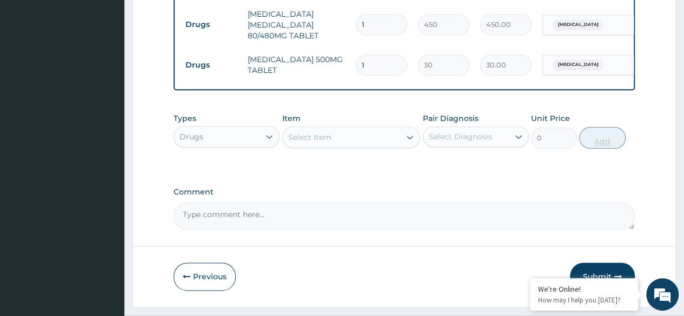
scroll to position [579, 0]
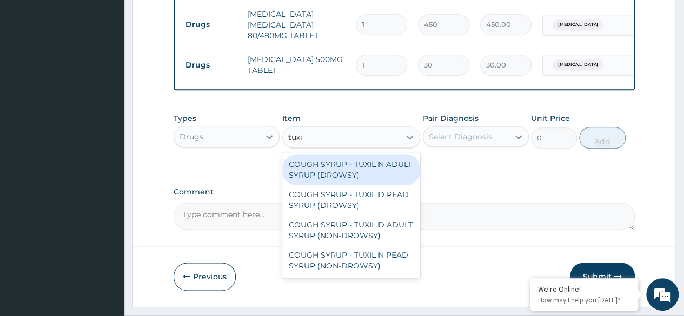
type input "tuxil"
click at [394, 232] on div "COUGH SYRUP - TUXIL D ADULT SYRUP (NON-DROWSY)" at bounding box center [351, 230] width 138 height 30
type input "2000"
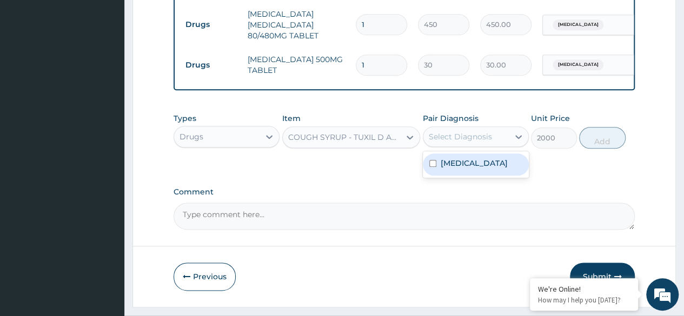
click at [483, 160] on div "Malaria" at bounding box center [476, 164] width 106 height 22
checkbox input "true"
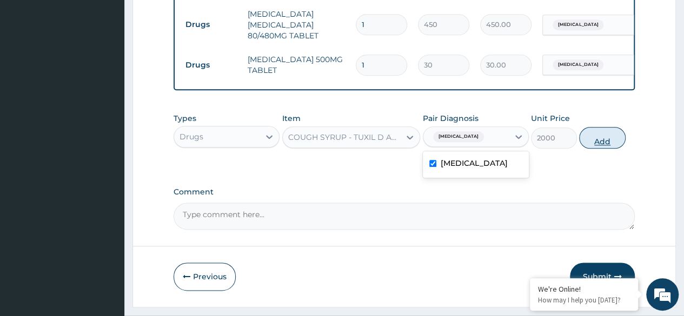
click at [602, 145] on button "Add" at bounding box center [602, 138] width 46 height 22
type input "0"
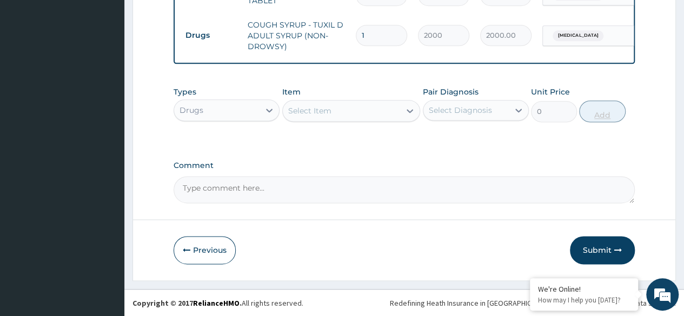
scroll to position [650, 0]
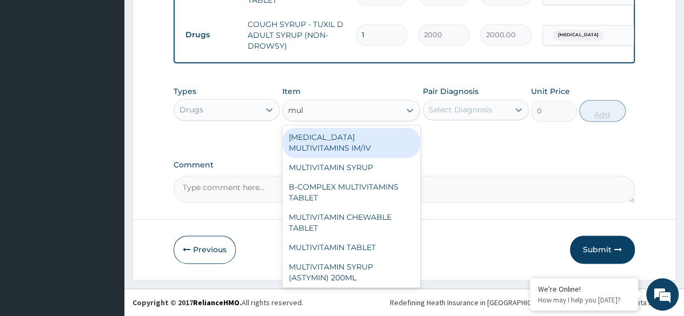
type input "mult"
click at [392, 189] on div "B-COMPLEX MULTIVITAMINS TABLET" at bounding box center [351, 192] width 138 height 30
type input "31.04999923706055"
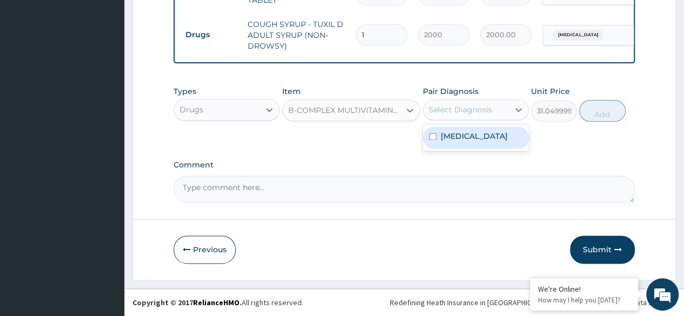
click at [482, 146] on div "Malaria" at bounding box center [476, 137] width 106 height 22
checkbox input "true"
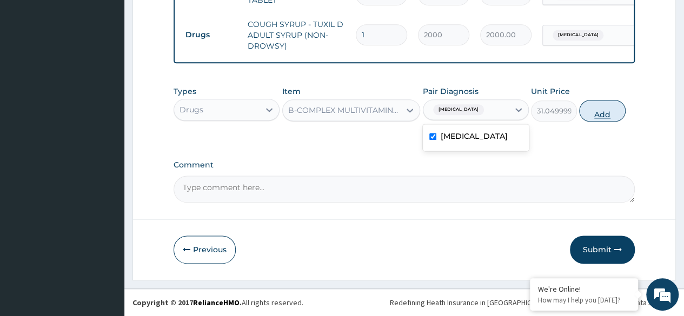
click at [591, 120] on button "Add" at bounding box center [602, 111] width 46 height 22
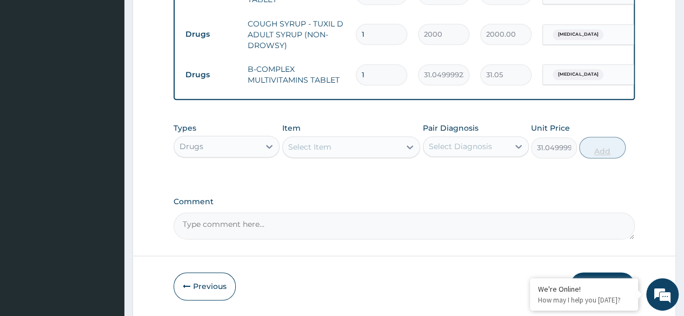
type input "0"
click at [357, 167] on div "Types Drugs Item Select Item Pair Diagnosis Select Diagnosis Unit Price 0 Add" at bounding box center [403, 148] width 461 height 63
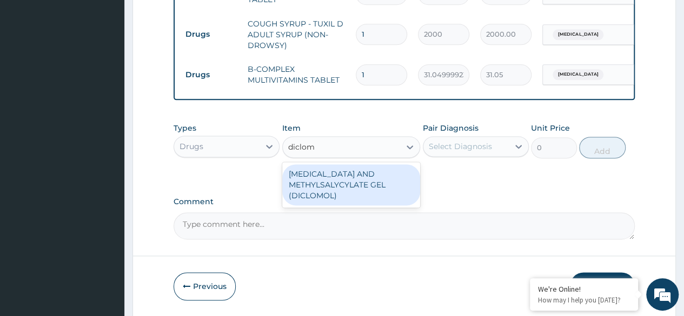
type input "diclomo"
click at [394, 185] on div "DICLOFENAC AND METHYLSALYCYLATE GEL (DICLOMOL)" at bounding box center [351, 184] width 138 height 41
type input "1437.5"
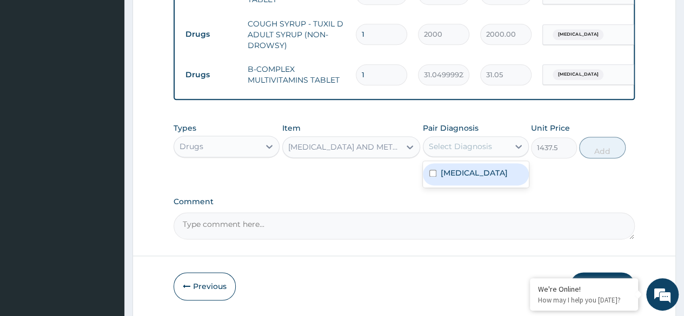
click at [482, 177] on div "Malaria" at bounding box center [476, 174] width 106 height 22
checkbox input "true"
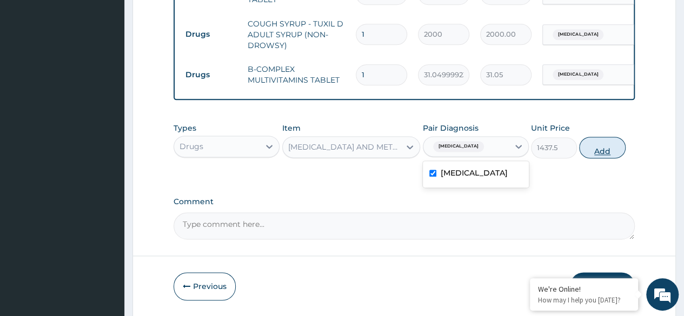
click at [600, 148] on button "Add" at bounding box center [602, 148] width 46 height 22
type input "0"
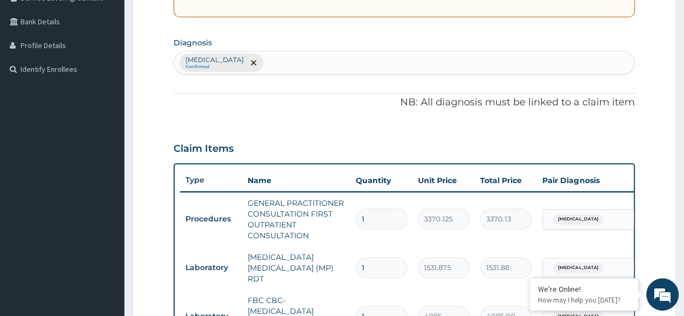
scroll to position [238, 0]
type input "arm pain"
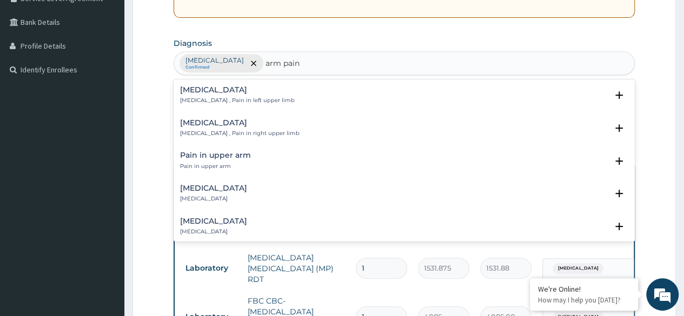
click at [280, 100] on p "Pain in left arm , Pain in left upper limb" at bounding box center [237, 101] width 115 height 8
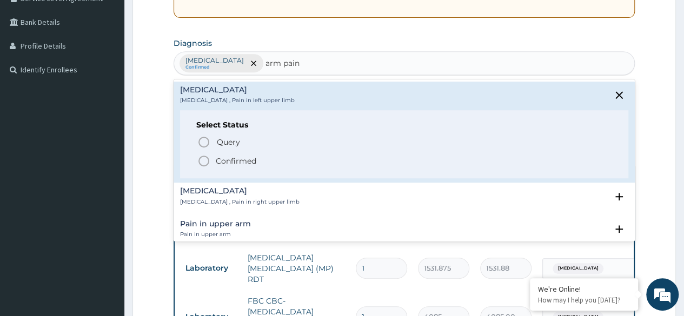
click at [263, 164] on span "Confirmed" at bounding box center [404, 161] width 414 height 13
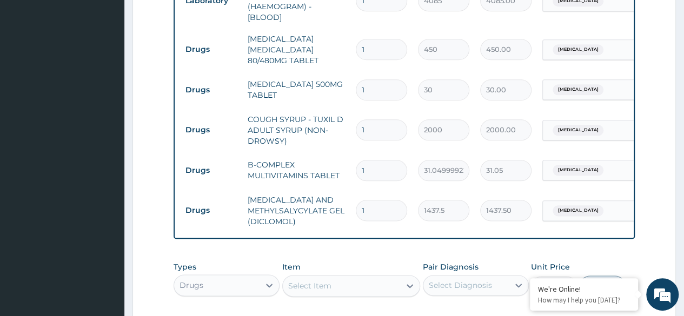
scroll to position [555, 0]
click at [607, 205] on input "text" at bounding box center [607, 210] width 1 height 11
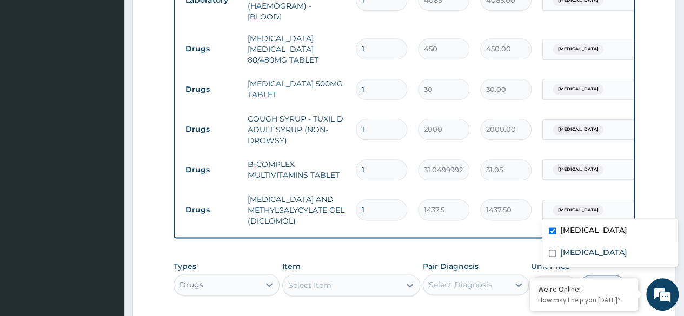
click at [588, 253] on label "Pain in left arm" at bounding box center [593, 252] width 67 height 11
checkbox input "true"
click at [397, 44] on input "1" at bounding box center [381, 48] width 51 height 21
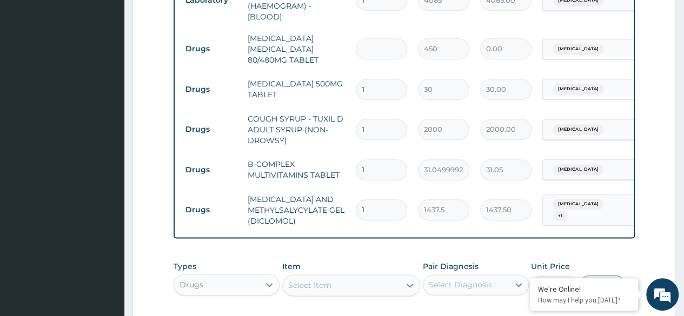
type input "0.00"
type input "6"
type input "2700.00"
type input "6"
click at [396, 79] on input "1" at bounding box center [381, 89] width 51 height 21
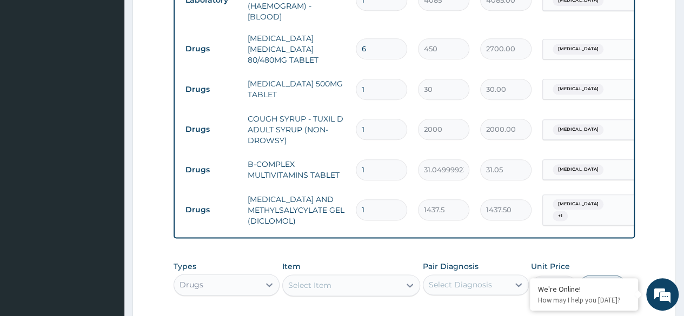
type input "18"
type input "540.00"
type input "18"
click at [399, 161] on input "1" at bounding box center [381, 169] width 51 height 21
type input "0.00"
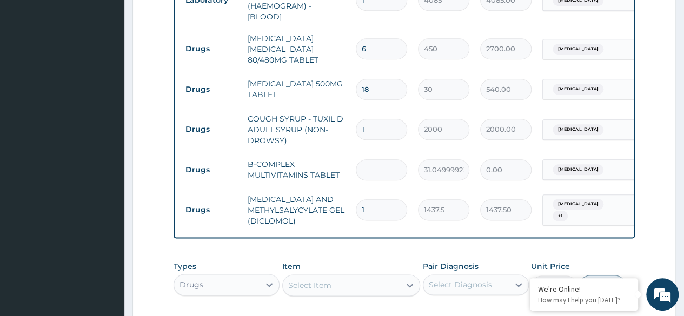
type input "8"
type input "248.40"
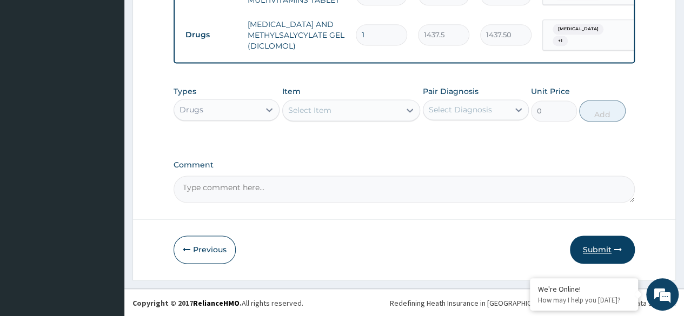
click at [612, 246] on button "Submit" at bounding box center [602, 250] width 65 height 28
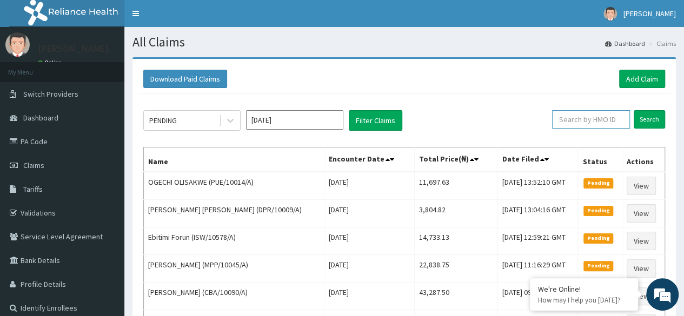
click at [608, 116] on input "text" at bounding box center [591, 119] width 78 height 18
paste input "TAG/10090/A"
type input "TAG/10090/A"
click at [633, 110] on input "Search" at bounding box center [648, 119] width 31 height 18
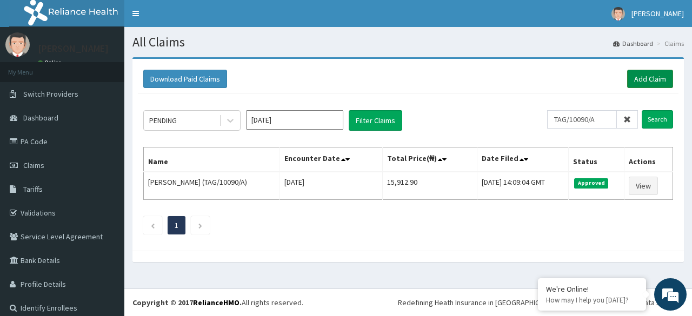
click at [644, 77] on link "Add Claim" at bounding box center [650, 79] width 46 height 18
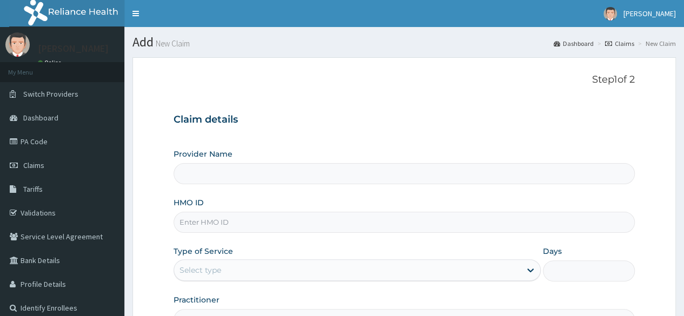
click at [244, 223] on input "HMO ID" at bounding box center [403, 222] width 461 height 21
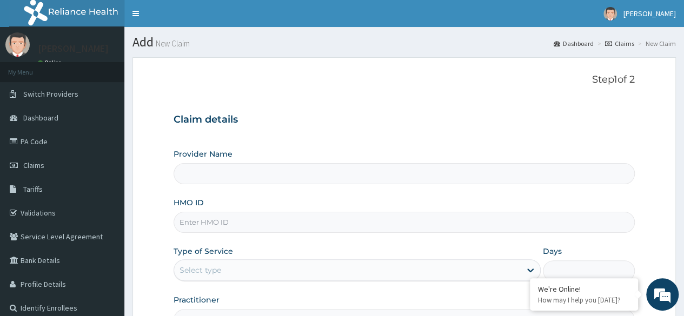
paste input "PPR/10049/A"
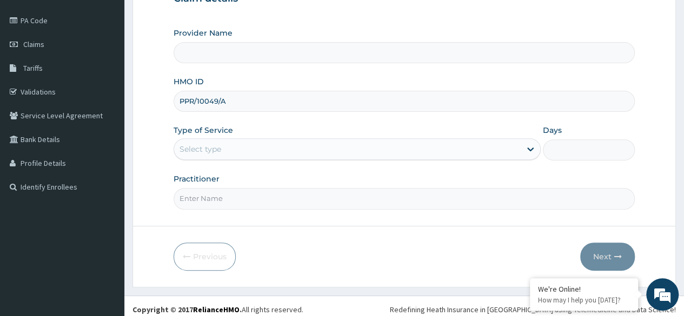
scroll to position [125, 0]
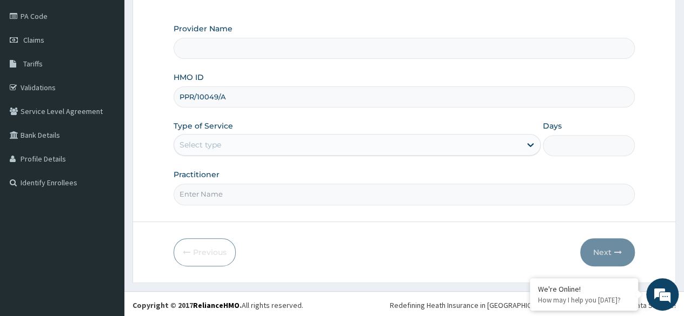
type input "PPR/10049/A"
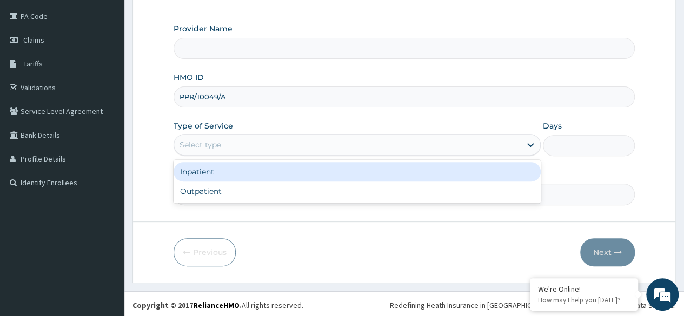
type input "Reliance Family Clinics (RFC) - [GEOGRAPHIC_DATA]"
click at [284, 192] on div "Outpatient" at bounding box center [356, 191] width 367 height 19
type input "1"
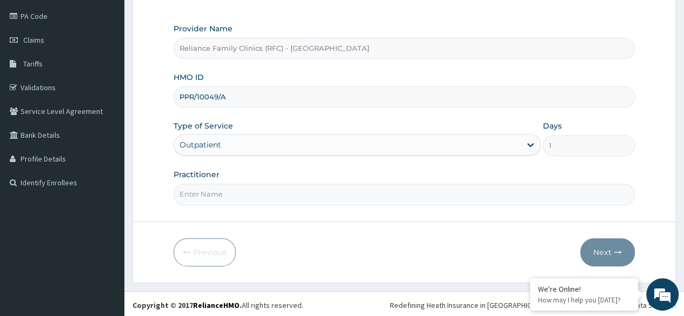
click at [309, 189] on input "Practitioner" at bounding box center [403, 194] width 461 height 21
type input "o"
type input "locum"
click at [591, 241] on button "Next" at bounding box center [607, 252] width 55 height 28
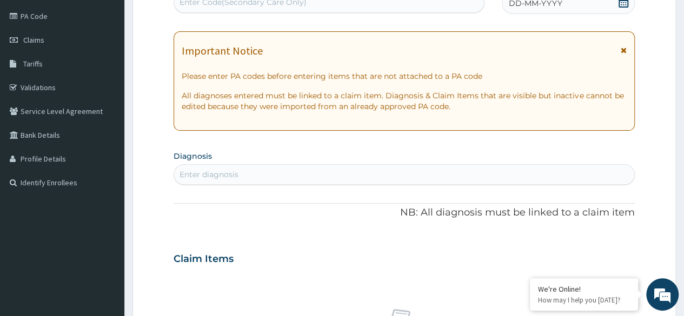
click at [557, 4] on span "DD-MM-YYYY" at bounding box center [534, 3] width 53 height 11
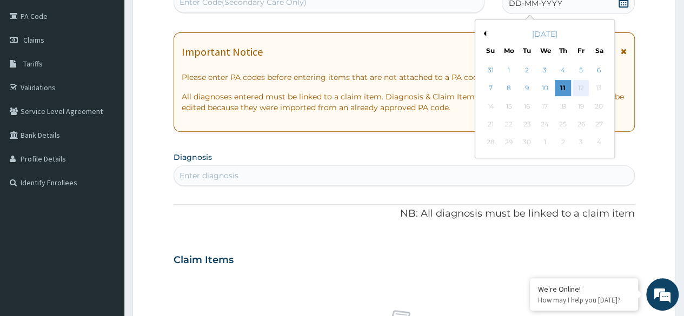
click at [572, 82] on div "12" at bounding box center [580, 89] width 16 height 16
click at [558, 93] on div "11" at bounding box center [562, 89] width 16 height 16
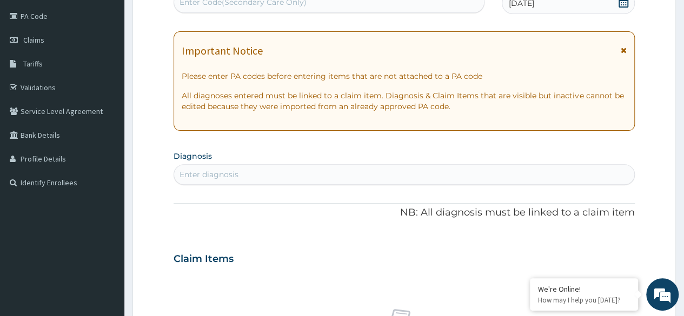
click at [461, 155] on section "Diagnosis Enter diagnosis" at bounding box center [403, 166] width 461 height 37
type input "[MEDICAL_DATA]"
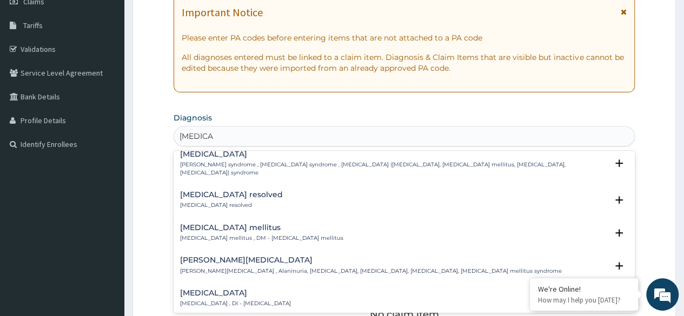
scroll to position [81, 0]
click at [263, 223] on div "[MEDICAL_DATA] mellitus [MEDICAL_DATA] mellitus , DM - [MEDICAL_DATA] mellitus" at bounding box center [261, 232] width 163 height 19
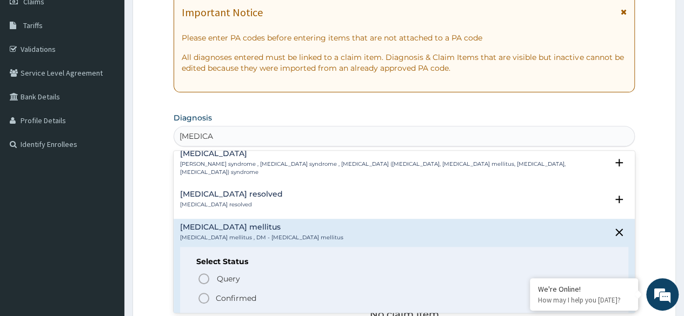
click at [253, 294] on p "Confirmed" at bounding box center [236, 298] width 41 height 11
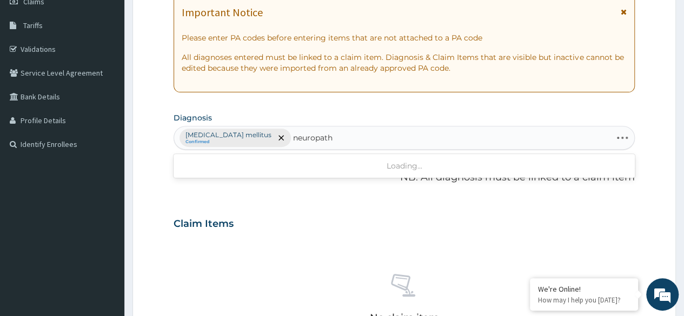
type input "neuropathy"
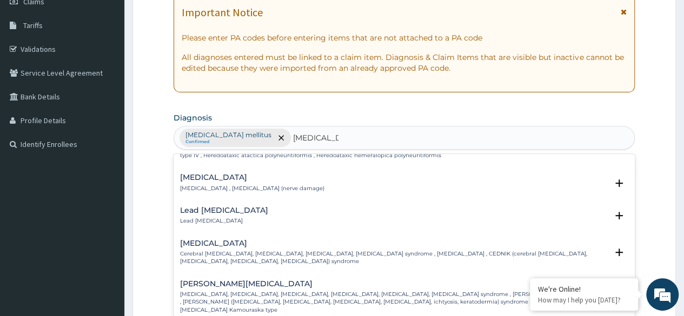
scroll to position [0, 0]
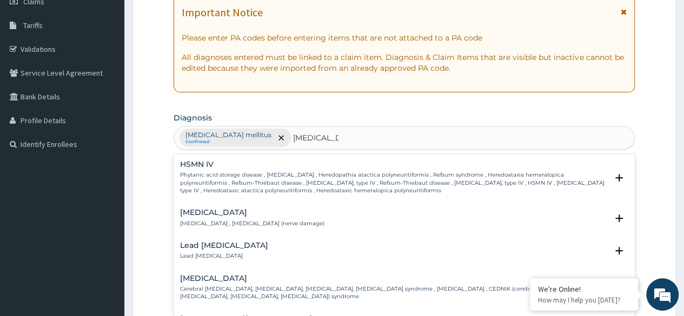
click at [272, 195] on p "Phytanic acid storage disease , Refsum's disease , Heredopathia atactica polyne…" at bounding box center [393, 182] width 427 height 23
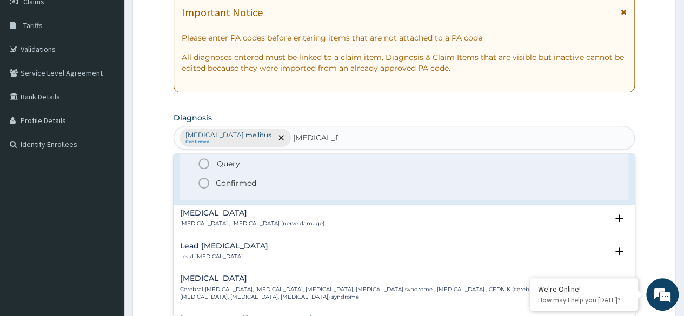
scroll to position [70, 0]
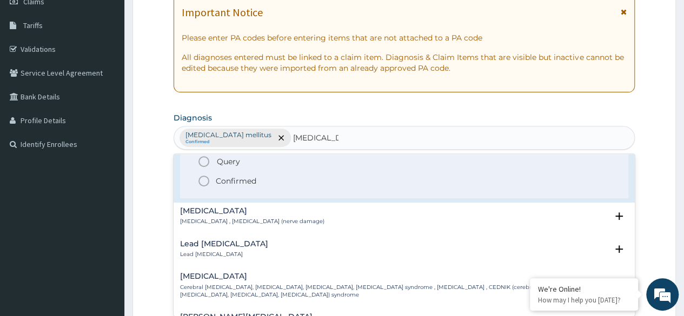
click at [281, 225] on p "Neuropathy , Neuropathy (nerve damage)" at bounding box center [252, 222] width 144 height 8
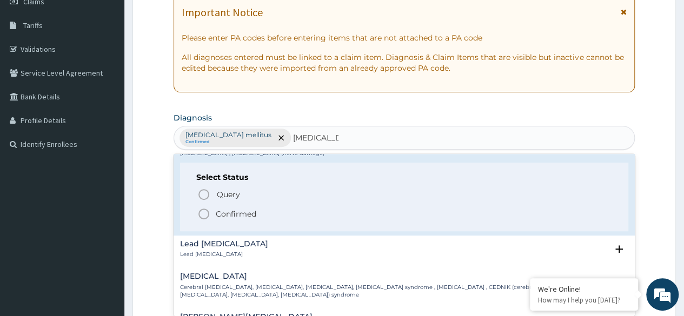
click at [256, 220] on span "Confirmed" at bounding box center [404, 214] width 414 height 13
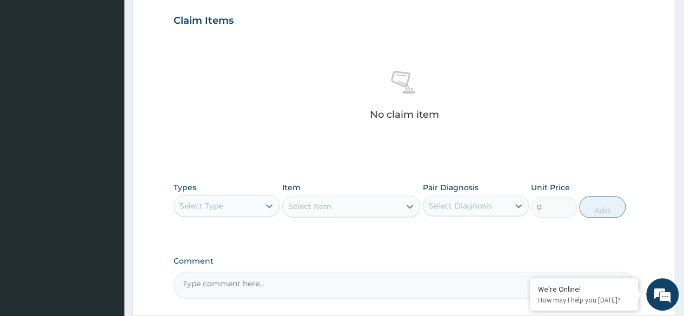
scroll to position [461, 0]
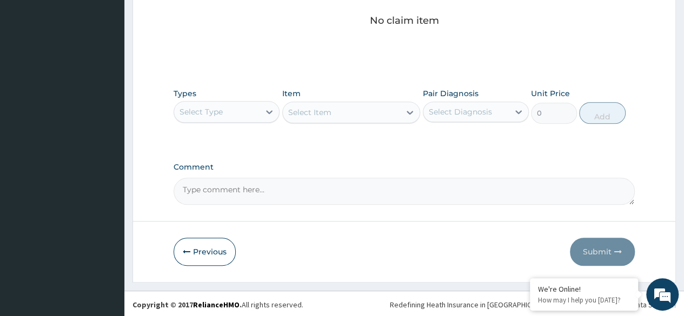
click at [250, 126] on div "Types Select Type Item Select Item Pair Diagnosis Select Diagnosis Unit Price 0…" at bounding box center [403, 106] width 461 height 46
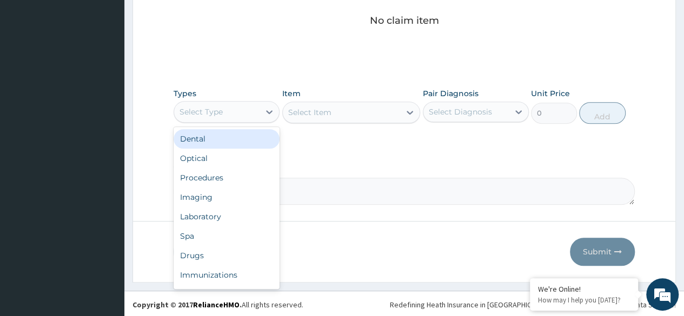
click at [250, 173] on div "Procedures" at bounding box center [226, 177] width 106 height 19
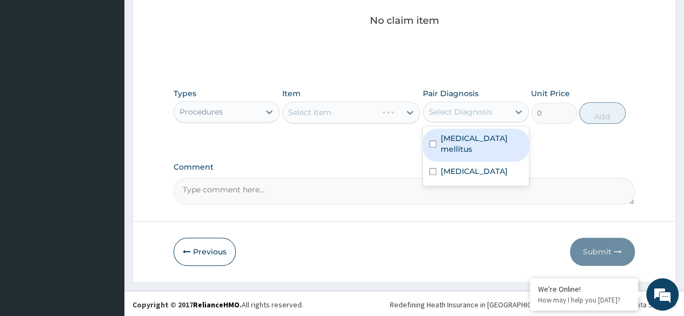
click at [476, 131] on div "Diabetes mellitus" at bounding box center [476, 145] width 106 height 33
checkbox input "true"
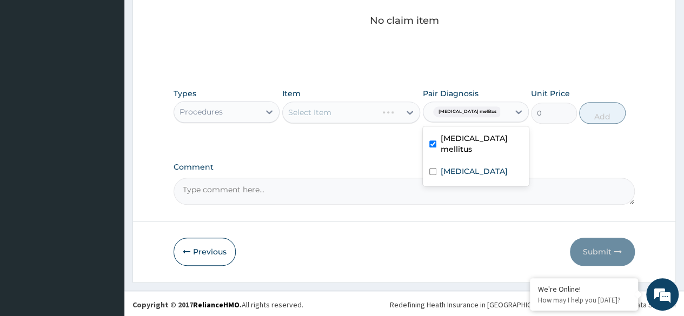
click at [493, 162] on div "Neuropathy" at bounding box center [476, 173] width 106 height 22
checkbox input "true"
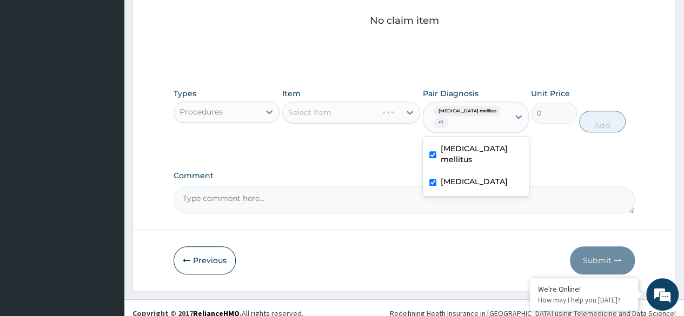
click at [377, 116] on div "Select Item" at bounding box center [351, 113] width 138 height 22
click at [353, 113] on div "Select Item" at bounding box center [351, 113] width 138 height 22
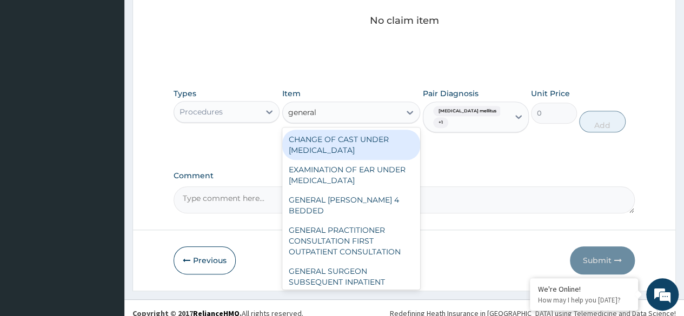
type input "general p"
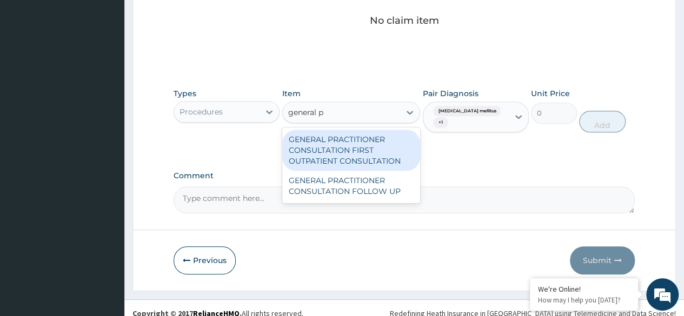
click at [382, 161] on div "GENERAL PRACTITIONER CONSULTATION FIRST OUTPATIENT CONSULTATION" at bounding box center [351, 150] width 138 height 41
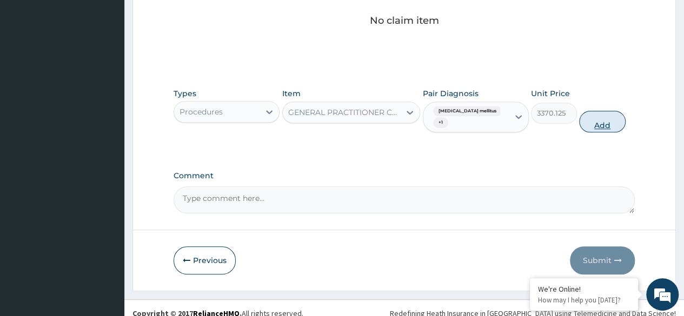
click at [581, 120] on button "Add" at bounding box center [602, 122] width 46 height 22
type input "0"
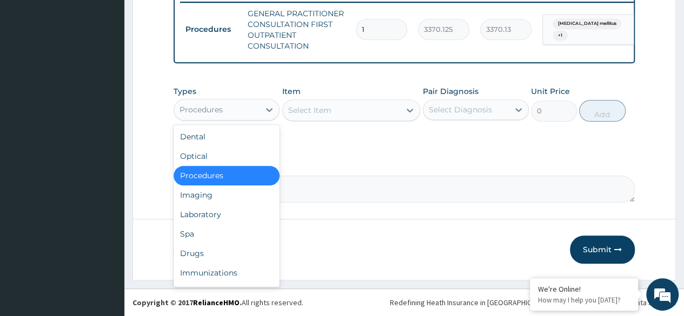
click at [250, 219] on div "Laboratory" at bounding box center [226, 214] width 106 height 19
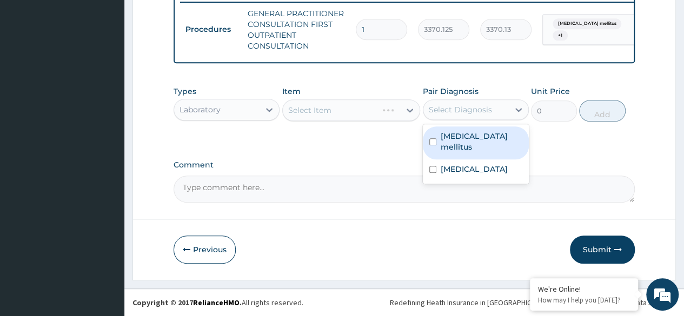
click at [479, 138] on label "Diabetes mellitus" at bounding box center [481, 142] width 82 height 22
checkbox input "true"
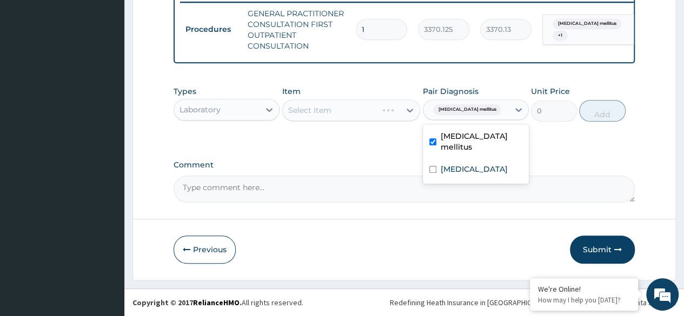
click at [480, 164] on label "Neuropathy" at bounding box center [473, 169] width 67 height 11
checkbox input "true"
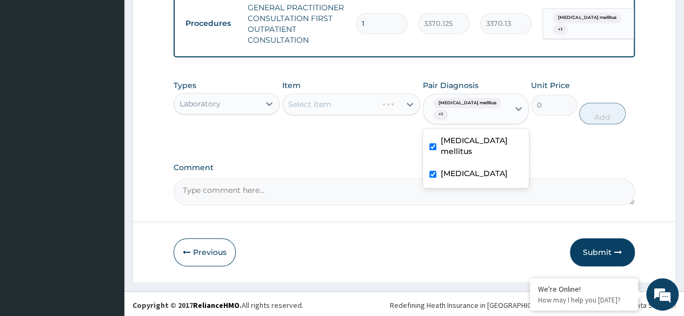
click at [358, 103] on div "Select Item" at bounding box center [351, 104] width 138 height 22
click at [357, 115] on div "Select Item" at bounding box center [351, 104] width 138 height 22
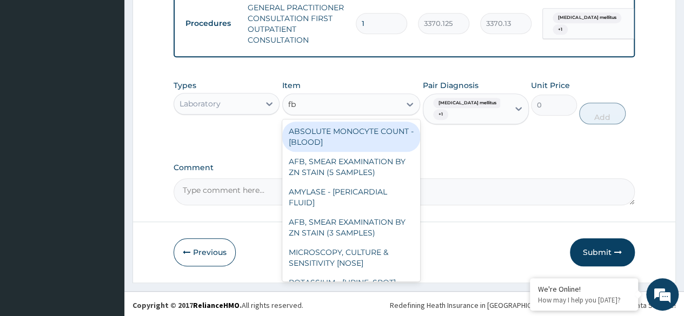
type input "fbc"
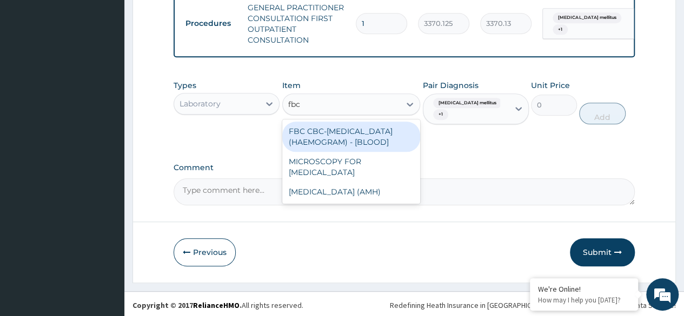
click at [381, 136] on div "FBC CBC-COMPLETE BLOOD COUNT (HAEMOGRAM) - [BLOOD]" at bounding box center [351, 137] width 138 height 30
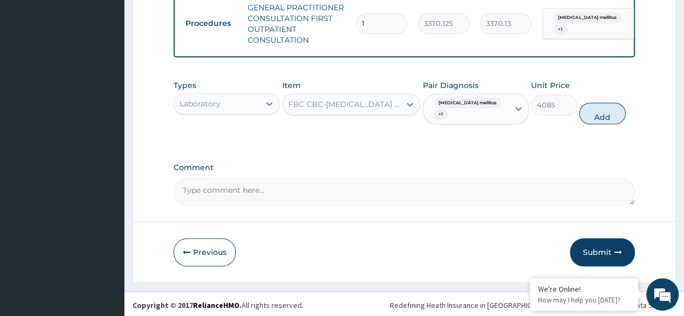
click at [371, 146] on div "Types Laboratory Item option FBC CBC-COMPLETE BLOOD COUNT (HAEMOGRAM) - [BLOOD]…" at bounding box center [403, 111] width 461 height 72
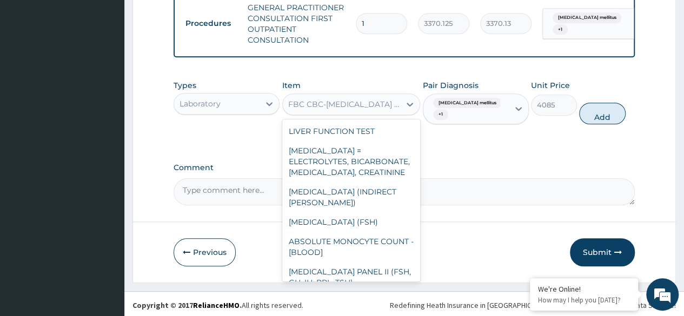
scroll to position [3664, 0]
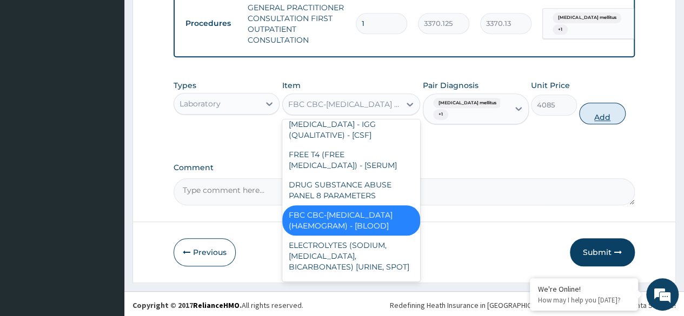
click at [601, 119] on button "Add" at bounding box center [602, 114] width 46 height 22
type input "0"
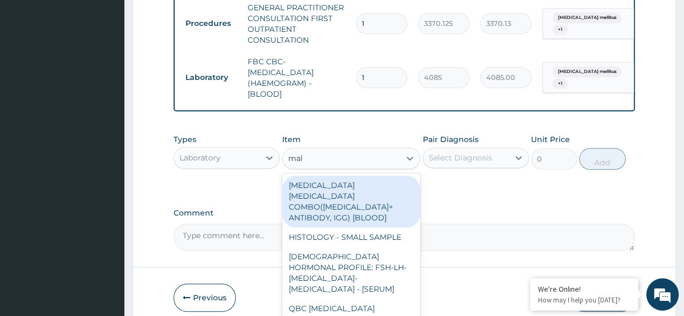
type input "mala"
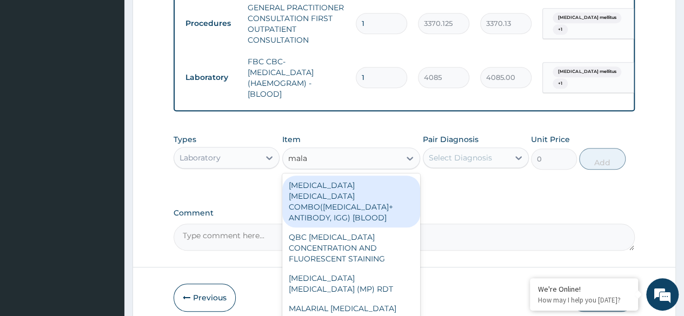
click at [403, 270] on div "MALARIA PARASITE (MP) RDT" at bounding box center [351, 284] width 138 height 30
type input "1531.875"
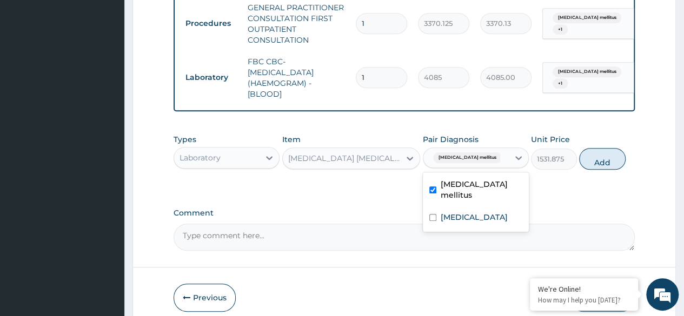
click at [491, 216] on div "Neuropathy" at bounding box center [476, 219] width 106 height 22
checkbox input "true"
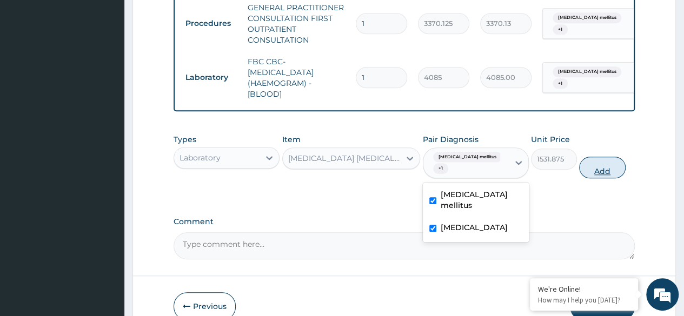
click at [608, 167] on button "Add" at bounding box center [602, 168] width 46 height 22
type input "0"
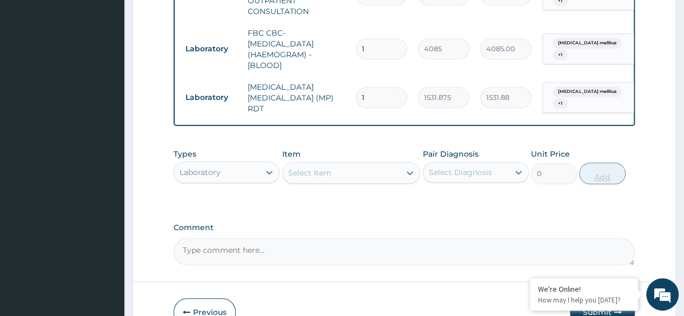
scroll to position [0, 81]
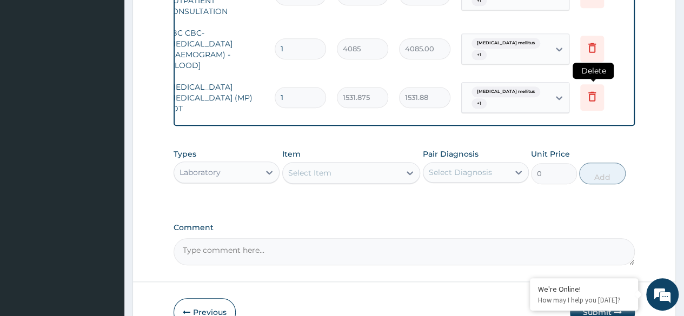
click at [595, 91] on icon at bounding box center [591, 96] width 13 height 13
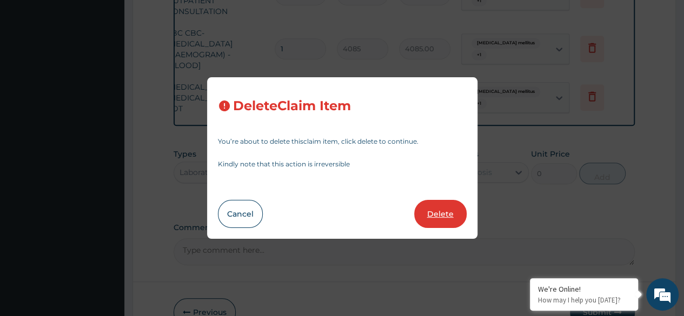
click at [432, 210] on button "Delete" at bounding box center [440, 214] width 52 height 28
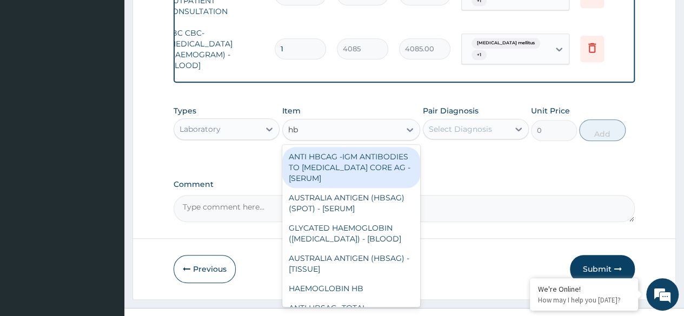
type input "hba"
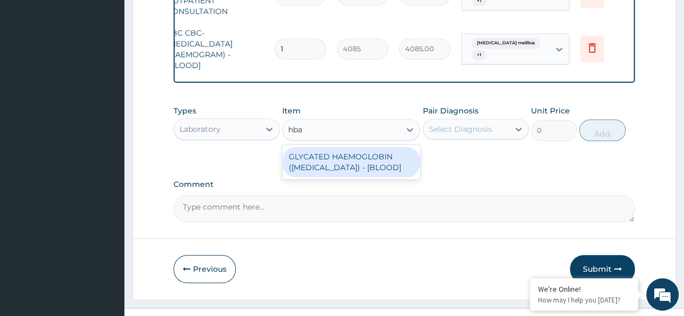
click at [374, 167] on div "GLYCATED HAEMOGLOBIN (HBA1C) - [BLOOD]" at bounding box center [351, 162] width 138 height 30
type input "12255"
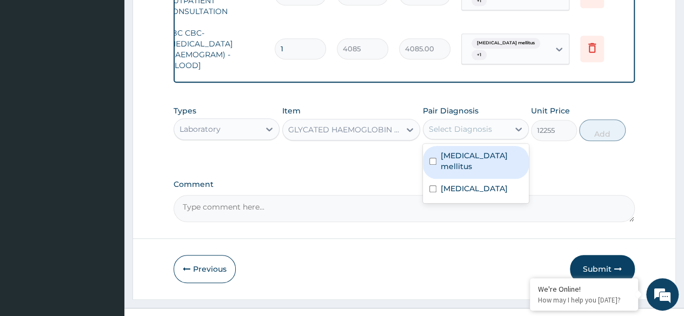
click at [475, 169] on div "Diabetes mellitus" at bounding box center [476, 162] width 106 height 33
checkbox input "true"
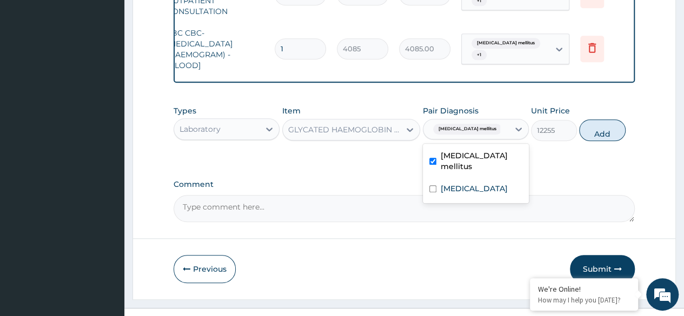
click at [502, 183] on div "Neuropathy" at bounding box center [476, 190] width 106 height 22
checkbox input "true"
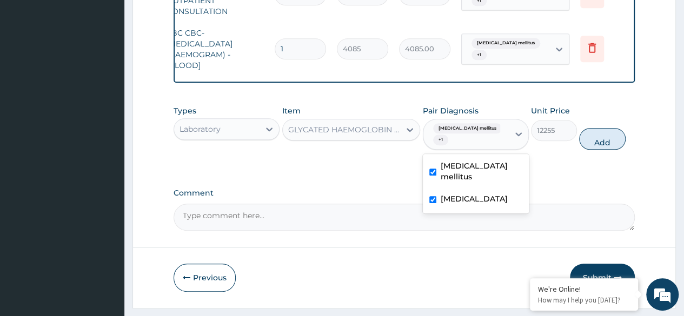
click at [620, 136] on div "Types Laboratory Item GLYCATED HAEMOGLOBIN (HBA1C) - [BLOOD] Pair Diagnosis opt…" at bounding box center [403, 128] width 461 height 56
click at [599, 150] on button "Add" at bounding box center [602, 139] width 46 height 22
type input "0"
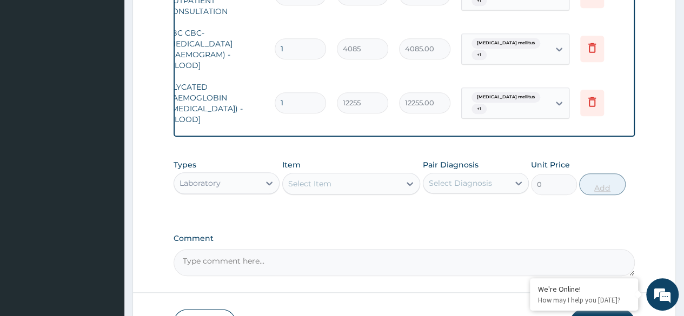
scroll to position [532, 0]
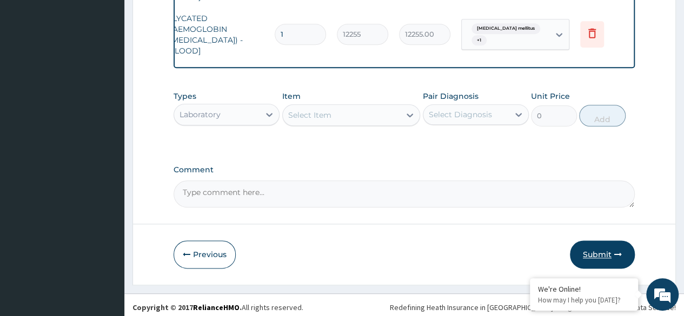
click at [616, 254] on button "Submit" at bounding box center [602, 254] width 65 height 28
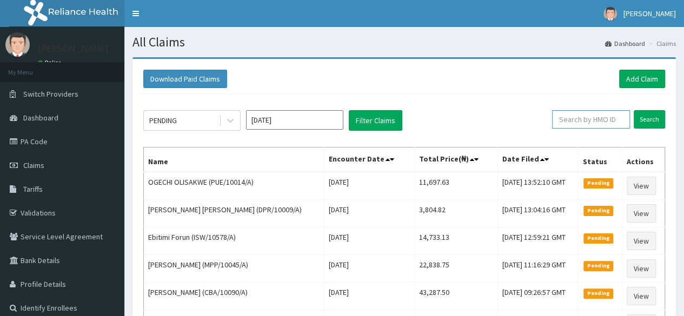
click at [601, 122] on input "text" at bounding box center [591, 119] width 78 height 18
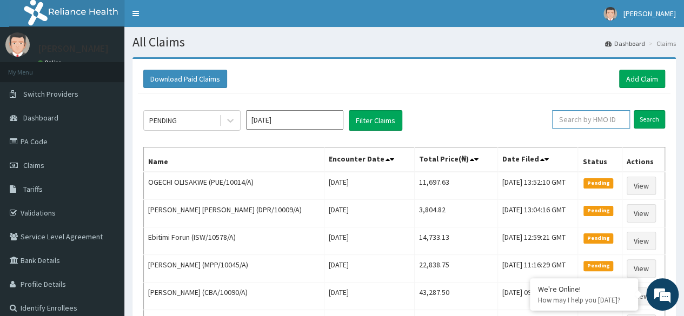
paste input "PPR/10049/A"
type input "PPR/10049/A"
click at [633, 110] on input "Search" at bounding box center [648, 119] width 31 height 18
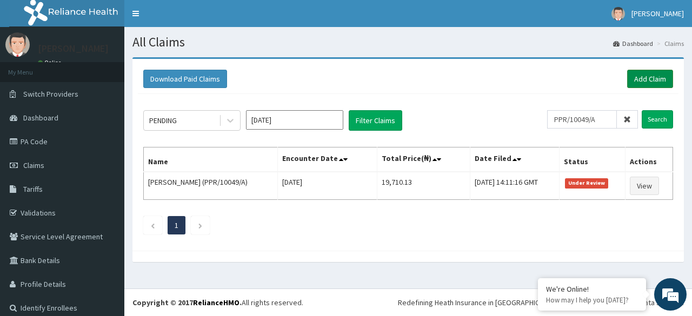
click at [647, 76] on link "Add Claim" at bounding box center [650, 79] width 46 height 18
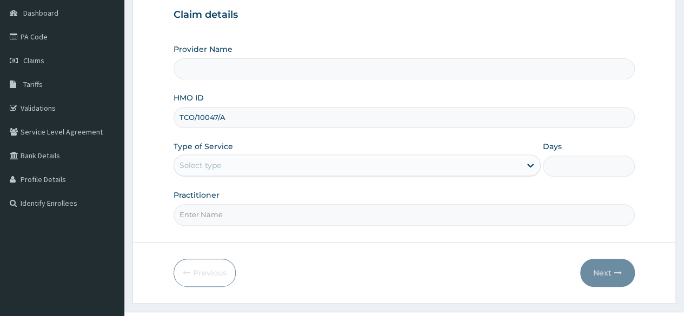
scroll to position [125, 0]
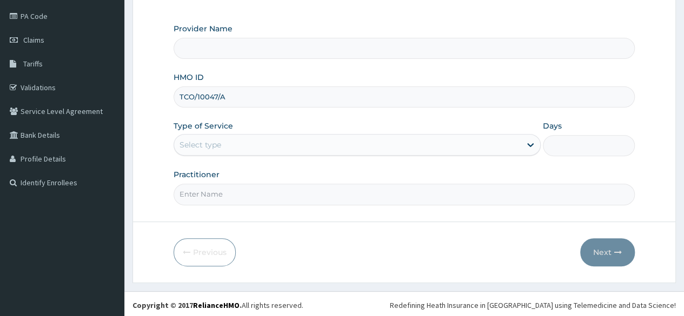
type input "TCO/10047/A"
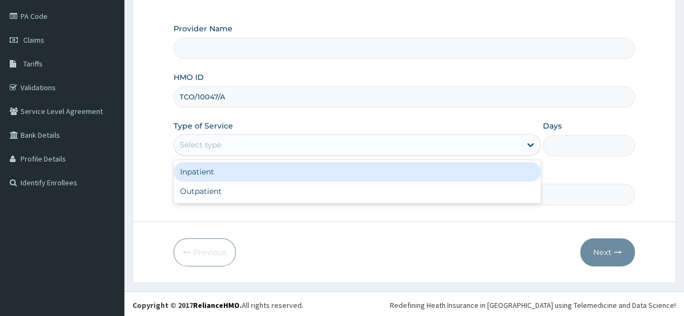
click at [322, 186] on div "Outpatient" at bounding box center [356, 191] width 367 height 19
type input "1"
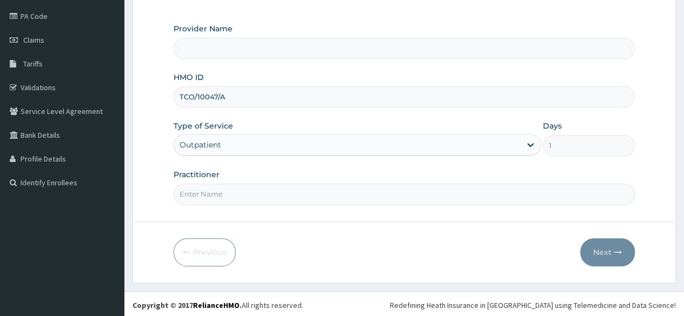
click at [338, 190] on input "Practitioner" at bounding box center [403, 194] width 461 height 21
type input "Reliance Family Clinics (RFC) - Lekki"
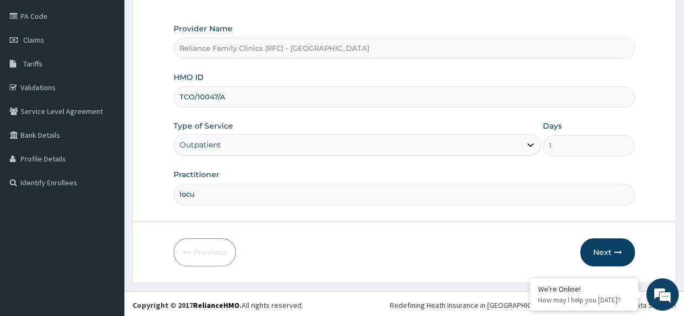
type input "locum"
click at [603, 242] on button "Next" at bounding box center [607, 252] width 55 height 28
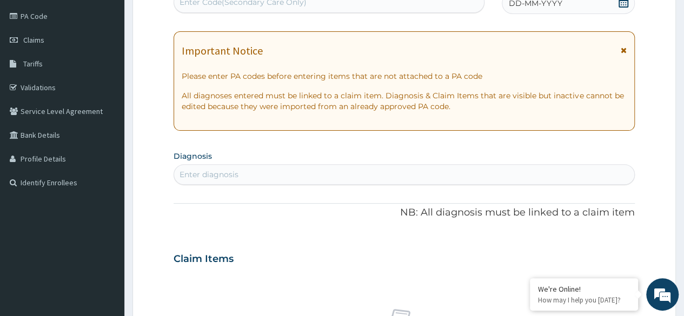
click at [563, 6] on div "DD-MM-YYYY" at bounding box center [567, 3] width 133 height 22
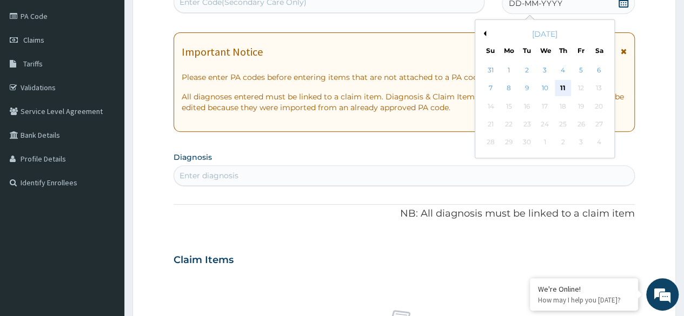
click at [564, 81] on div "11" at bounding box center [562, 89] width 16 height 16
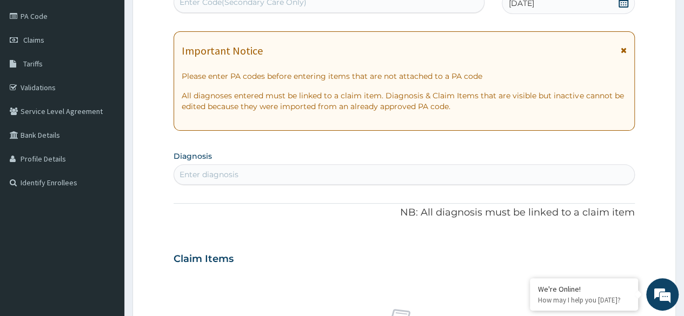
scroll to position [0, 0]
type input "malaria"
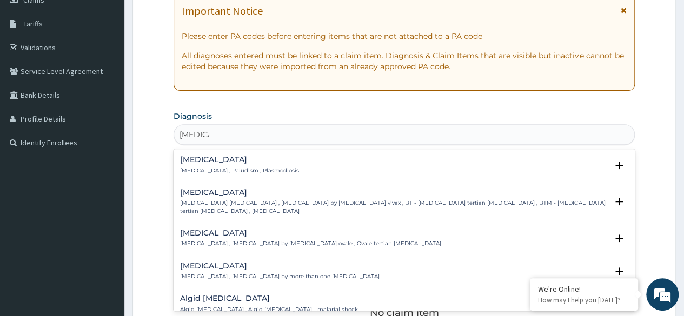
click at [300, 171] on div "Malaria Malaria , Paludism , Plasmodiosis" at bounding box center [404, 165] width 448 height 19
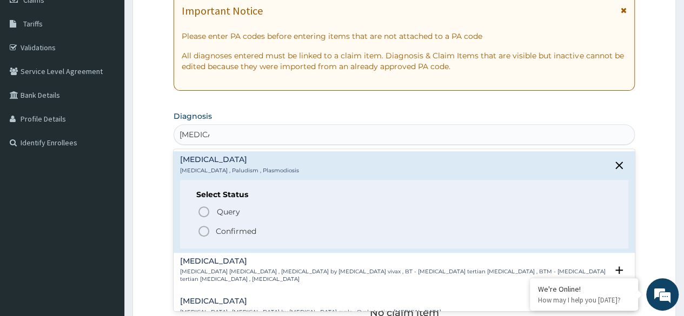
click at [284, 235] on span "Confirmed" at bounding box center [404, 231] width 414 height 13
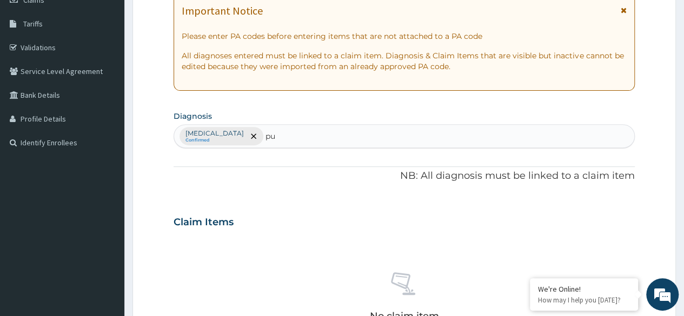
type input "pud"
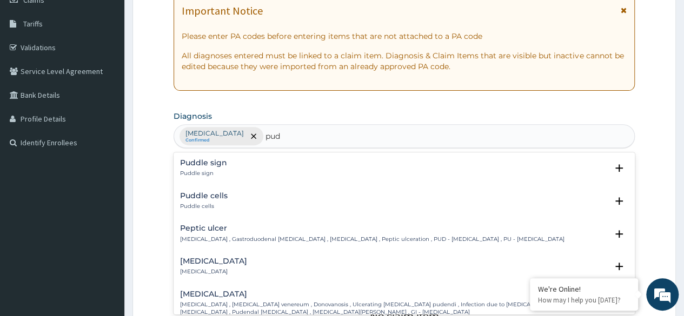
click at [296, 237] on p "Peptic ulcer , Gastroduodenal ulcer , Peptic ulcer disease , Peptic ulceration …" at bounding box center [372, 240] width 384 height 8
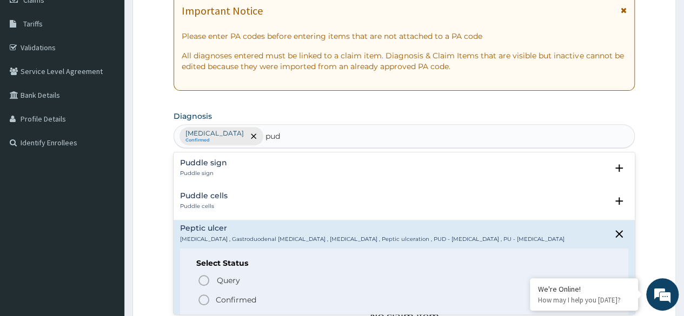
click at [271, 300] on span "Confirmed" at bounding box center [404, 299] width 414 height 13
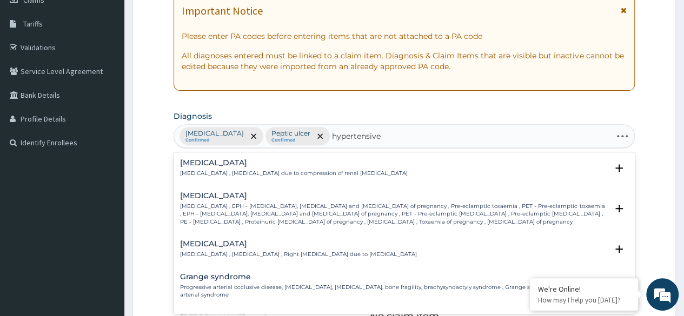
type input "hypertensive d"
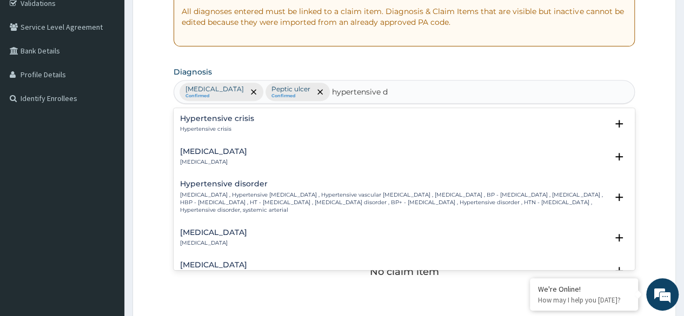
scroll to position [217, 0]
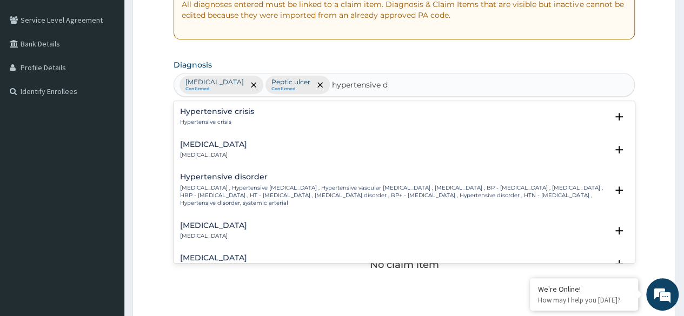
click at [297, 190] on p "High blood pressure , Hypertensive vascular disease , Hypertensive vascular deg…" at bounding box center [393, 195] width 427 height 23
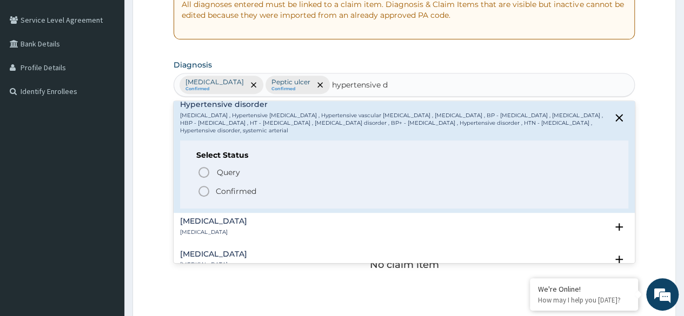
scroll to position [72, 0]
click at [263, 189] on span "Confirmed" at bounding box center [404, 191] width 414 height 13
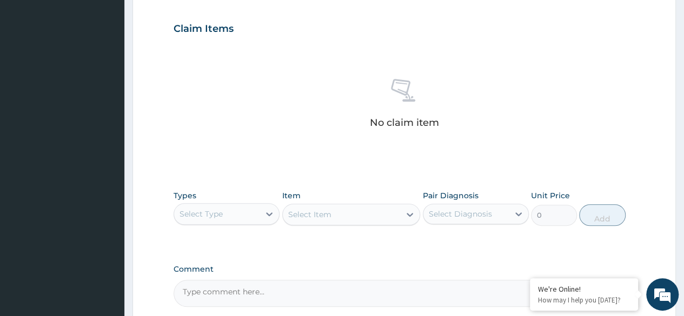
scroll to position [461, 0]
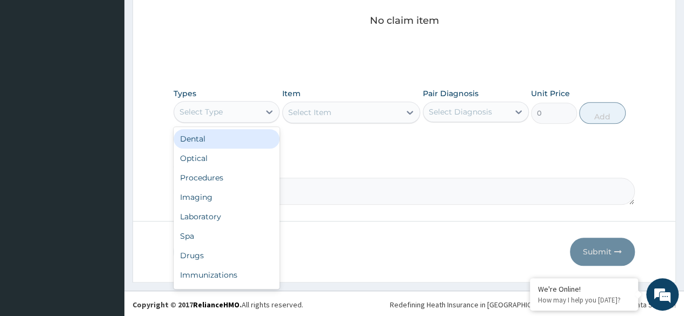
click at [246, 174] on div "Procedures" at bounding box center [226, 177] width 106 height 19
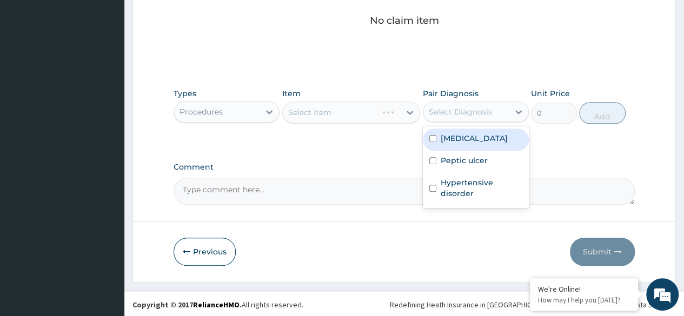
click at [471, 142] on div "Malaria" at bounding box center [476, 140] width 106 height 22
checkbox input "true"
click at [478, 167] on div "Peptic ulcer" at bounding box center [476, 162] width 106 height 22
checkbox input "true"
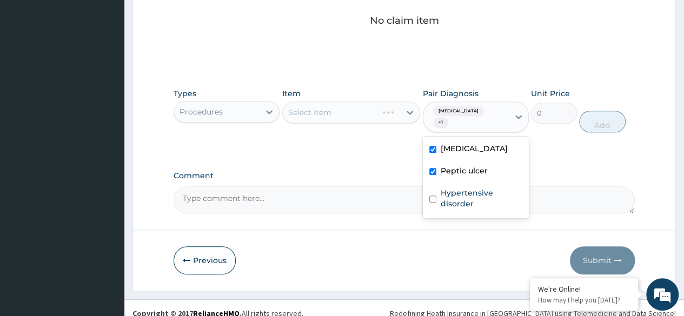
click at [484, 196] on label "Hypertensive disorder" at bounding box center [481, 199] width 82 height 22
checkbox input "true"
click at [373, 113] on div "Select Item" at bounding box center [351, 113] width 138 height 22
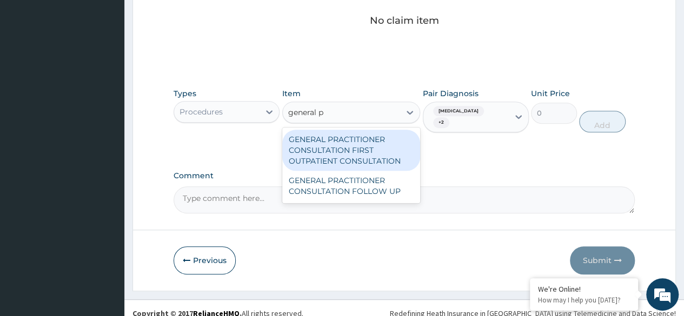
type input "general p"
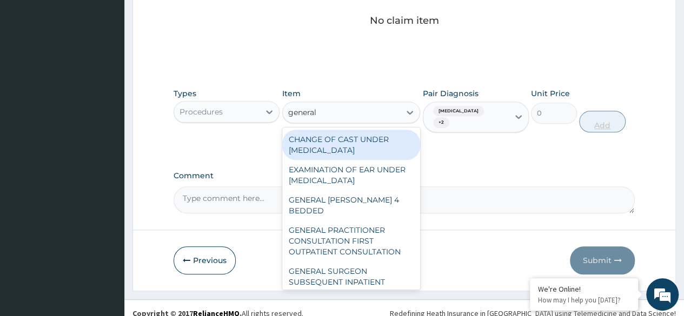
type input "general p"
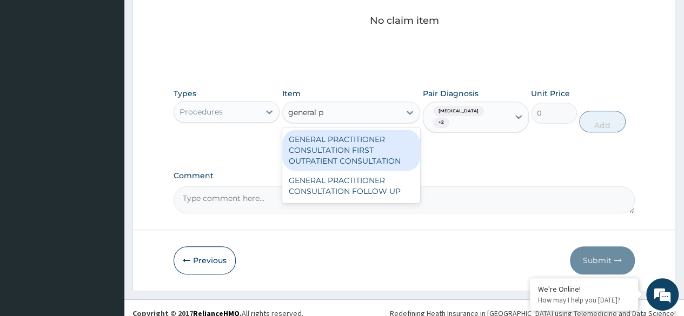
click at [379, 146] on div "GENERAL PRACTITIONER CONSULTATION FIRST OUTPATIENT CONSULTATION" at bounding box center [351, 150] width 138 height 41
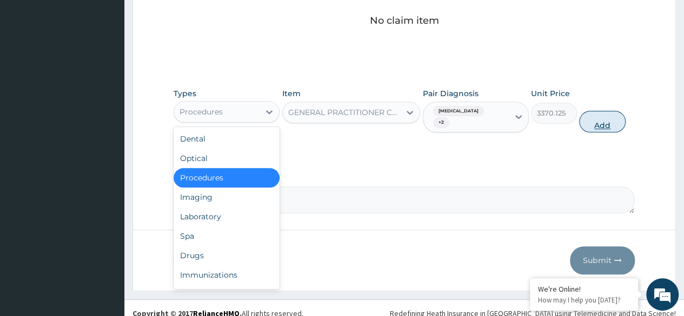
click at [596, 111] on button "Add" at bounding box center [602, 122] width 46 height 22
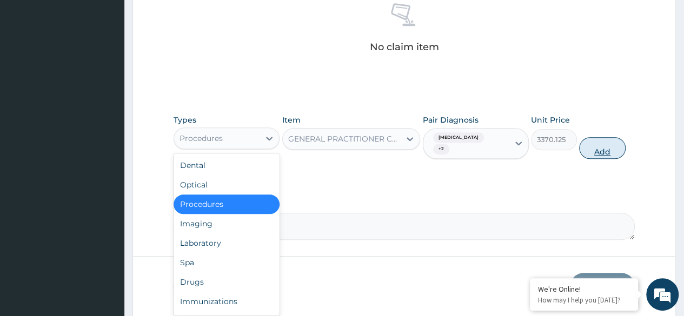
type input "0"
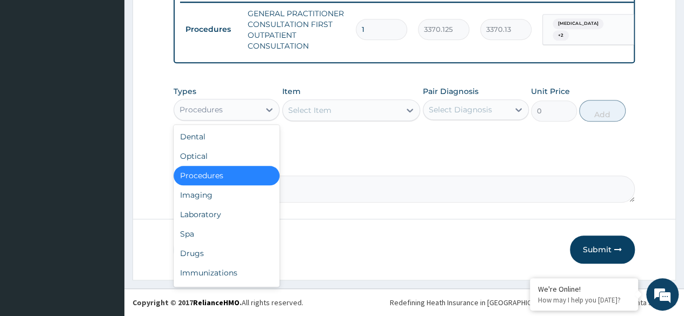
click at [240, 223] on div "Laboratory" at bounding box center [226, 214] width 106 height 19
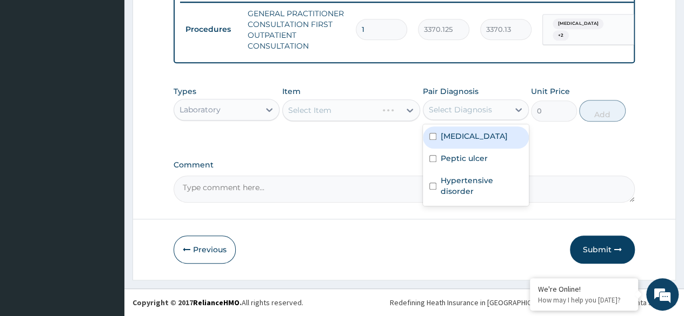
click at [493, 141] on div "Malaria" at bounding box center [476, 137] width 106 height 22
checkbox input "true"
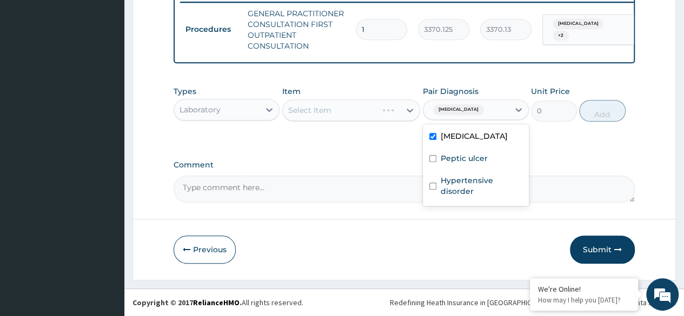
click at [492, 158] on div "Peptic ulcer" at bounding box center [476, 160] width 106 height 22
checkbox input "true"
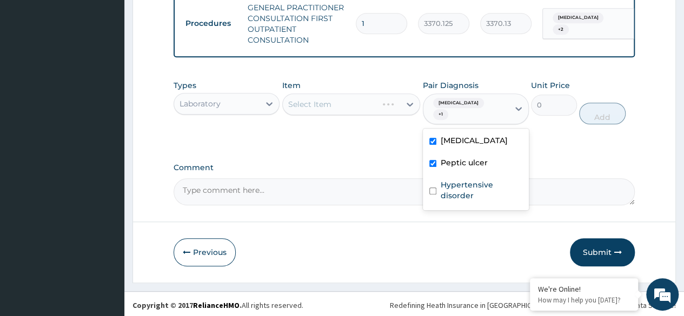
click at [488, 184] on label "Hypertensive disorder" at bounding box center [481, 190] width 82 height 22
checkbox input "true"
click at [369, 102] on div "Select Item" at bounding box center [351, 104] width 138 height 22
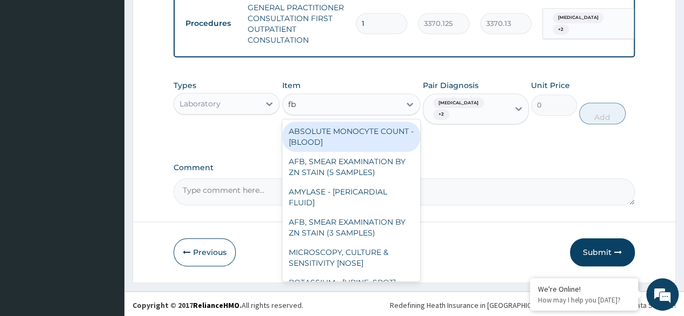
type input "fbc"
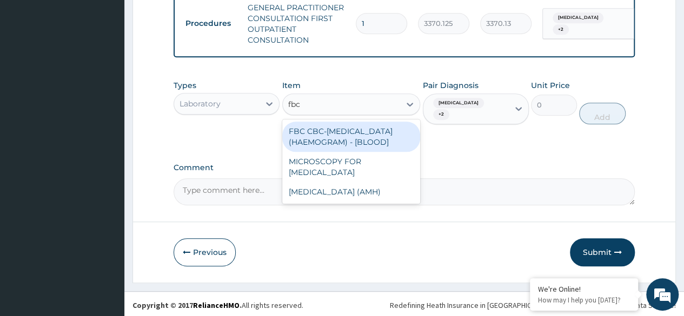
click at [370, 139] on div "FBC CBC-COMPLETE BLOOD COUNT (HAEMOGRAM) - [BLOOD]" at bounding box center [351, 137] width 138 height 30
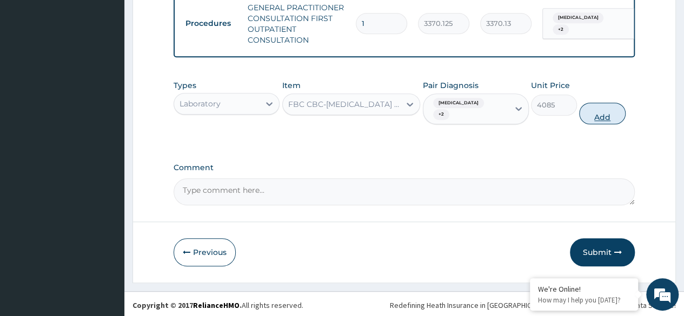
click at [608, 117] on button "Add" at bounding box center [602, 114] width 46 height 22
type input "0"
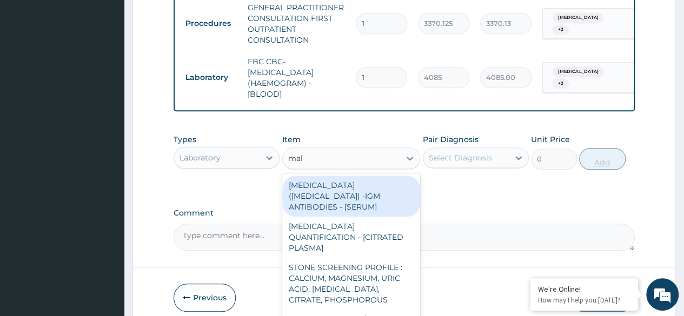
type input "mala"
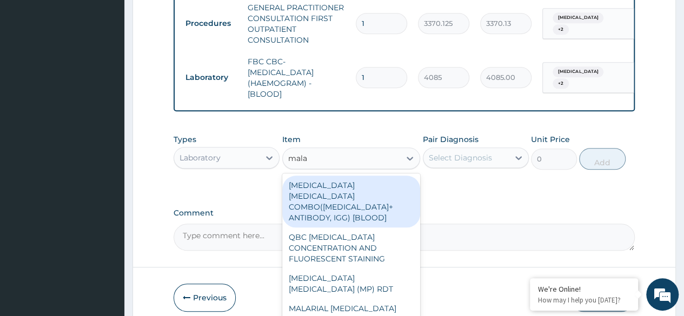
click at [396, 277] on div "MALARIA PARASITE (MP) RDT" at bounding box center [351, 284] width 138 height 30
type input "1531.875"
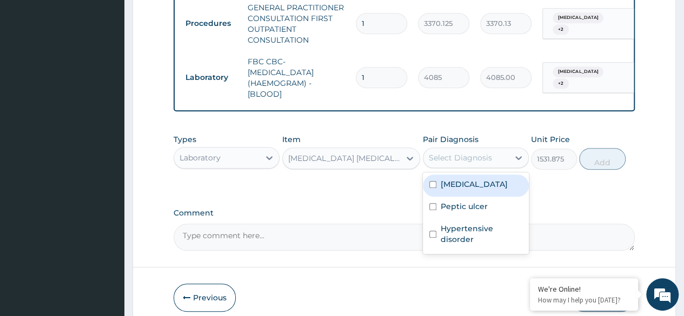
click at [488, 188] on div "Malaria" at bounding box center [476, 186] width 106 height 22
checkbox input "true"
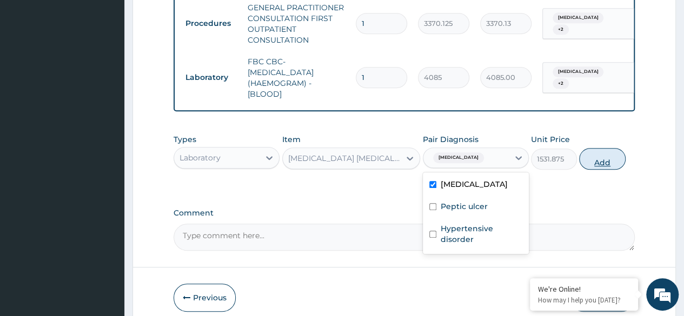
click at [610, 169] on button "Add" at bounding box center [602, 159] width 46 height 22
type input "0"
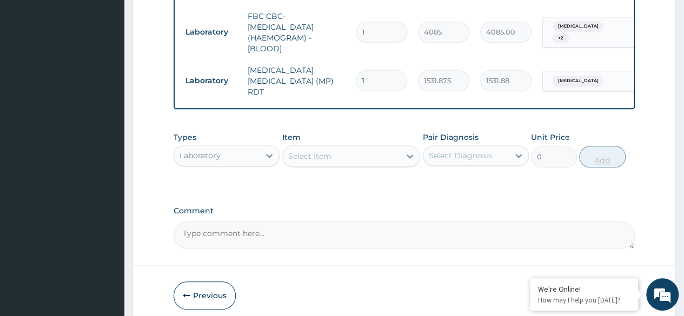
scroll to position [526, 0]
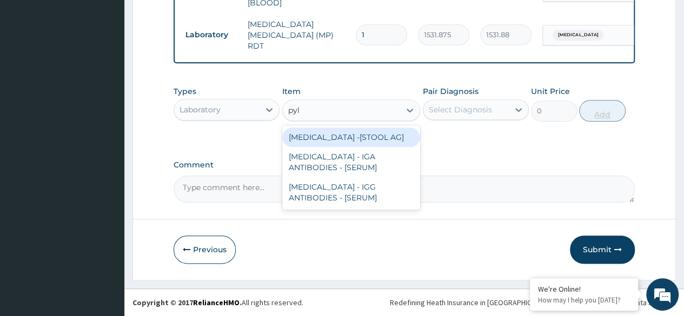
type input "pylo"
click at [410, 141] on div "HELICOBACTER PYLORI -[STOOL AG]" at bounding box center [351, 137] width 138 height 19
type input "13200"
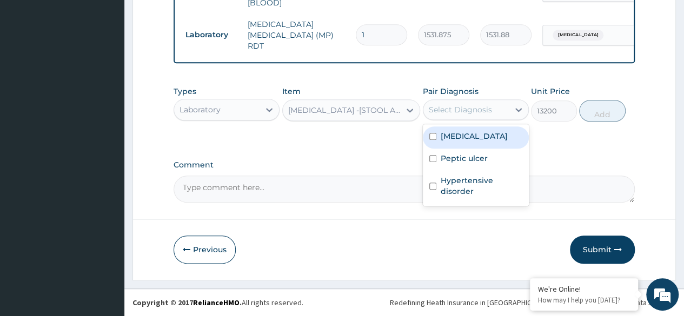
click at [480, 138] on div "Malaria" at bounding box center [476, 137] width 106 height 22
checkbox input "true"
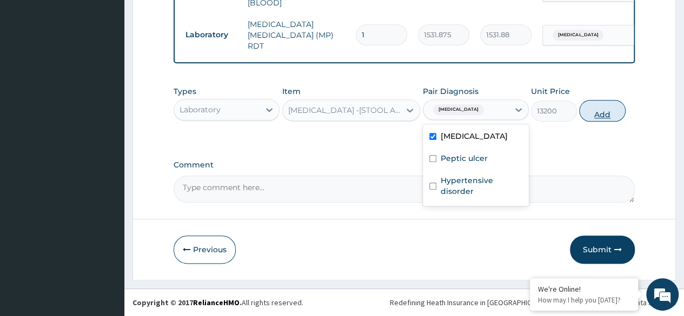
click at [604, 119] on button "Add" at bounding box center [602, 111] width 46 height 22
type input "0"
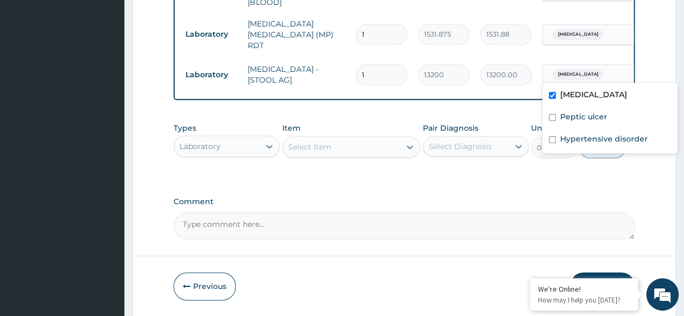
click at [480, 206] on label "Comment" at bounding box center [403, 201] width 461 height 9
click at [480, 212] on textarea "Comment" at bounding box center [403, 225] width 461 height 27
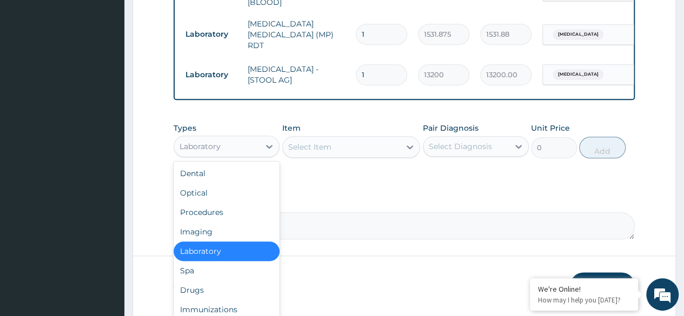
click at [231, 290] on div "Drugs" at bounding box center [226, 289] width 106 height 19
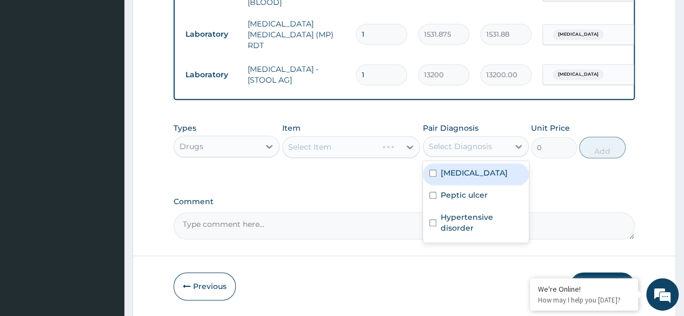
click at [478, 182] on div "Malaria" at bounding box center [476, 174] width 106 height 22
checkbox input "true"
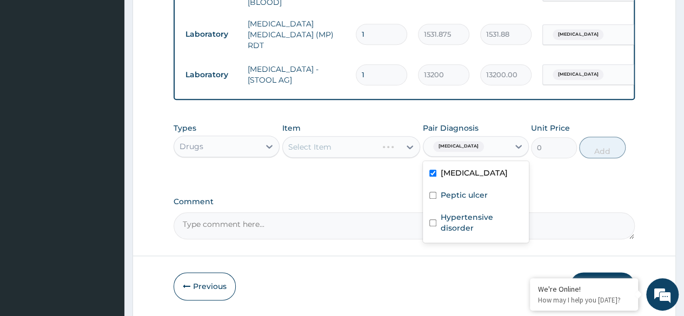
click at [500, 199] on div "Peptic ulcer" at bounding box center [476, 196] width 106 height 22
checkbox input "true"
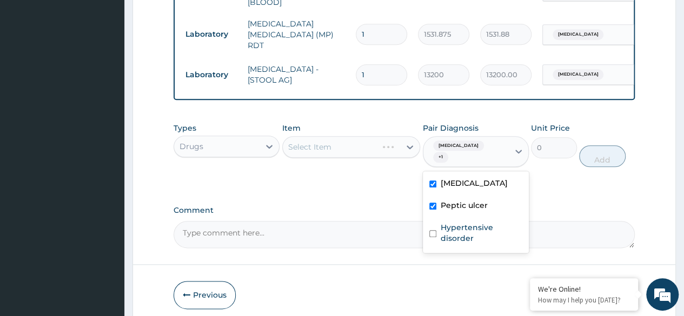
click at [479, 236] on div "Hypertensive disorder" at bounding box center [476, 234] width 106 height 33
checkbox input "true"
click at [353, 158] on div "Select Item" at bounding box center [351, 147] width 138 height 22
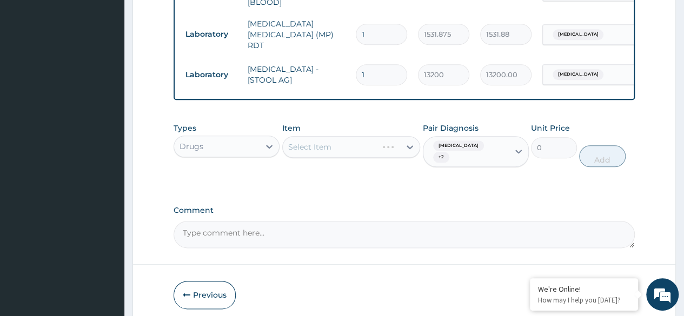
click at [369, 139] on div "Select Item" at bounding box center [351, 147] width 138 height 22
click at [350, 158] on div "Select Item" at bounding box center [351, 147] width 138 height 22
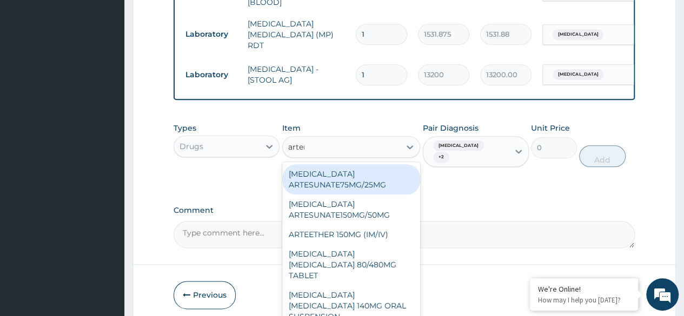
type input "arteme"
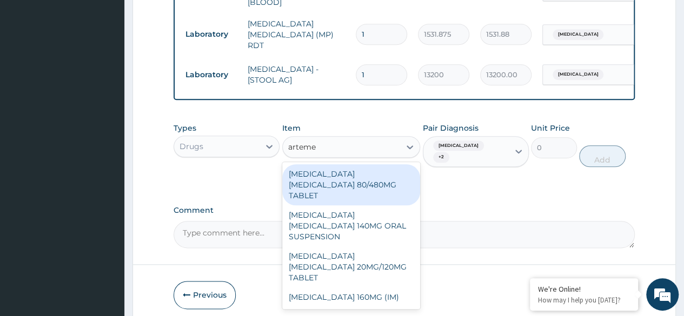
click at [382, 176] on div "ARTEMETHER LUMEFANTRINE 80/480MG TABLET" at bounding box center [351, 184] width 138 height 41
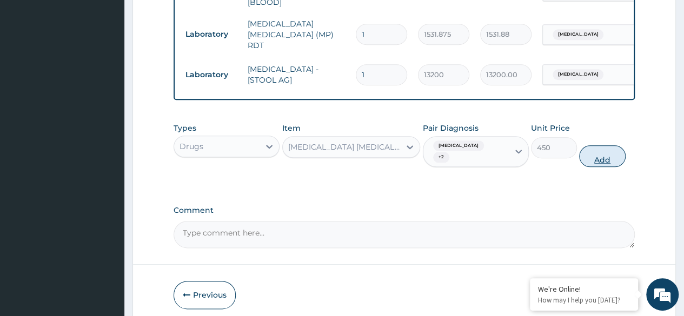
click at [613, 151] on button "Add" at bounding box center [602, 156] width 46 height 22
type input "0"
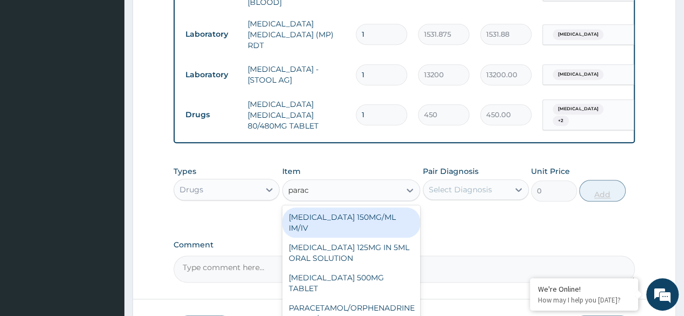
type input "parace"
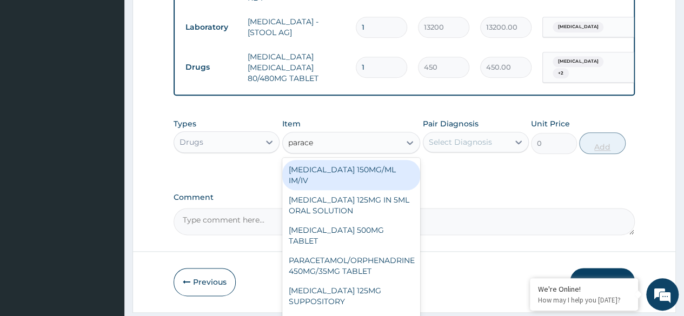
scroll to position [607, 0]
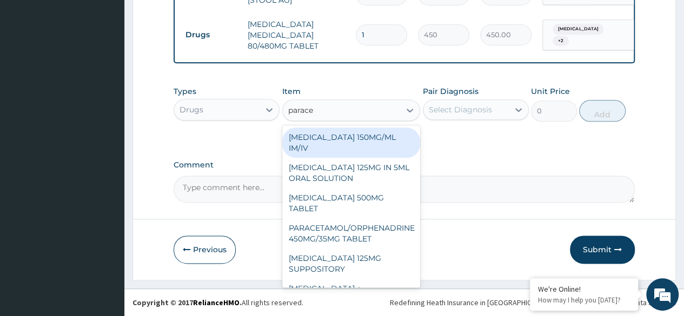
click at [396, 199] on div "PARACETAMOL 500MG TABLET" at bounding box center [351, 203] width 138 height 30
type input "30"
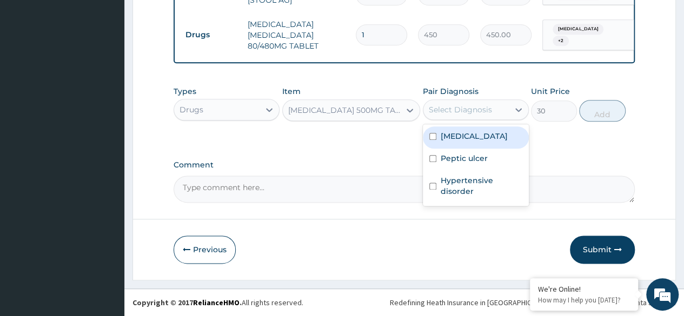
click at [476, 132] on div "Malaria" at bounding box center [476, 137] width 106 height 22
checkbox input "true"
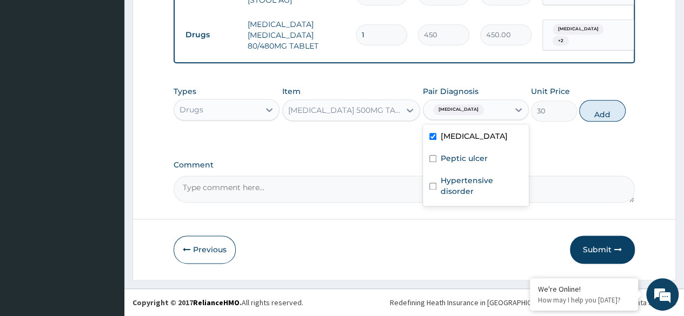
click at [368, 141] on div "Types Drugs Item PARACETAMOL 500MG TABLET Pair Diagnosis option Malaria, select…" at bounding box center [403, 112] width 461 height 63
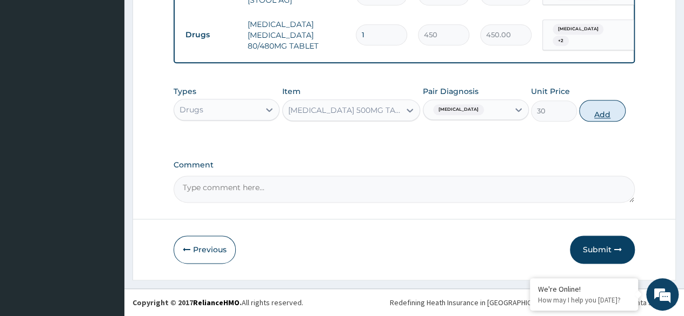
click at [585, 108] on button "Add" at bounding box center [602, 111] width 46 height 22
type input "0"
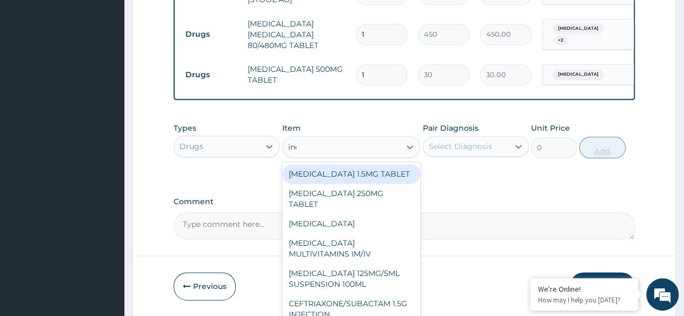
type input "inda"
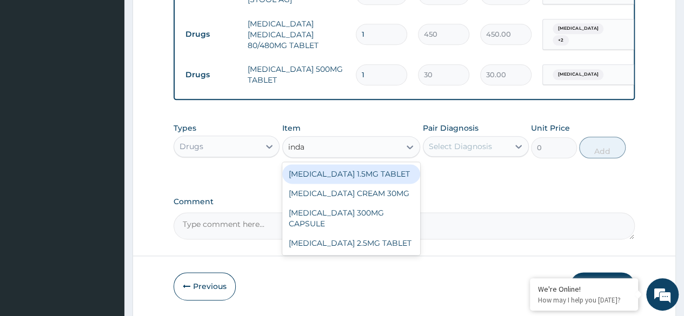
click at [392, 172] on div "INDAPAMIDE 1.5MG TABLET" at bounding box center [351, 173] width 138 height 19
type input "437"
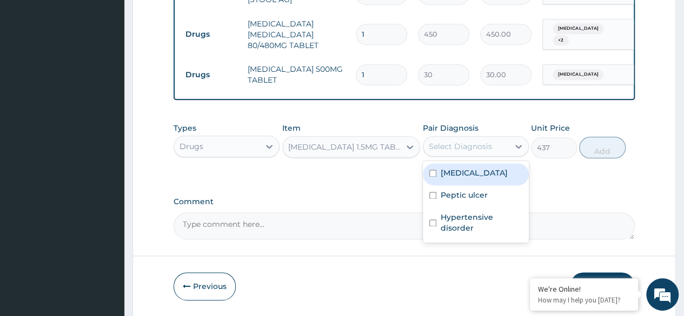
click at [478, 166] on div "Malaria" at bounding box center [476, 174] width 106 height 22
checkbox input "true"
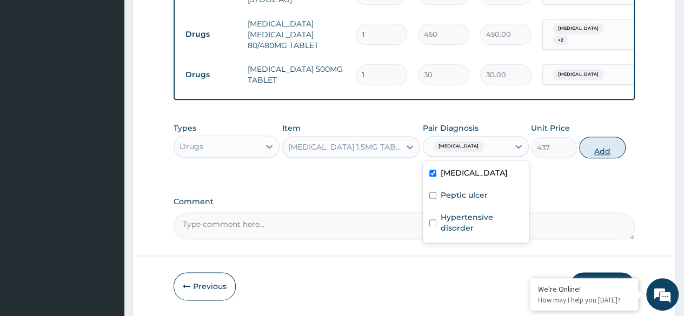
click at [585, 157] on button "Add" at bounding box center [602, 148] width 46 height 22
type input "0"
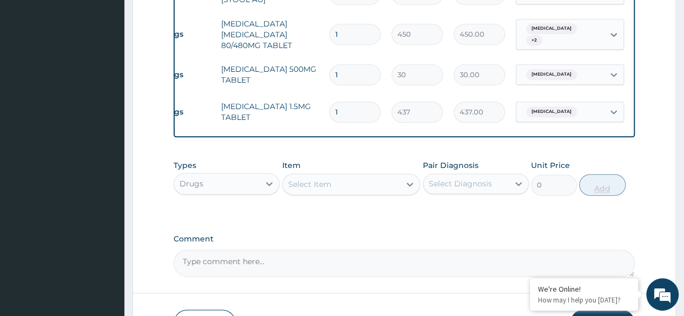
scroll to position [0, 81]
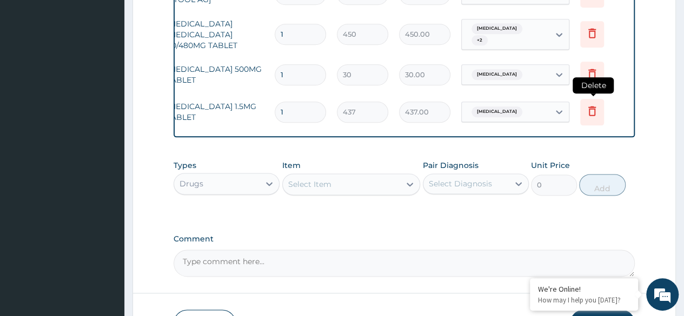
click at [596, 104] on icon at bounding box center [591, 110] width 13 height 13
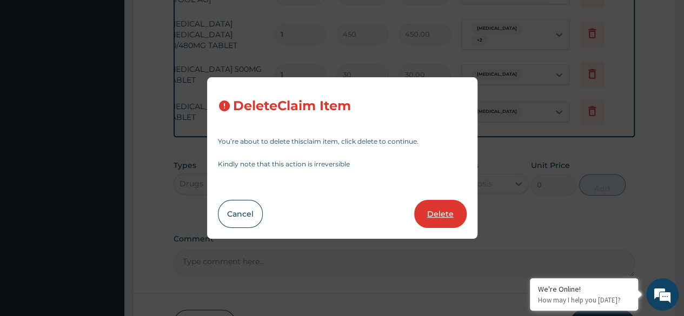
click at [458, 214] on button "Delete" at bounding box center [440, 214] width 52 height 28
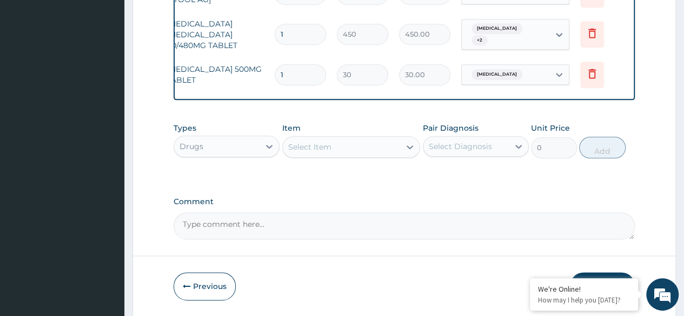
scroll to position [0, 0]
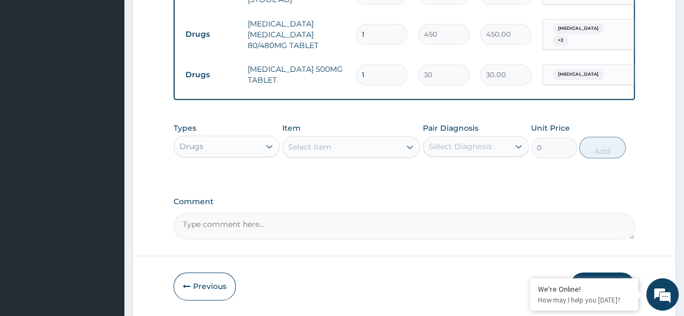
click at [383, 25] on input "1" at bounding box center [381, 34] width 51 height 21
type input "0.00"
type input "6"
type input "2700.00"
type input "6"
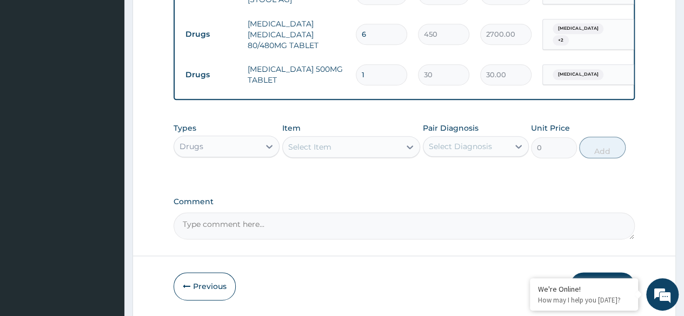
click at [392, 66] on input "1" at bounding box center [381, 74] width 51 height 21
type input "18"
type input "540.00"
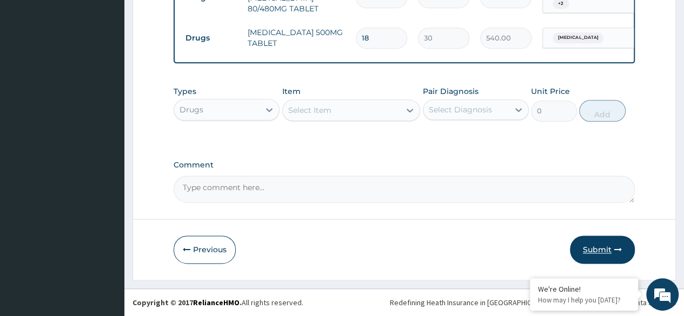
click at [602, 264] on button "Submit" at bounding box center [602, 250] width 65 height 28
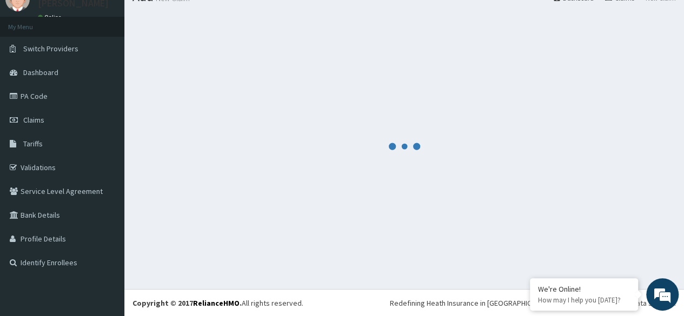
scroll to position [644, 0]
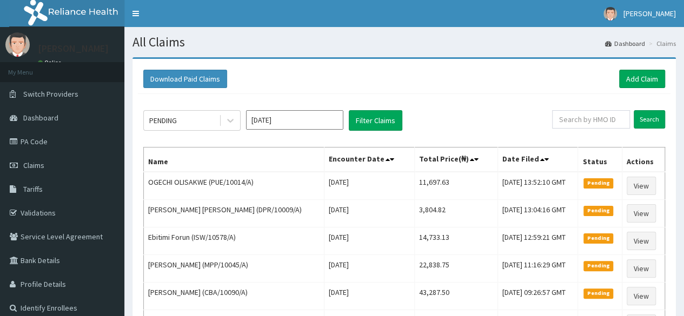
click at [583, 116] on input "text" at bounding box center [591, 119] width 78 height 18
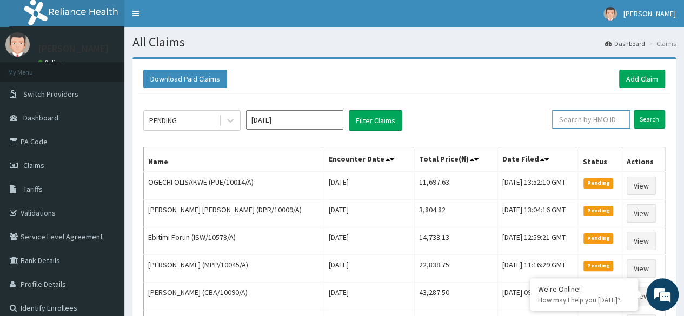
paste input "TCO/10047/A"
type input "TCO/10047/A"
click at [633, 110] on input "Search" at bounding box center [648, 119] width 31 height 18
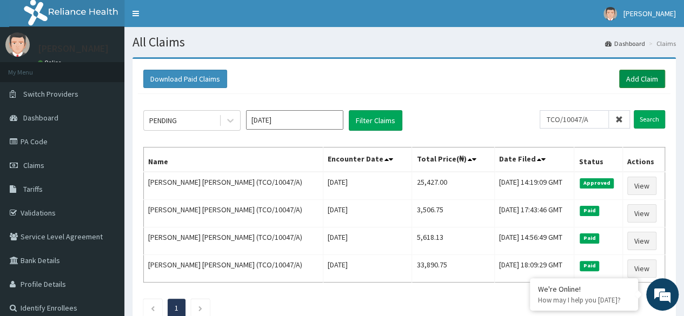
click at [651, 79] on link "Add Claim" at bounding box center [642, 79] width 46 height 18
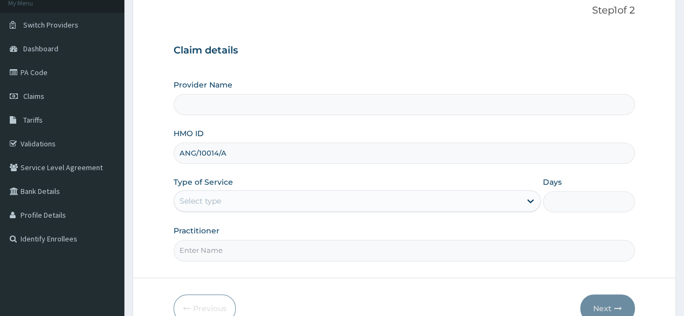
scroll to position [125, 0]
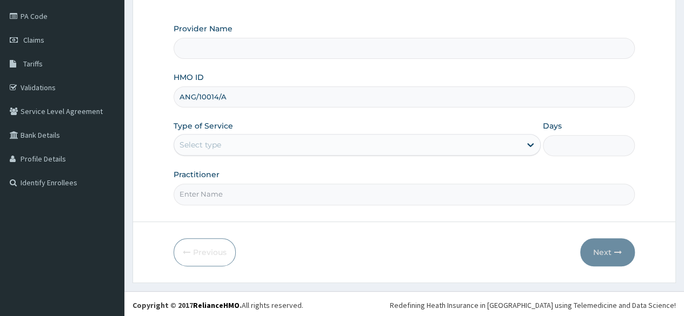
type input "ANG/10014/A"
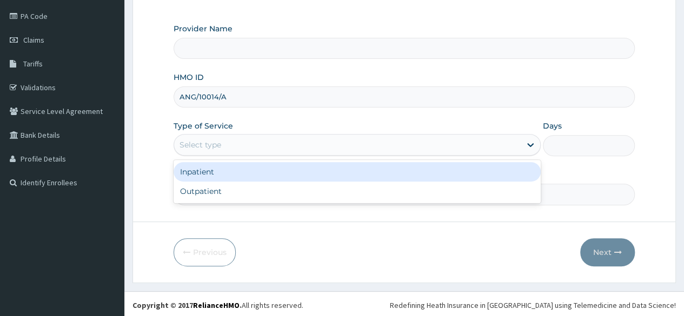
click at [325, 200] on div "Outpatient" at bounding box center [356, 191] width 367 height 19
type input "1"
type input "Reliance Family Clinics (RFC) - [GEOGRAPHIC_DATA]"
click at [346, 193] on input "Practitioner" at bounding box center [403, 194] width 461 height 21
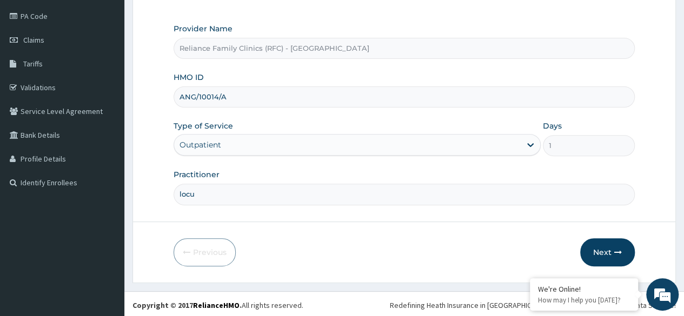
type input "locum"
click at [610, 246] on button "Next" at bounding box center [607, 252] width 55 height 28
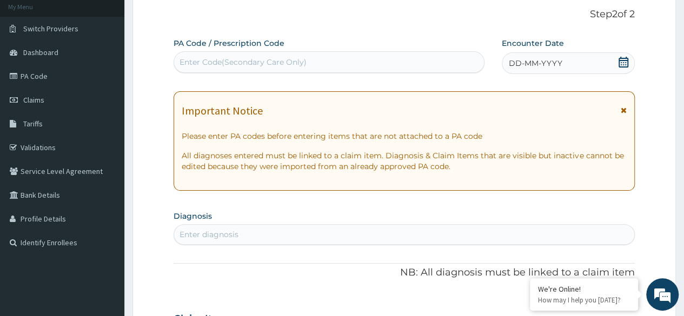
scroll to position [58, 0]
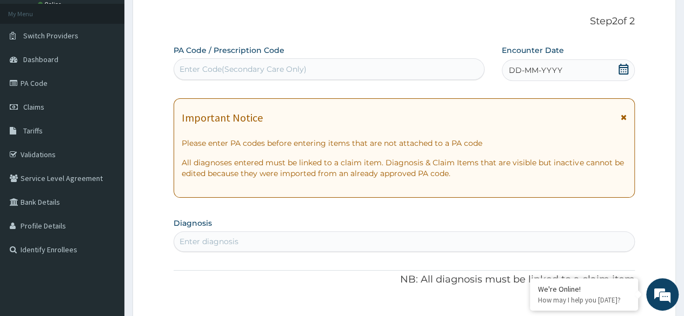
click at [567, 79] on div "DD-MM-YYYY" at bounding box center [567, 70] width 133 height 22
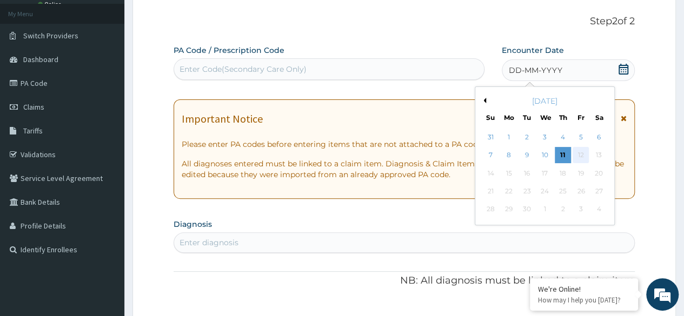
click at [577, 152] on div "12" at bounding box center [580, 156] width 16 height 16
click at [566, 159] on div "11" at bounding box center [562, 156] width 16 height 16
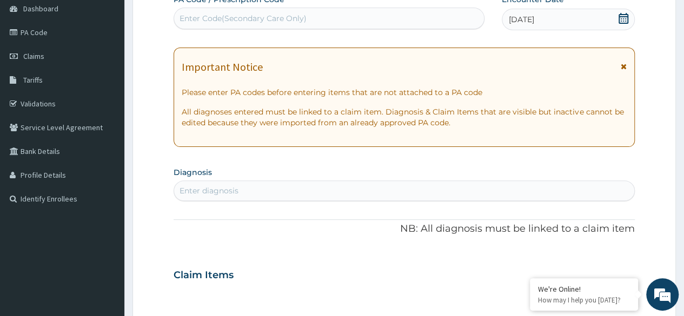
scroll to position [111, 0]
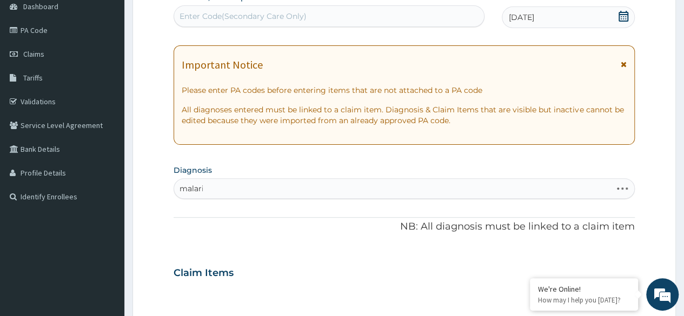
type input "[MEDICAL_DATA]"
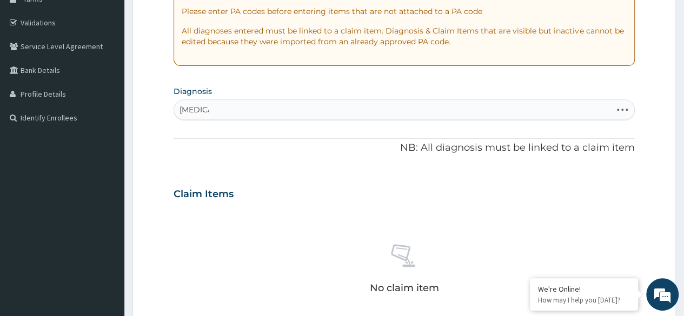
scroll to position [191, 0]
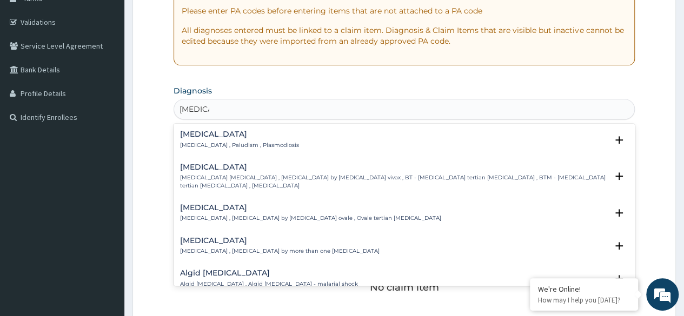
click at [277, 138] on div "[MEDICAL_DATA] [MEDICAL_DATA] , Paludism , Plasmodiosis" at bounding box center [404, 139] width 448 height 19
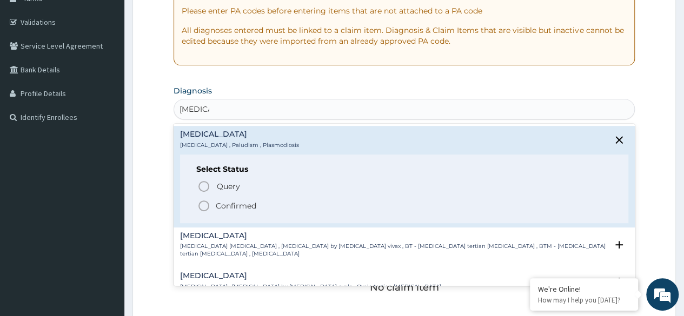
click at [263, 205] on span "Confirmed" at bounding box center [404, 205] width 414 height 13
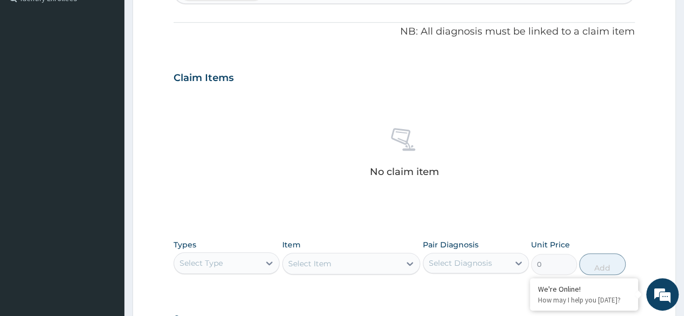
scroll to position [461, 0]
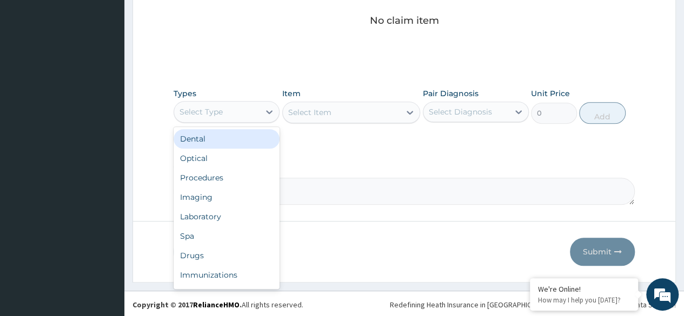
click at [254, 175] on div "Procedures" at bounding box center [226, 177] width 106 height 19
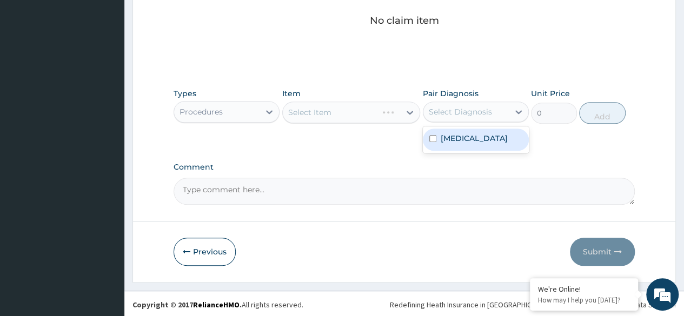
click at [468, 135] on label "[MEDICAL_DATA]" at bounding box center [473, 138] width 67 height 11
checkbox input "true"
click at [335, 104] on div "Select Item" at bounding box center [351, 113] width 138 height 22
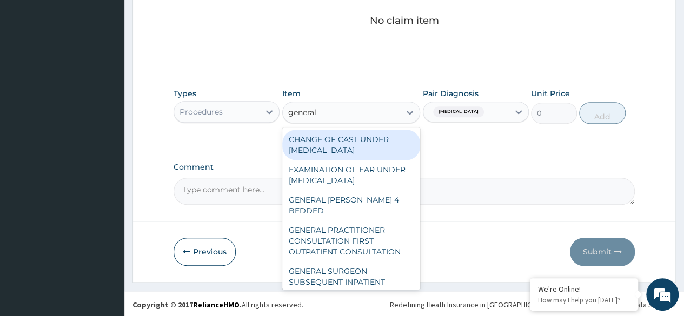
type input "general p"
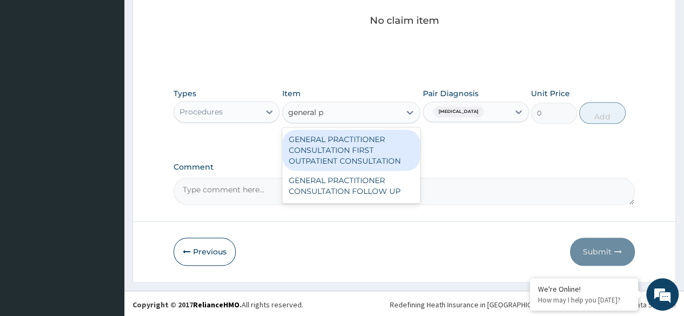
click at [382, 149] on div "GENERAL PRACTITIONER CONSULTATION FIRST OUTPATIENT CONSULTATION" at bounding box center [351, 150] width 138 height 41
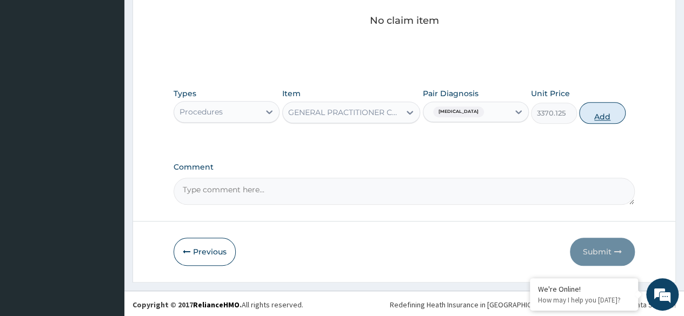
click at [594, 111] on button "Add" at bounding box center [602, 113] width 46 height 22
type input "0"
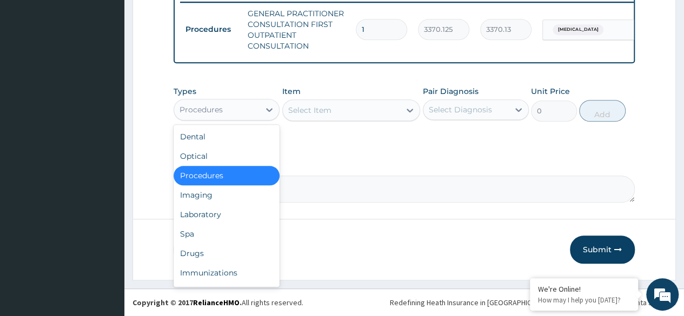
click at [232, 251] on div "Drugs" at bounding box center [226, 253] width 106 height 19
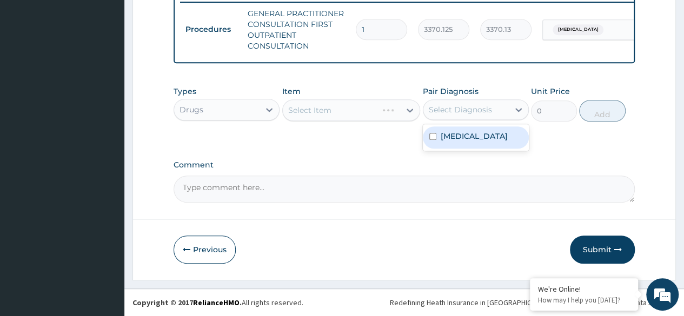
click at [470, 132] on div "[MEDICAL_DATA]" at bounding box center [476, 137] width 106 height 22
checkbox input "true"
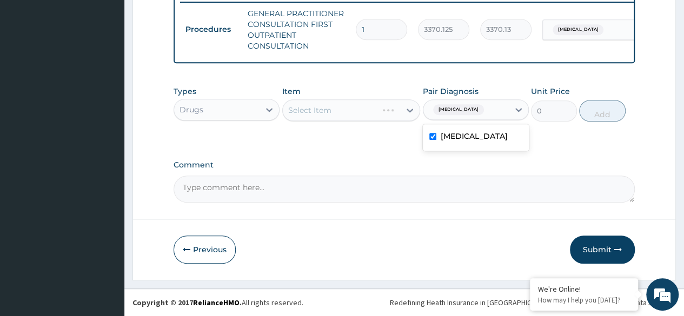
click at [386, 117] on div "Select Item" at bounding box center [351, 110] width 138 height 22
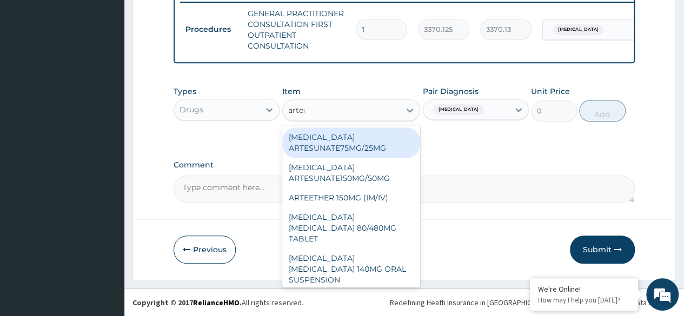
type input "arteme"
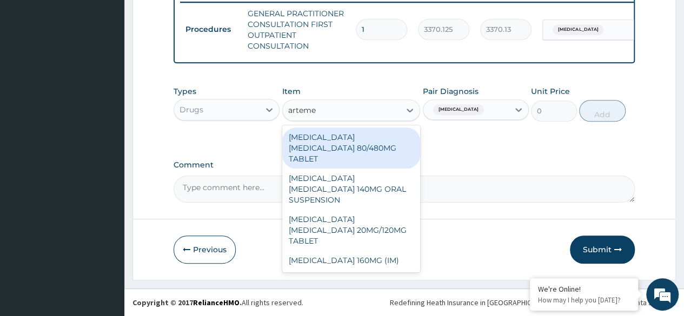
click at [398, 251] on div "[MEDICAL_DATA] 160MG (IM)" at bounding box center [351, 260] width 138 height 19
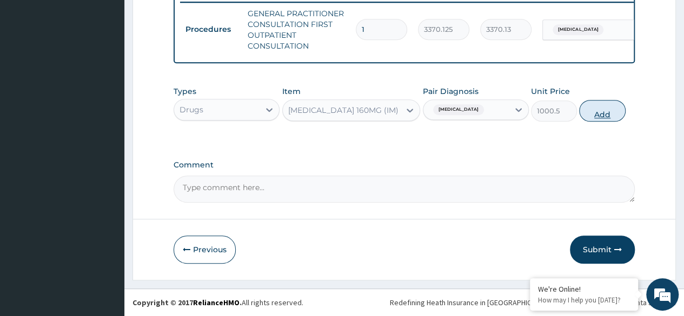
click at [601, 121] on button "Add" at bounding box center [602, 111] width 46 height 22
type input "0"
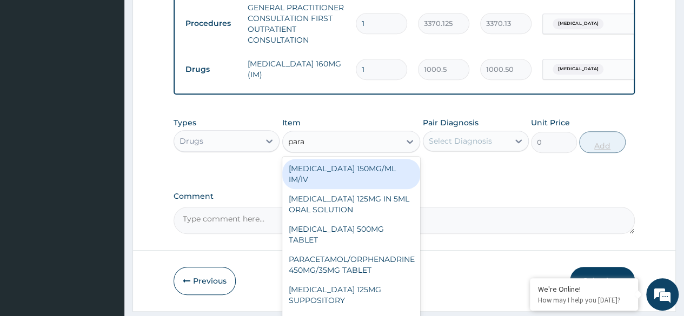
type input "parac"
click at [391, 235] on div "[MEDICAL_DATA] 500MG TABLET" at bounding box center [351, 234] width 138 height 30
type input "30"
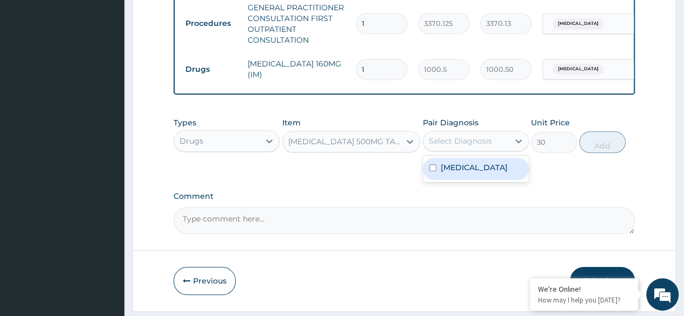
click at [497, 174] on div "[MEDICAL_DATA]" at bounding box center [476, 169] width 106 height 22
checkbox input "true"
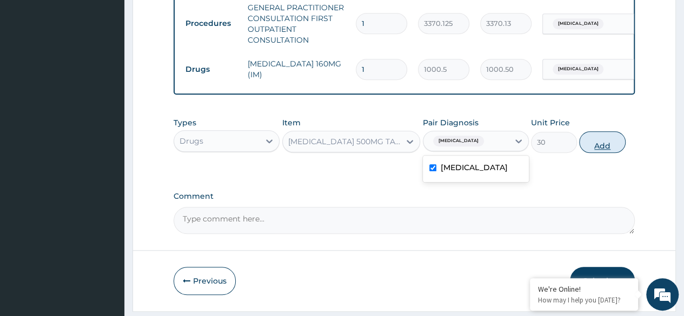
click at [610, 149] on button "Add" at bounding box center [602, 142] width 46 height 22
type input "0"
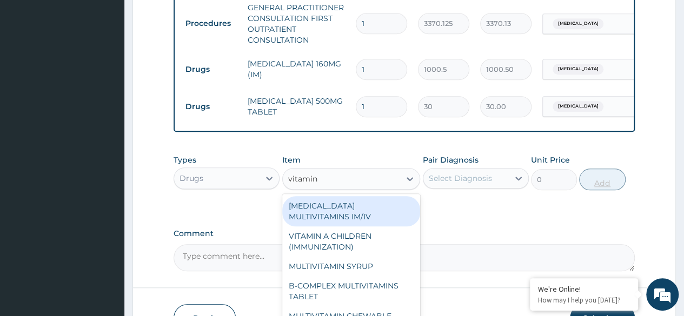
type input "vitamin c"
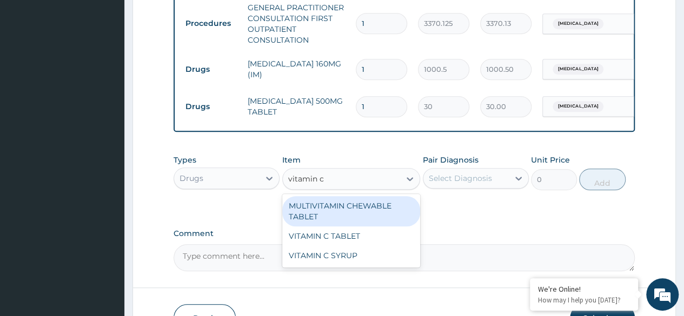
click at [387, 235] on div "VITAMIN C TABLET" at bounding box center [351, 235] width 138 height 19
type input "20"
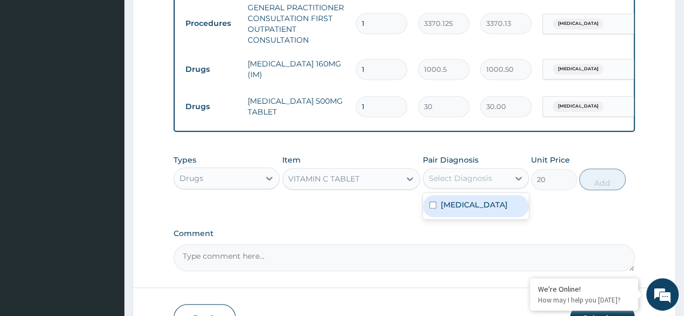
click at [485, 214] on div "[MEDICAL_DATA]" at bounding box center [476, 206] width 106 height 22
checkbox input "true"
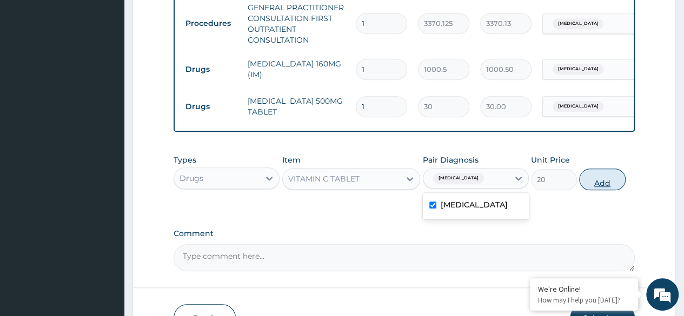
click at [594, 185] on button "Add" at bounding box center [602, 180] width 46 height 22
type input "0"
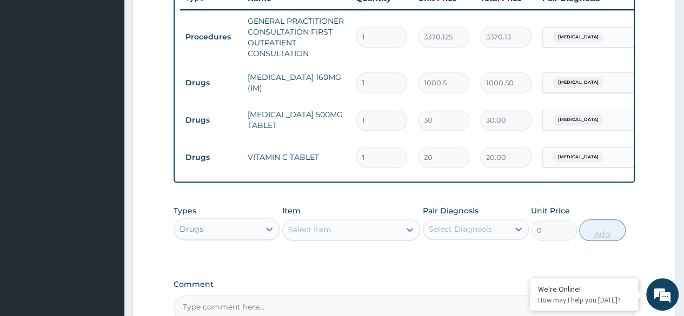
scroll to position [415, 0]
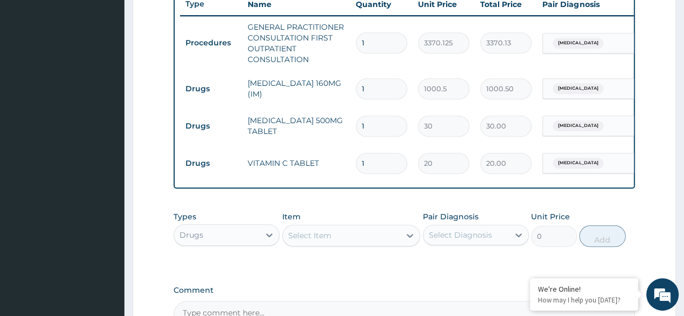
click at [397, 128] on input "1" at bounding box center [381, 126] width 51 height 21
type input "18"
type input "540.00"
type input "18"
click at [390, 164] on input "1" at bounding box center [381, 163] width 51 height 21
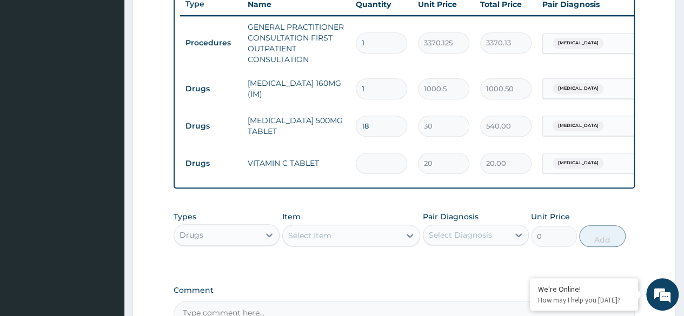
type input "0.00"
type input "3"
type input "60.00"
type input "30"
type input "600.00"
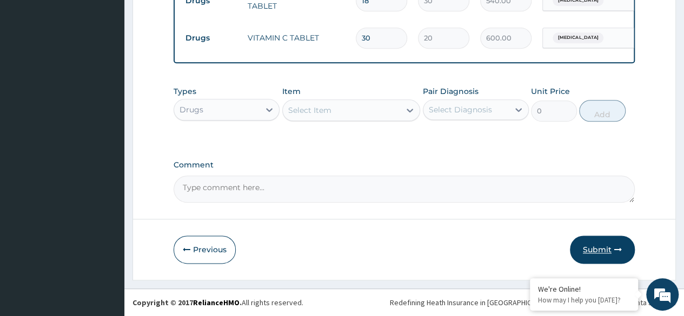
click at [604, 255] on button "Submit" at bounding box center [602, 250] width 65 height 28
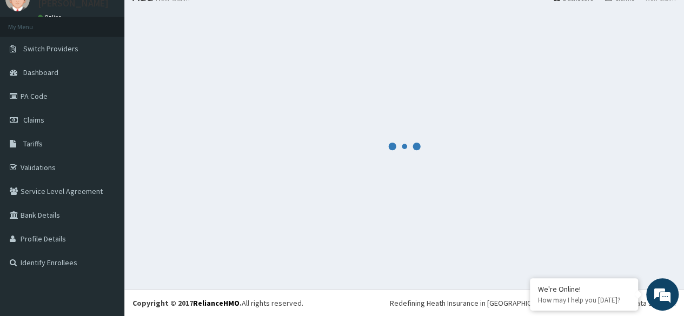
scroll to position [547, 0]
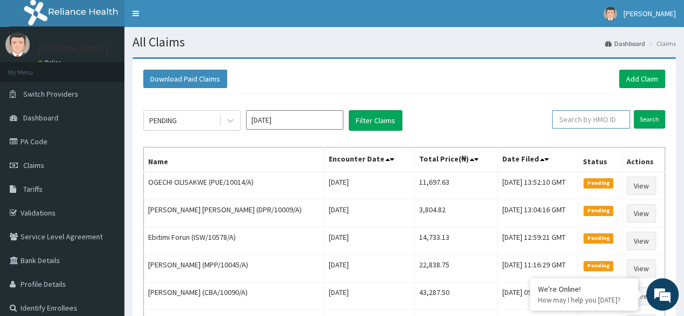
click at [593, 119] on input "text" at bounding box center [591, 119] width 78 height 18
paste input "ANG/10014/A"
type input "ANG/10014/A"
click at [633, 110] on input "Search" at bounding box center [648, 119] width 31 height 18
